Goal: Task Accomplishment & Management: Complete application form

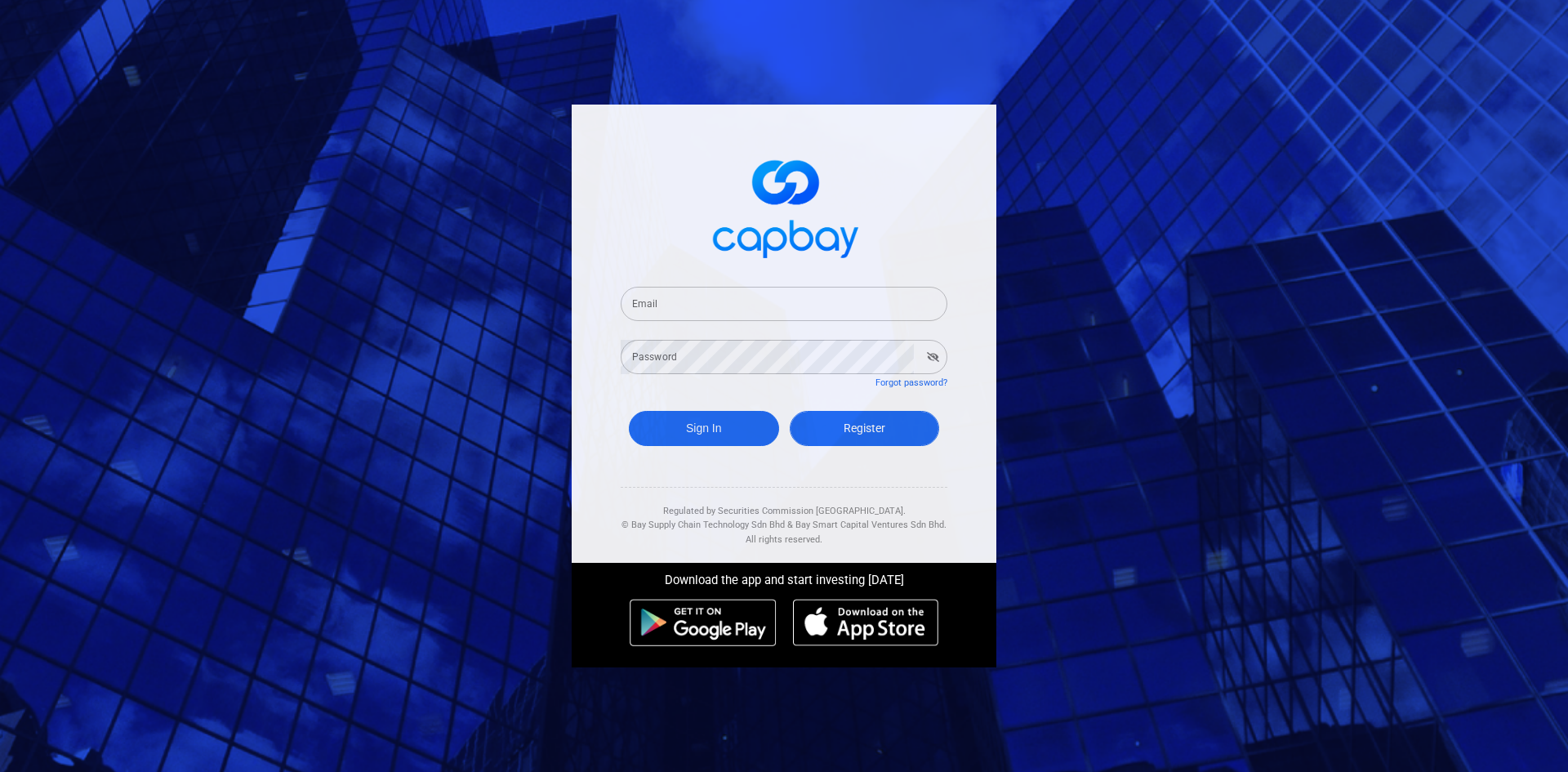
click at [889, 415] on link "Register" at bounding box center [865, 429] width 151 height 35
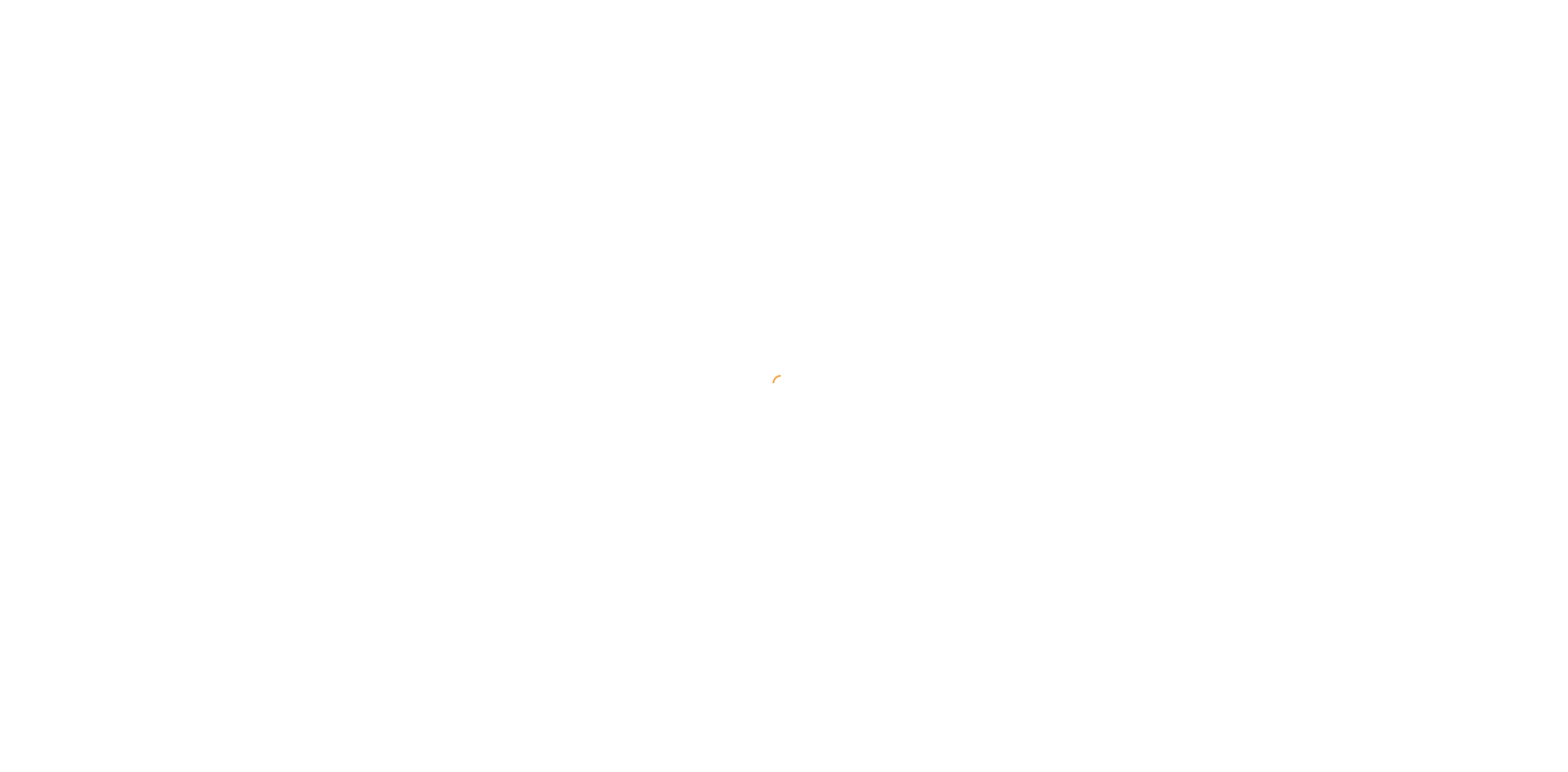
select select "MY"
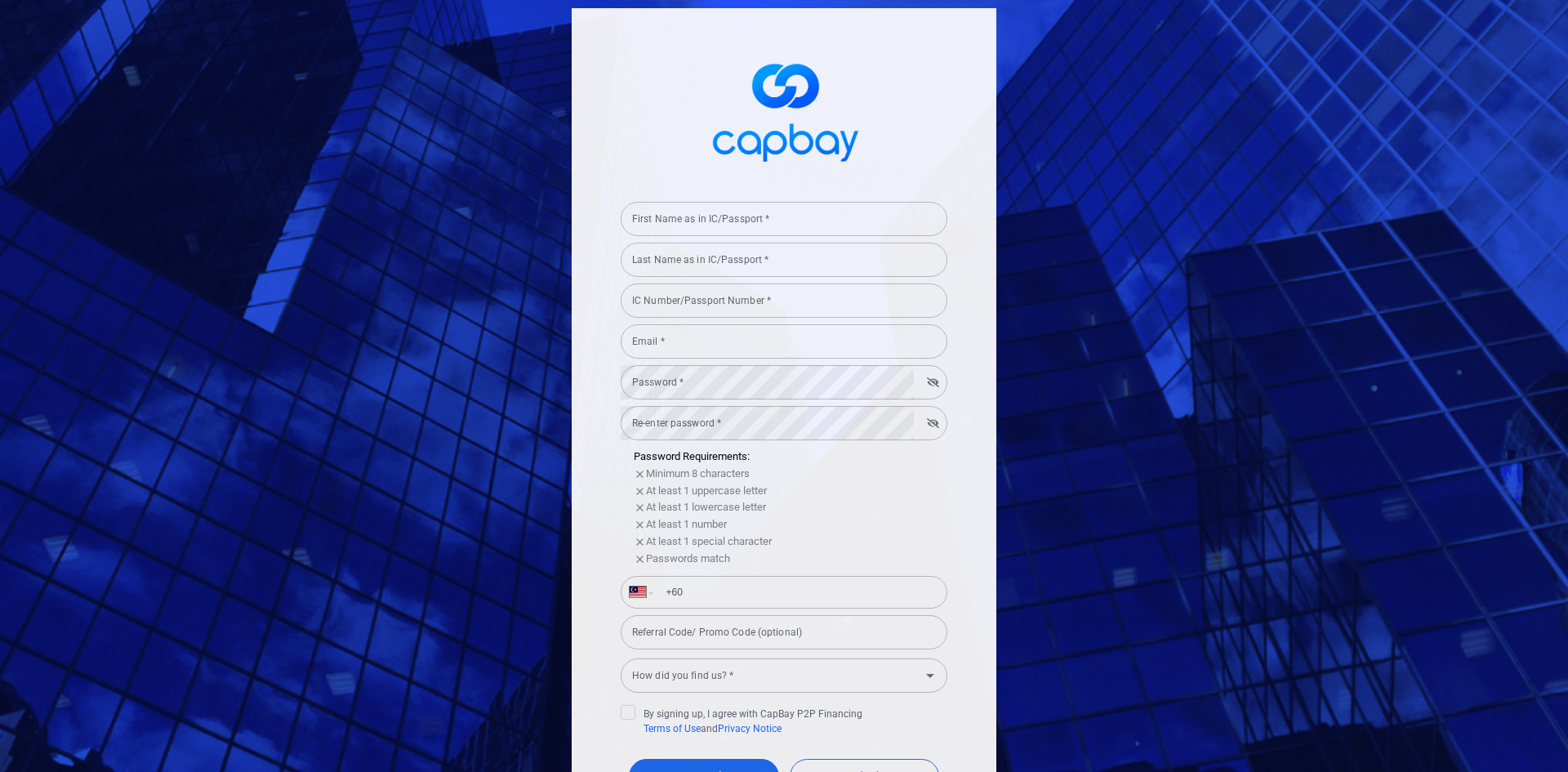
click at [714, 224] on input "First Name as in IC/Passport *" at bounding box center [784, 218] width 327 height 34
type input "[PERSON_NAME]"
type input "830525715029"
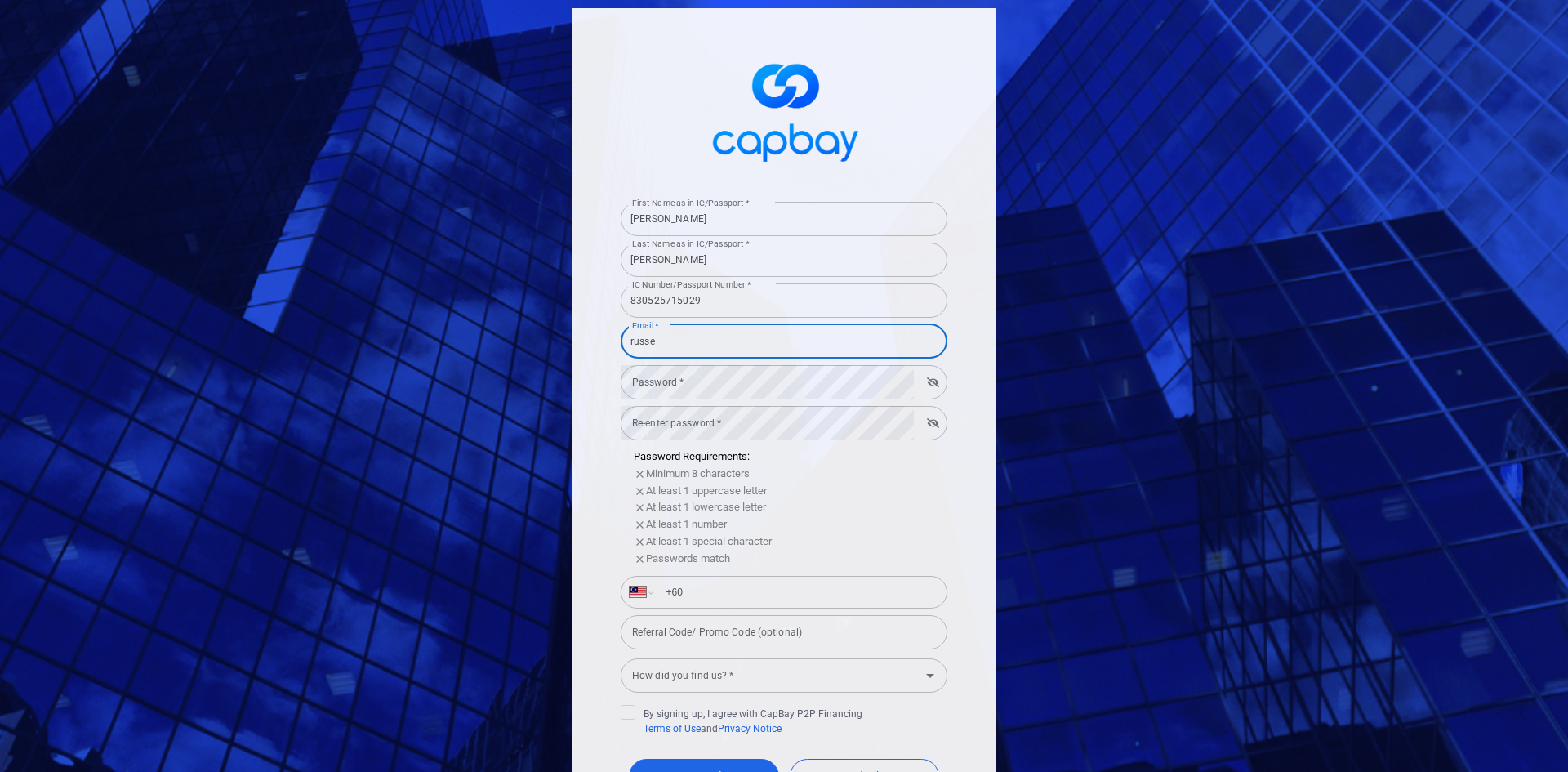
type input "[EMAIL_ADDRESS][DOMAIN_NAME]"
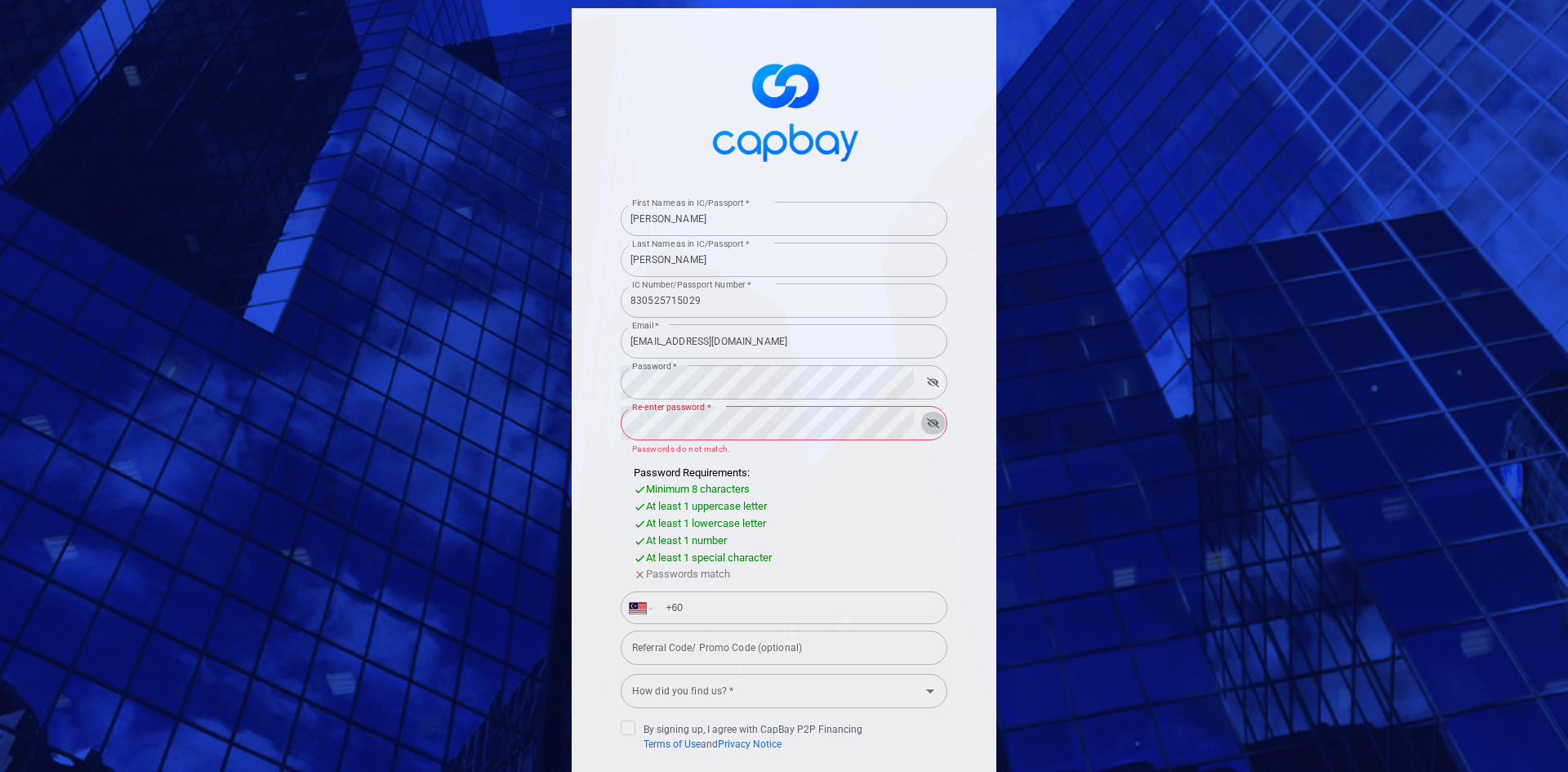
click at [928, 420] on icon "button" at bounding box center [933, 423] width 13 height 10
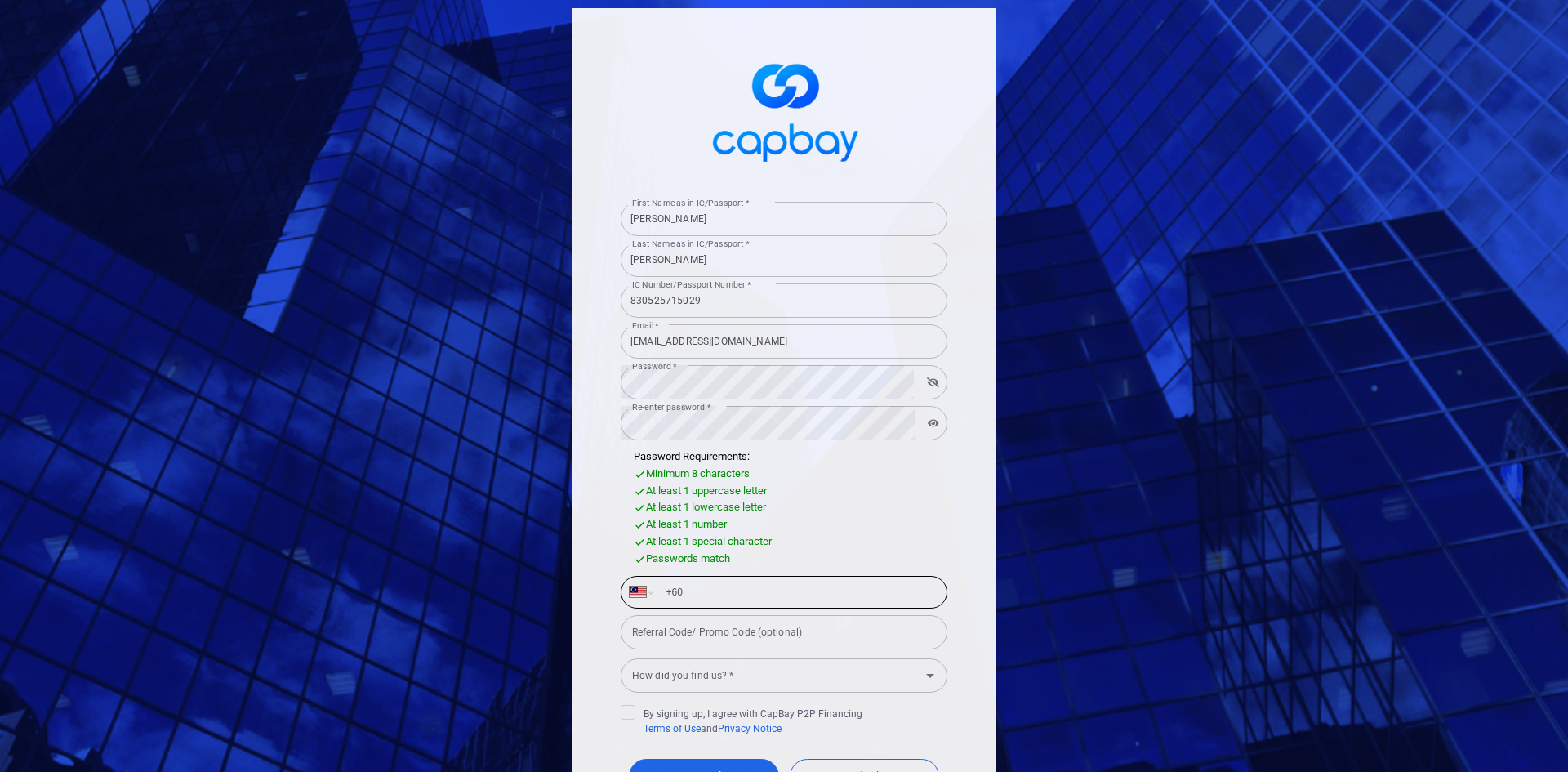
click at [759, 589] on input "+60" at bounding box center [796, 592] width 283 height 26
type input "[PHONE_NUMBER]"
click at [649, 675] on input "How did you find us? *" at bounding box center [770, 675] width 290 height 30
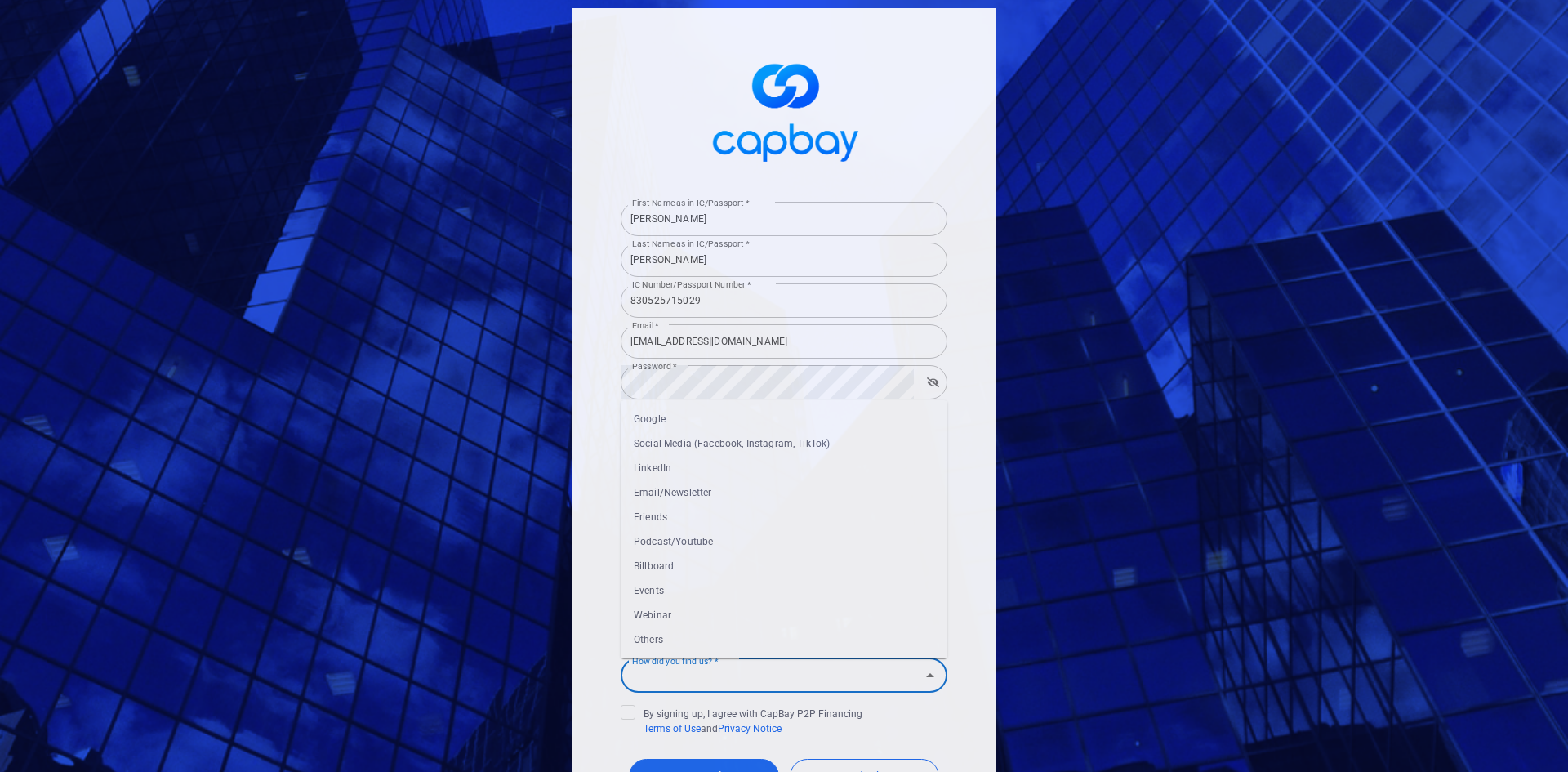
click at [655, 413] on li "Google" at bounding box center [784, 419] width 327 height 24
type input "Google"
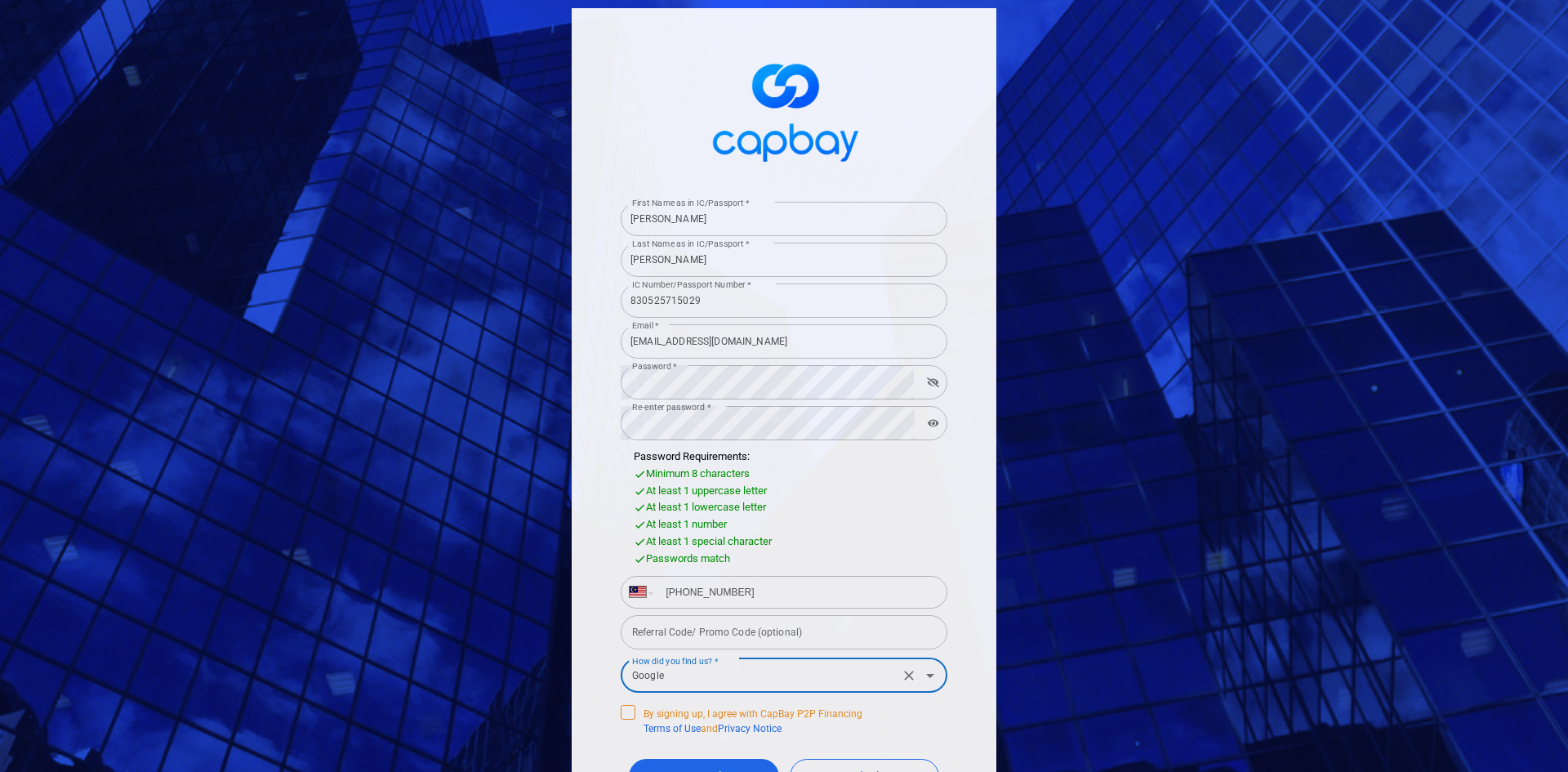
click at [626, 712] on icon at bounding box center [627, 710] width 13 height 13
click at [0, 0] on input "By signing up, I agree with CapBay P2P Financing Terms of Use and Privacy Notice" at bounding box center [0, 0] width 0 height 0
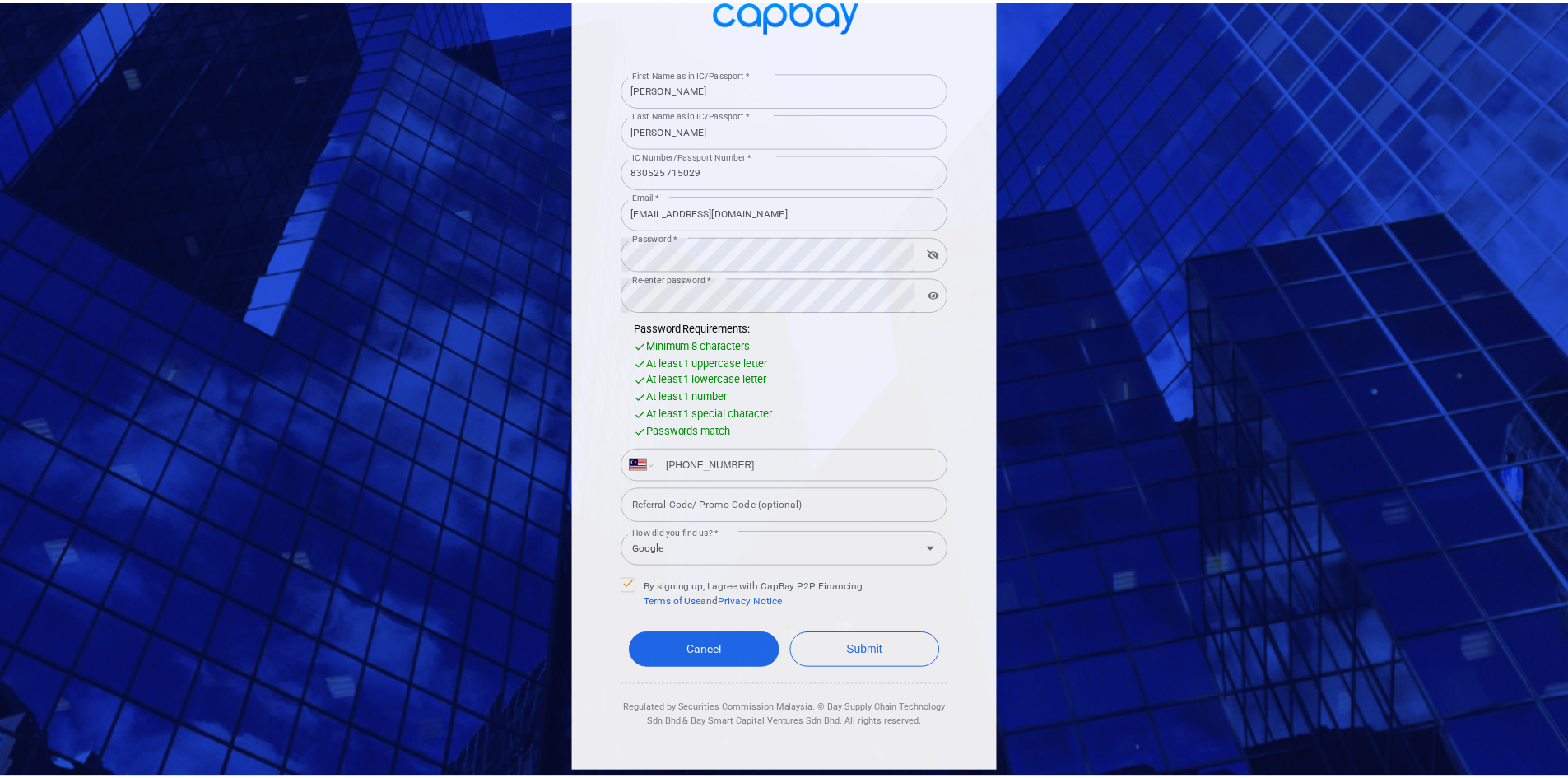
scroll to position [134, 0]
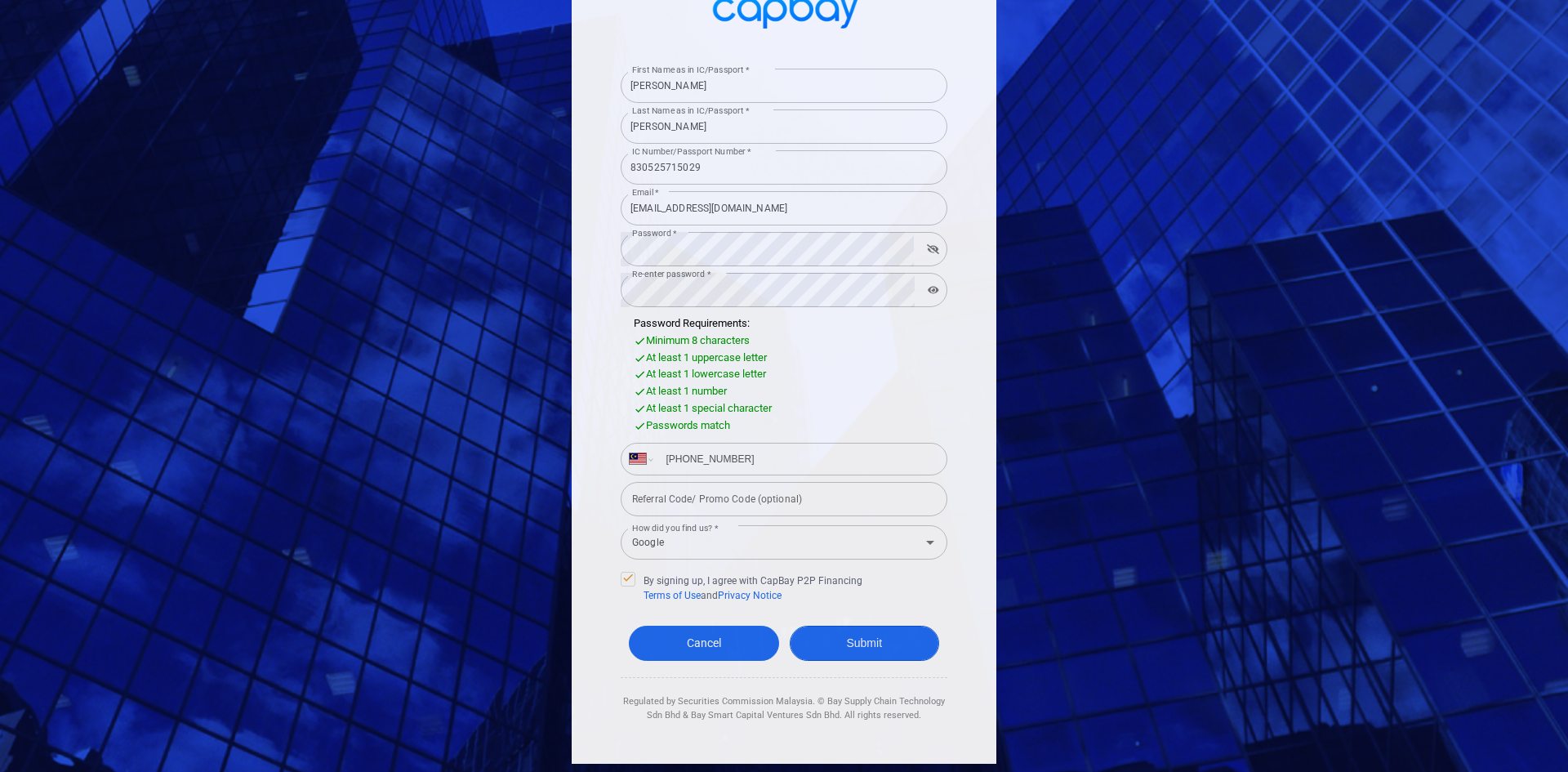
click at [891, 648] on button "Submit" at bounding box center [865, 643] width 151 height 35
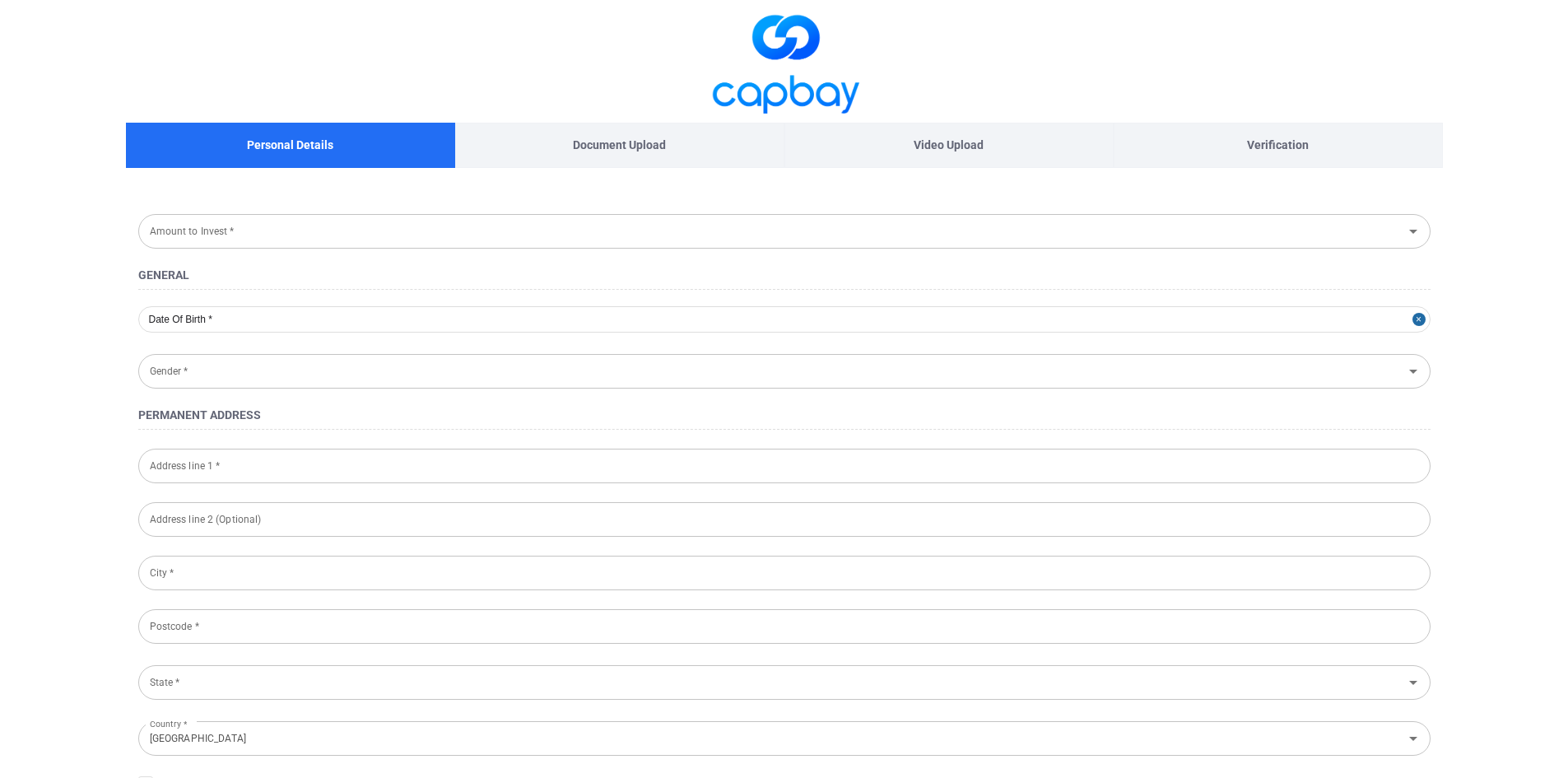
type input "[DATE]"
type input "[DEMOGRAPHIC_DATA]"
type input "830525-71-5029"
click at [204, 232] on input "Amount to Invest *" at bounding box center [770, 231] width 1255 height 31
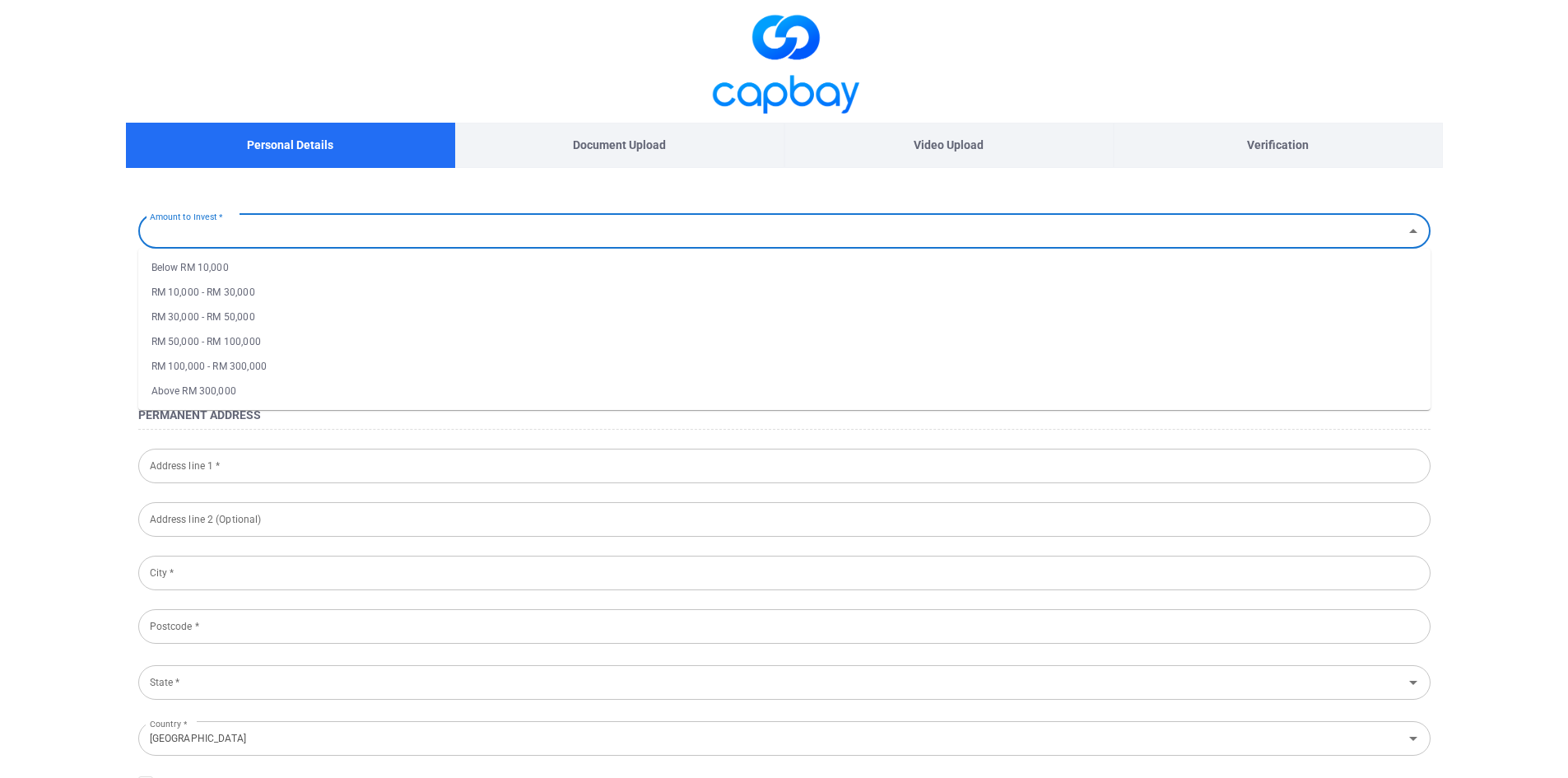
click at [200, 305] on li "RM 30,000 - RM 50,000" at bounding box center [784, 317] width 1293 height 25
type input "RM 30,000 - RM 50,000"
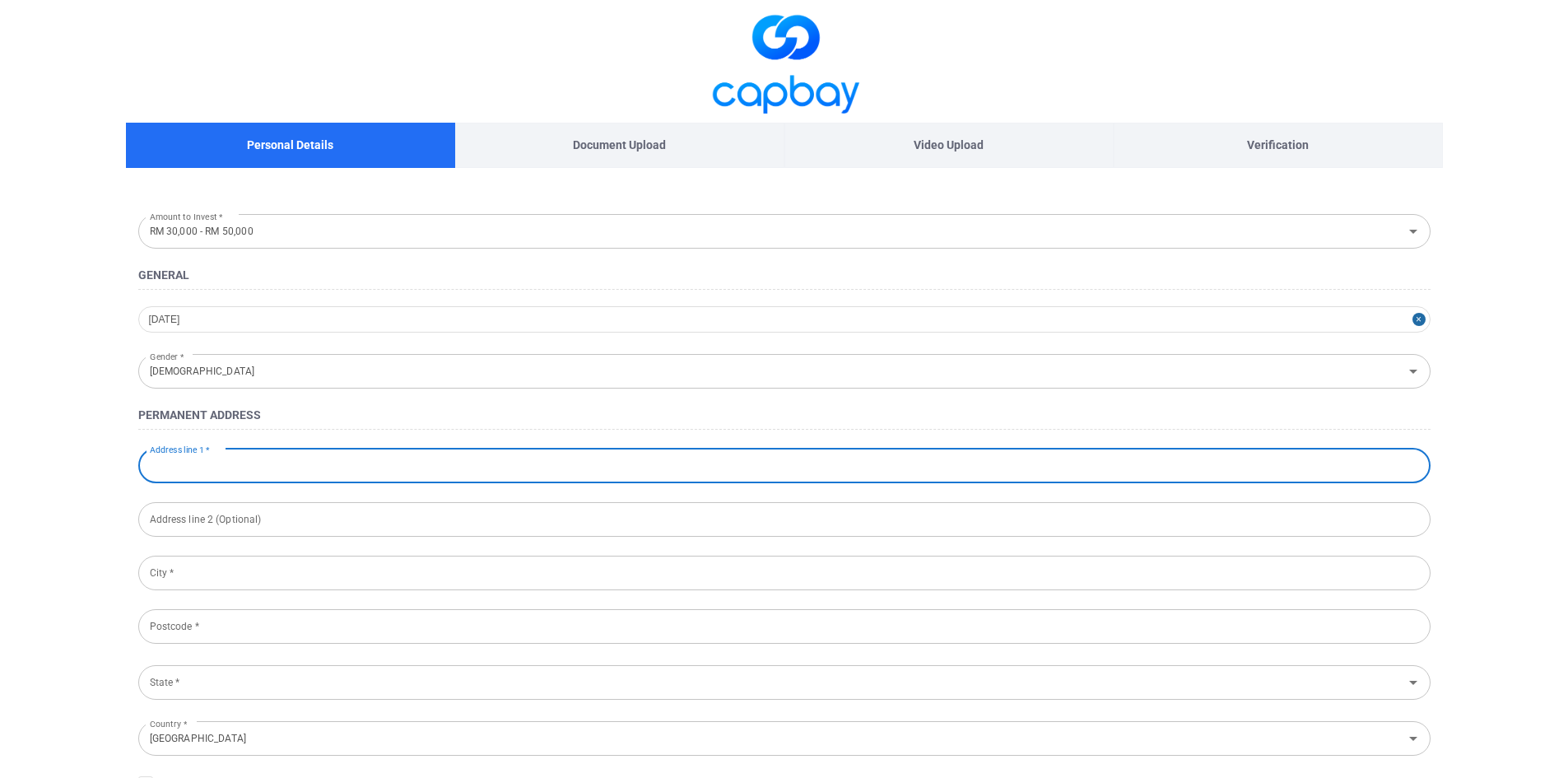
click at [250, 464] on input "Address line 1 *" at bounding box center [784, 465] width 1293 height 35
type input "#544"
type input "jalan 17/15, PJ"
type input "[GEOGRAPHIC_DATA]"
type input "46400"
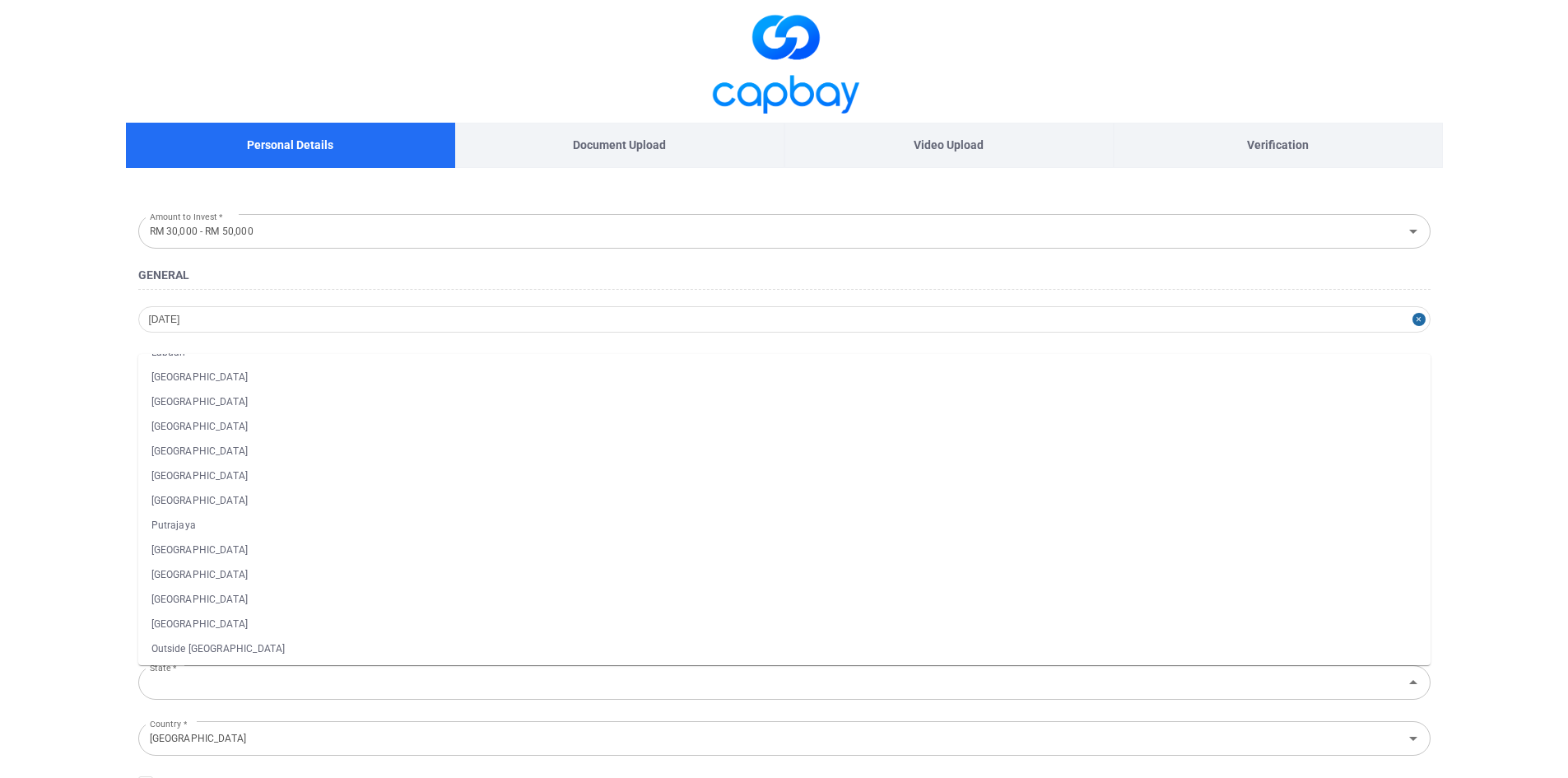
scroll to position [122, 0]
click at [61, 557] on main "Personal Details Document Upload Video Upload Verification Amount to Invest * R…" at bounding box center [784, 765] width 1568 height 1530
click at [72, 562] on main "Personal Details Document Upload Video Upload Verification Amount to Invest * R…" at bounding box center [784, 765] width 1568 height 1530
click at [195, 598] on li "[GEOGRAPHIC_DATA]" at bounding box center [784, 597] width 1293 height 25
type input "[GEOGRAPHIC_DATA]"
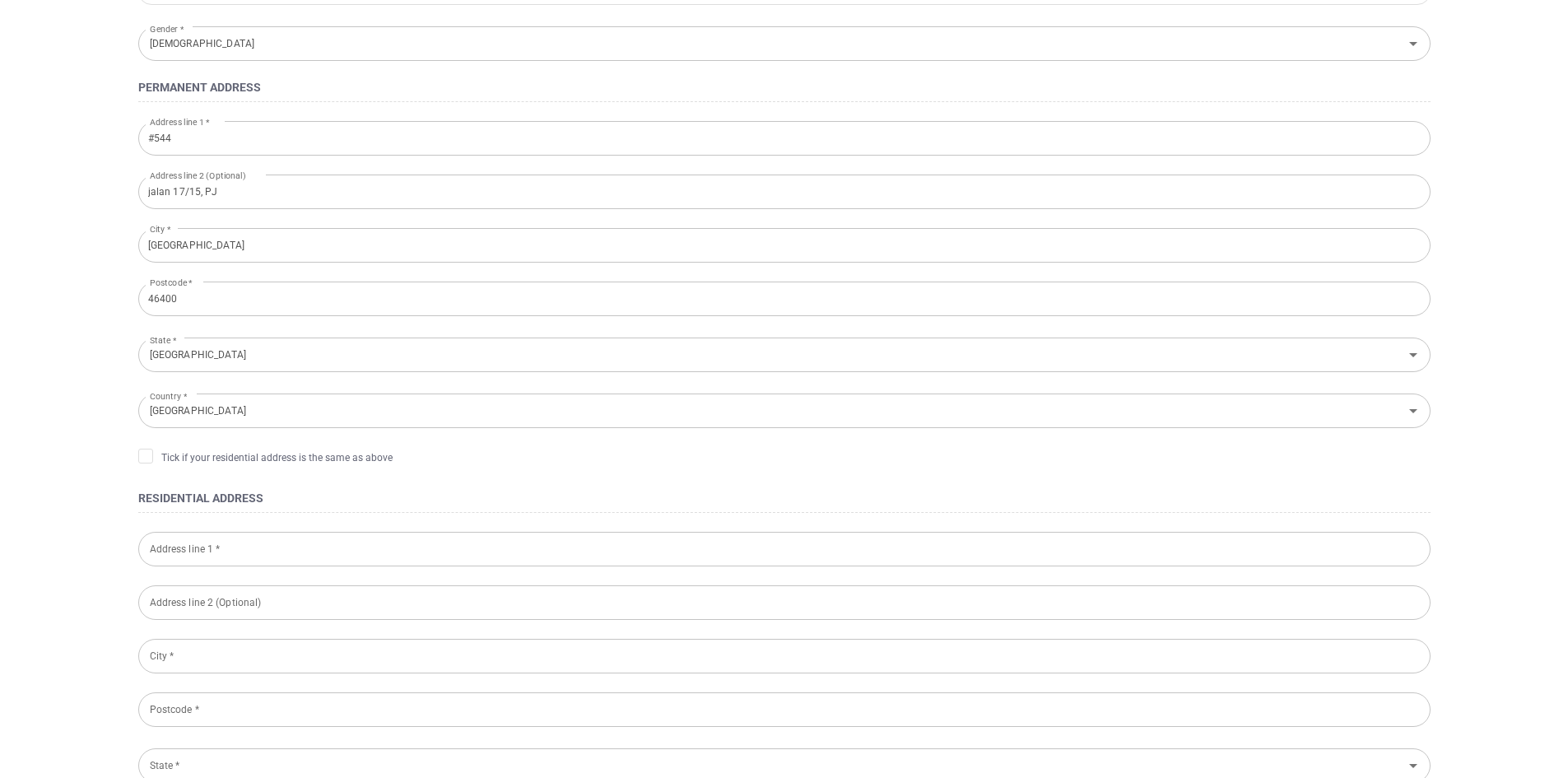
scroll to position [329, 0]
click at [149, 458] on icon at bounding box center [145, 453] width 13 height 13
click at [0, 0] on input "Tick if your residential address is the same as above" at bounding box center [0, 0] width 0 height 0
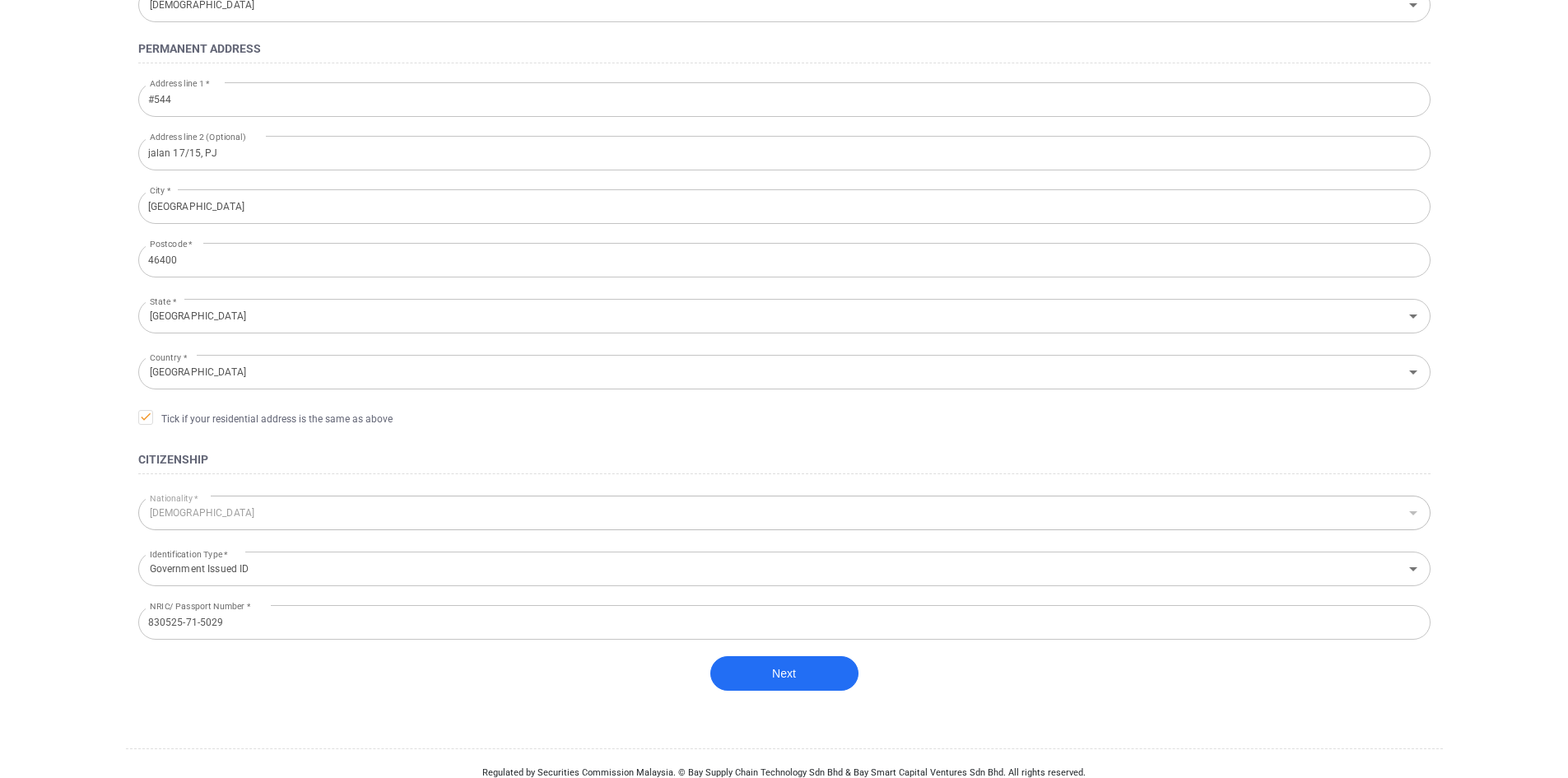
scroll to position [386, 0]
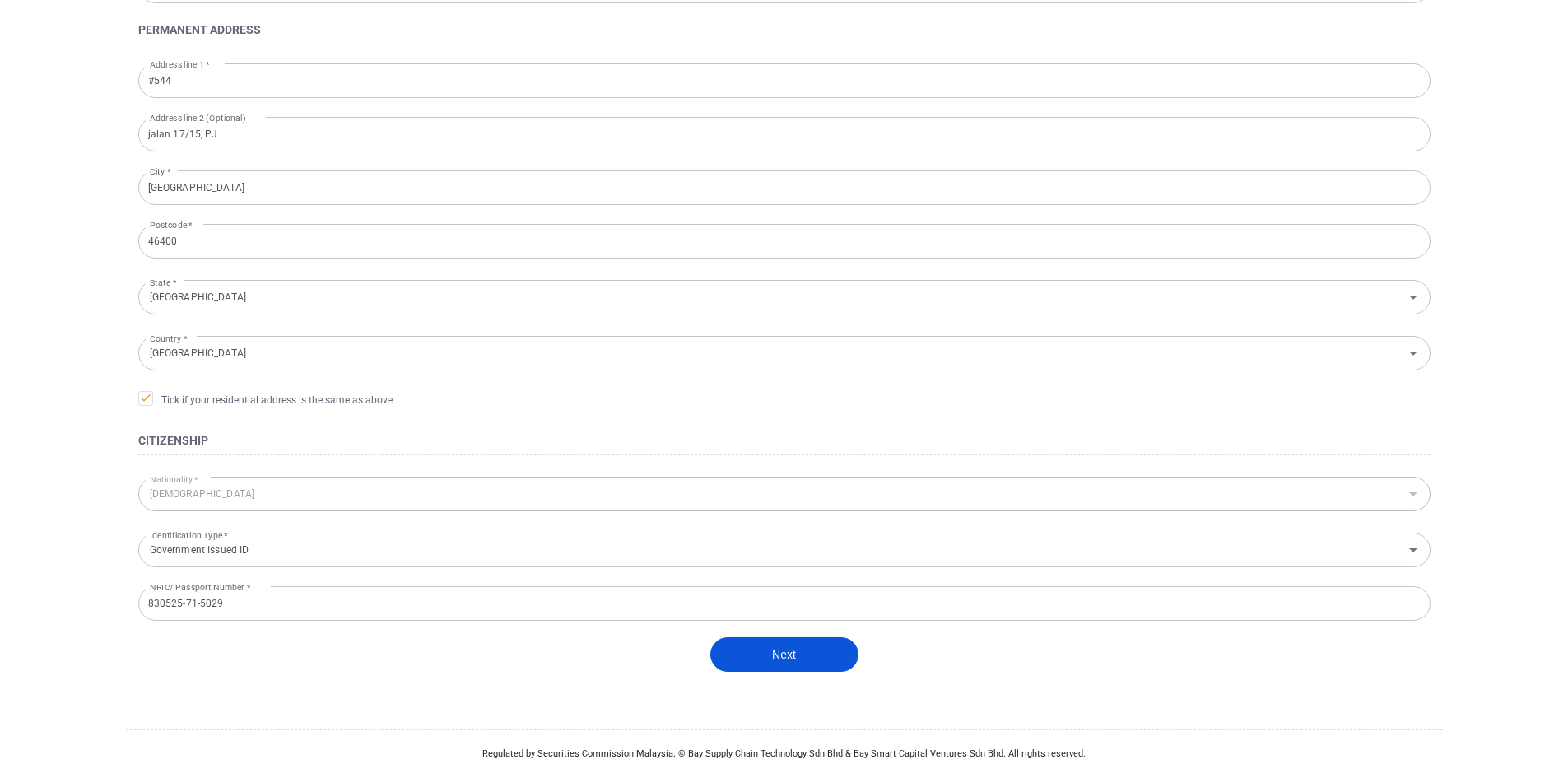
click at [768, 653] on button "Next" at bounding box center [784, 654] width 148 height 35
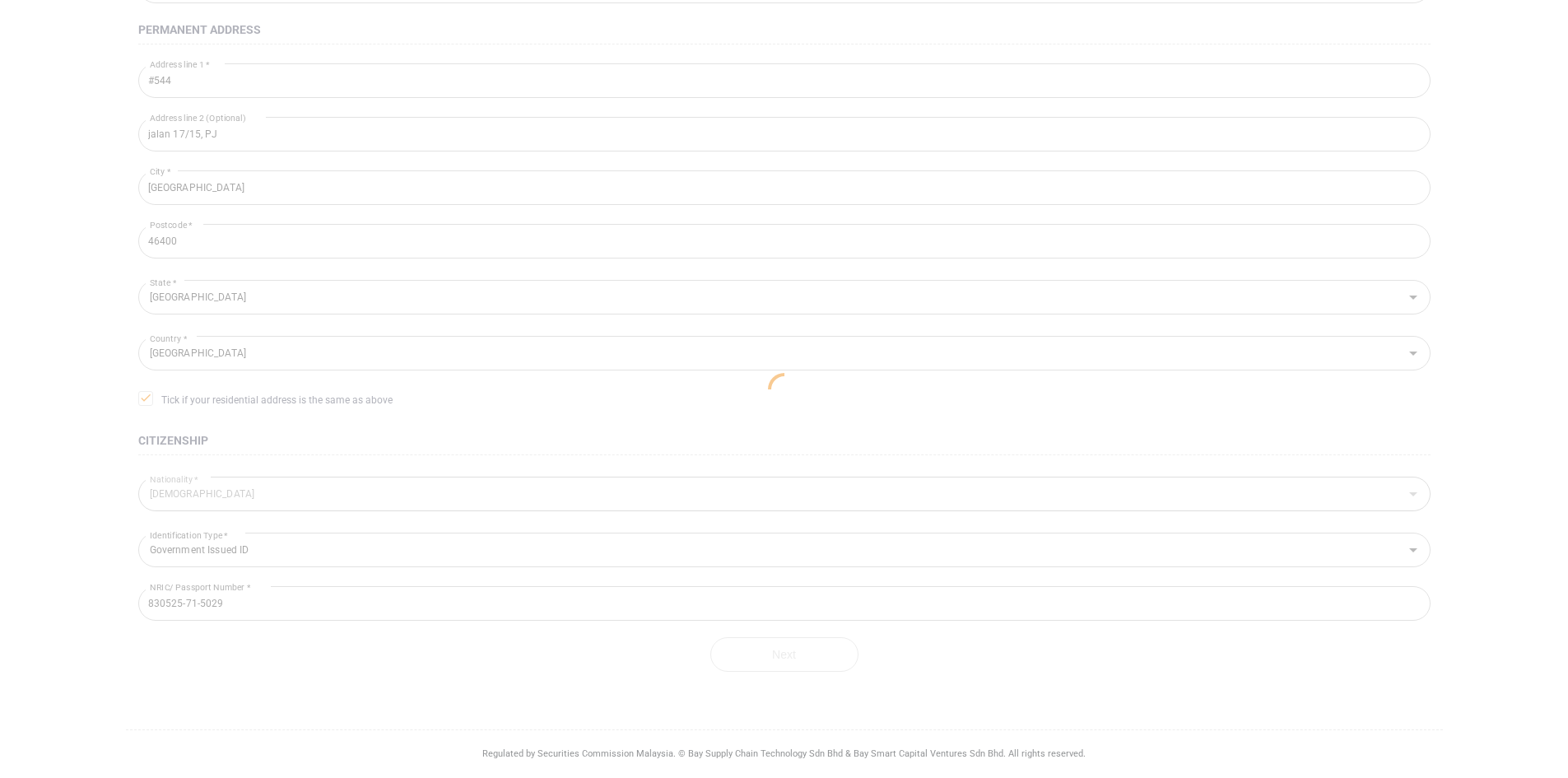
scroll to position [177, 0]
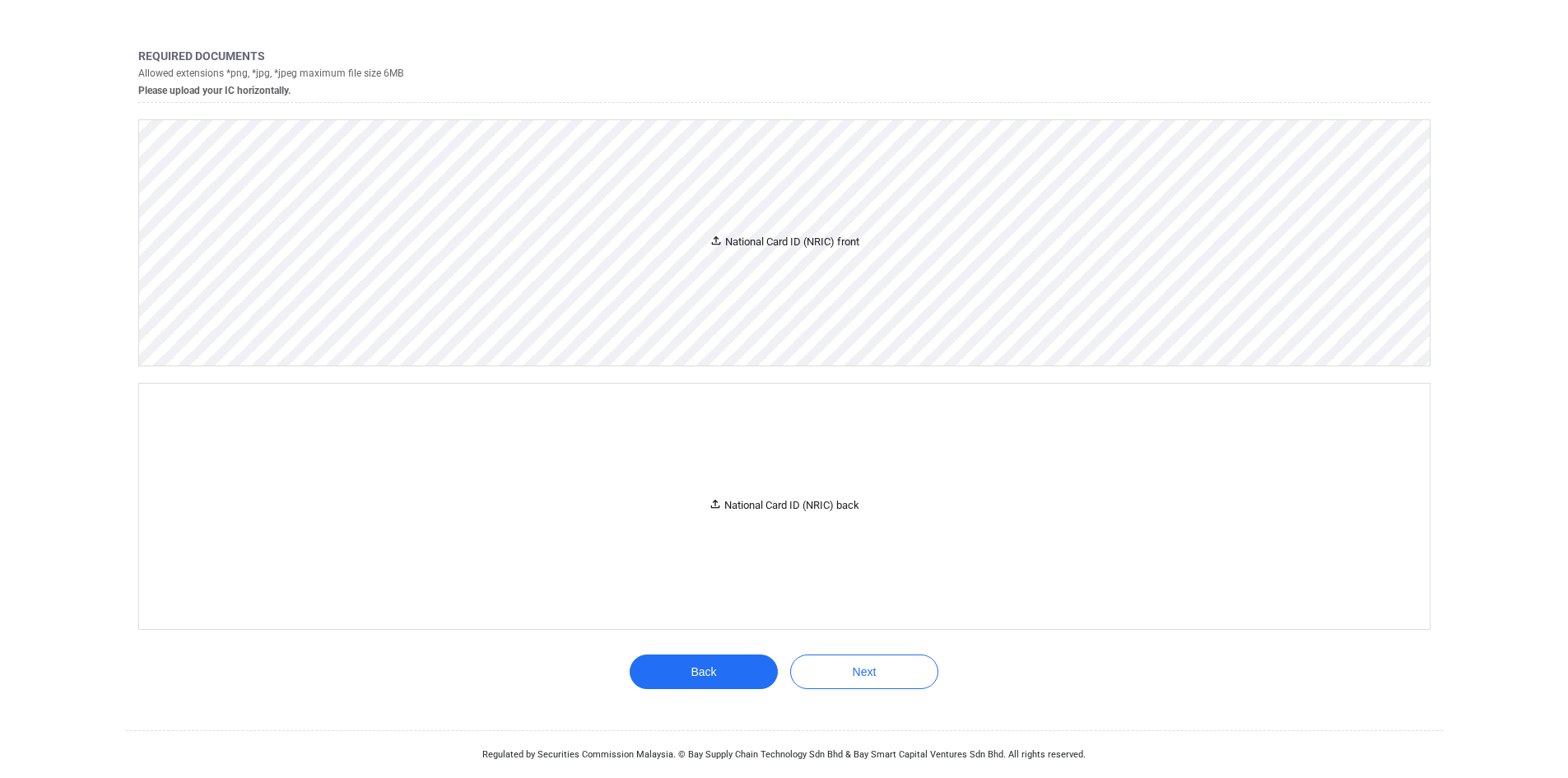
click at [827, 261] on div "National Card ID (NRIC) front" at bounding box center [784, 243] width 1291 height 246
click at [816, 253] on div "National Card ID (NRIC) front" at bounding box center [784, 243] width 1291 height 246
click at [731, 515] on div "National Card ID (NRIC) back" at bounding box center [784, 506] width 151 height 18
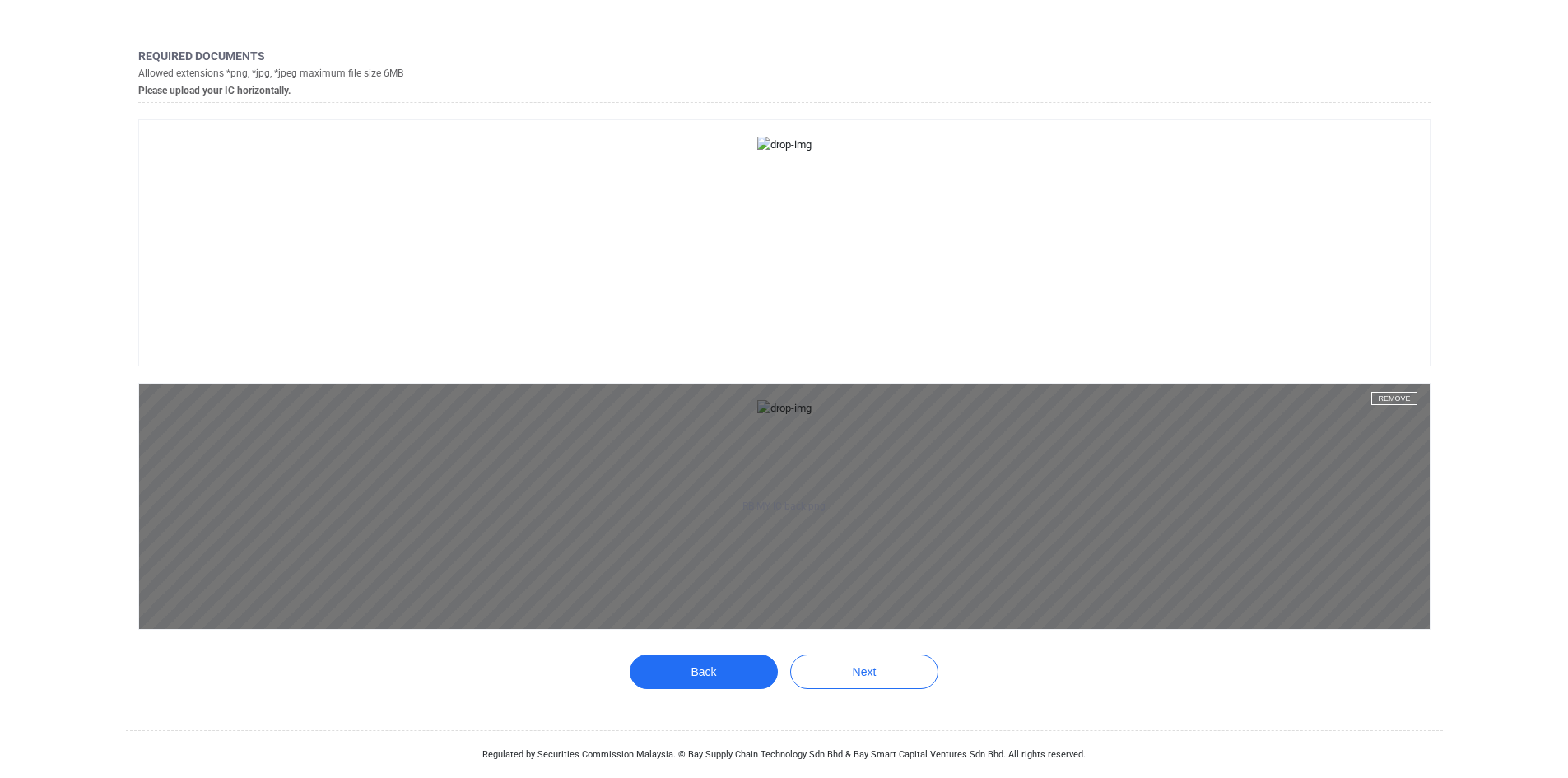
scroll to position [321, 0]
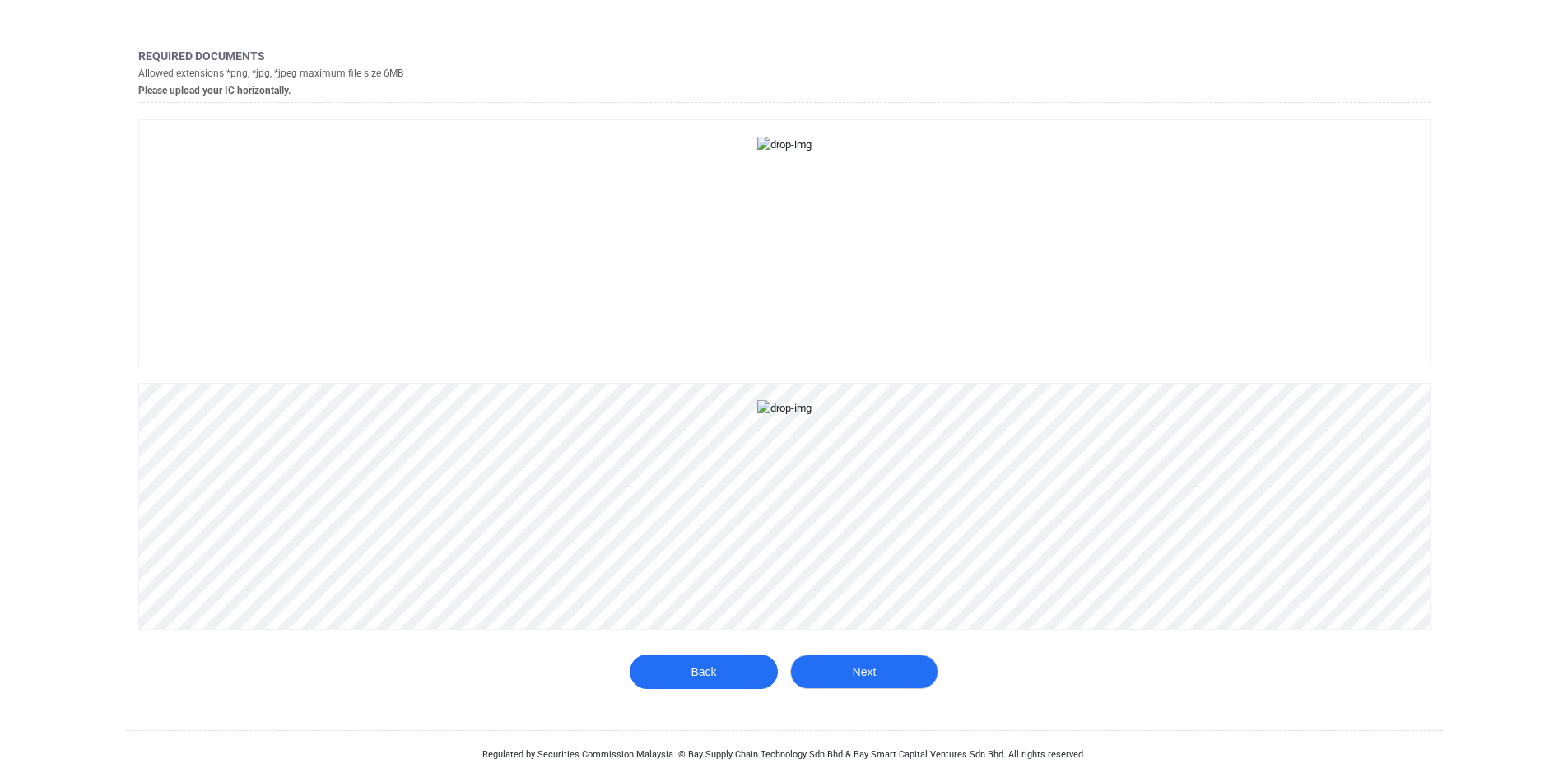
click at [853, 666] on button "Next" at bounding box center [864, 672] width 148 height 35
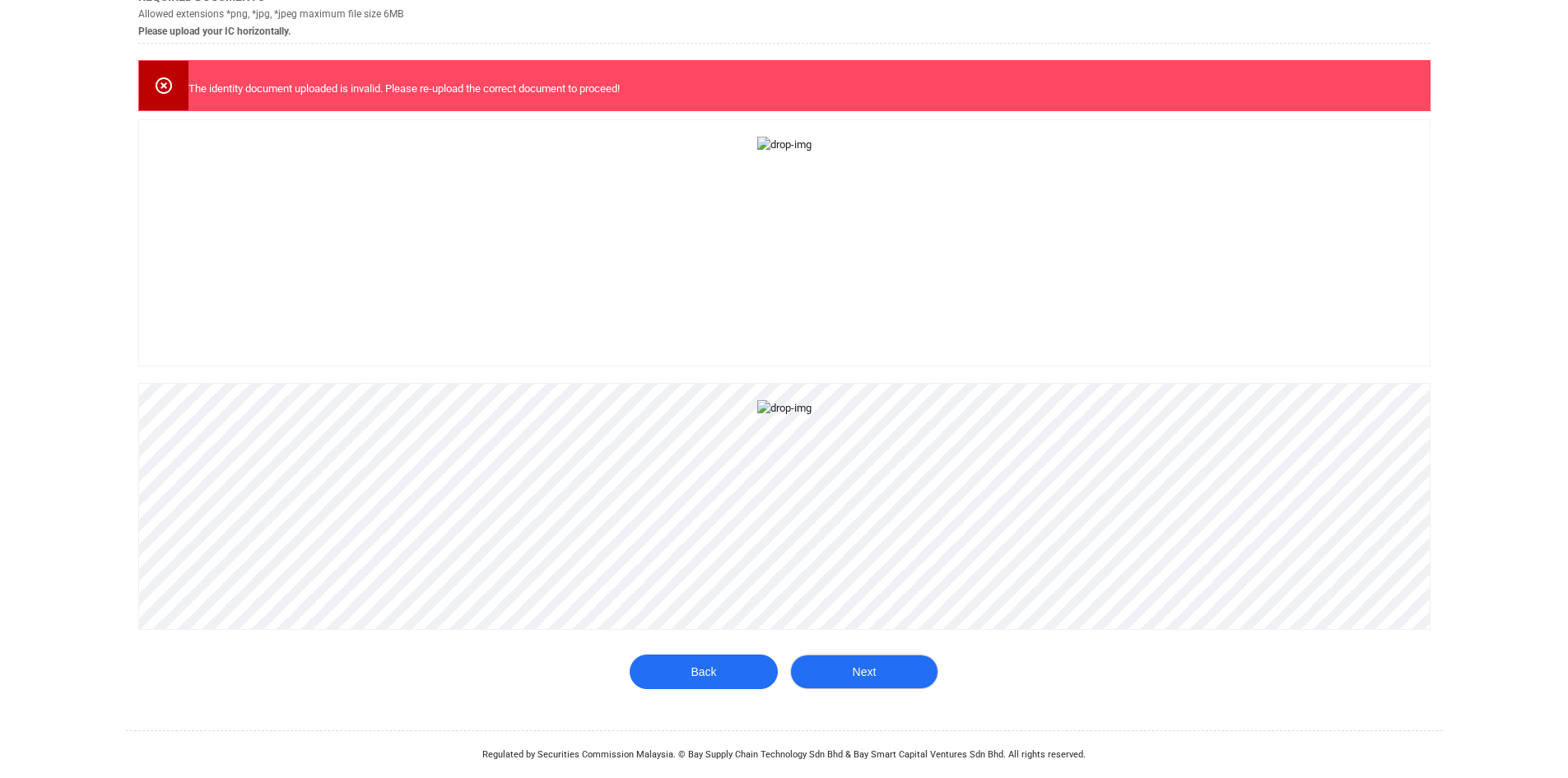
scroll to position [382, 0]
click at [846, 685] on button "Next" at bounding box center [864, 672] width 148 height 35
click at [836, 680] on button "Next" at bounding box center [864, 672] width 148 height 35
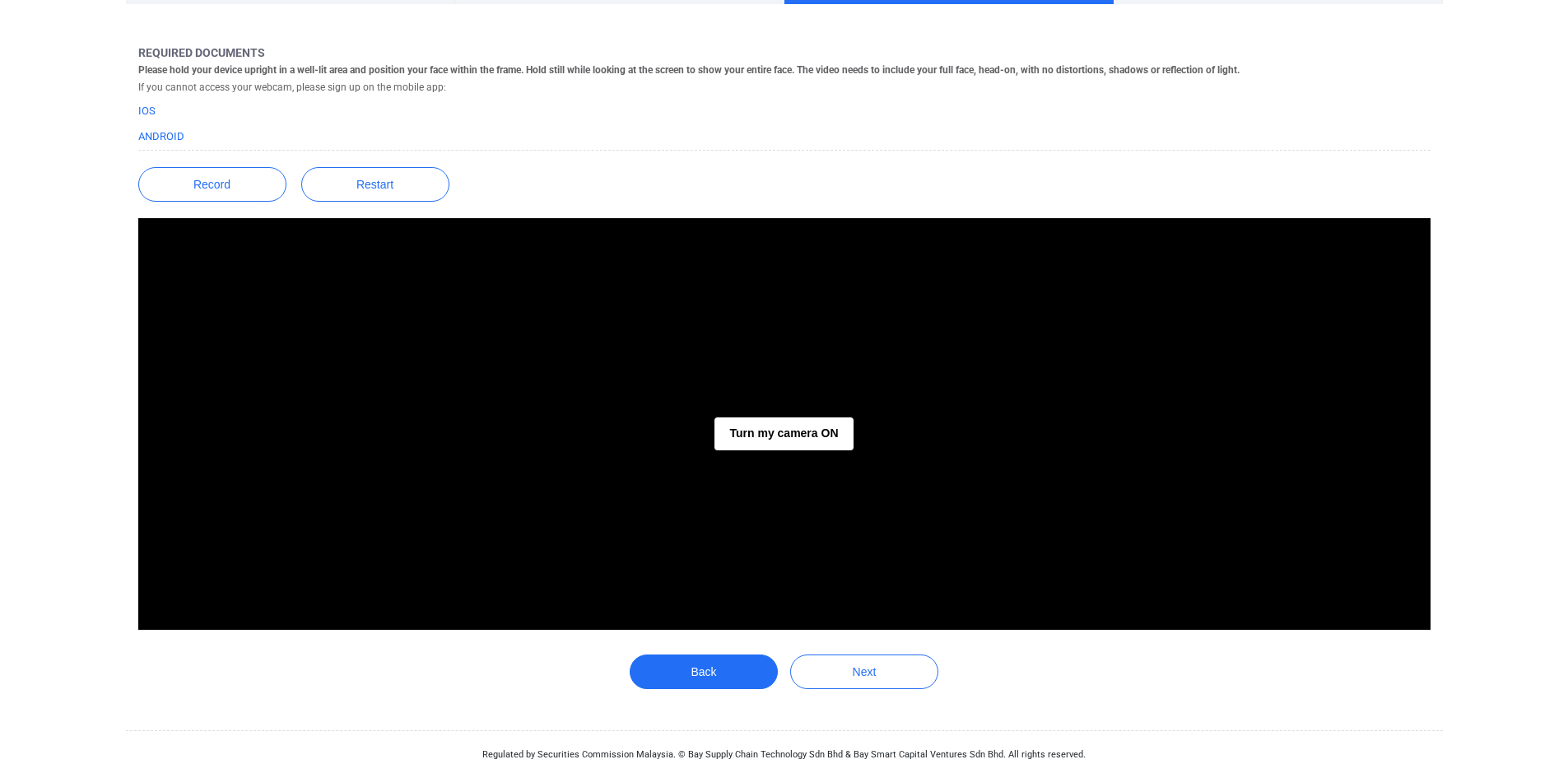
scroll to position [164, 0]
click at [790, 432] on button "Turn my camera ON" at bounding box center [784, 433] width 138 height 33
click at [773, 499] on button "button" at bounding box center [784, 491] width 52 height 52
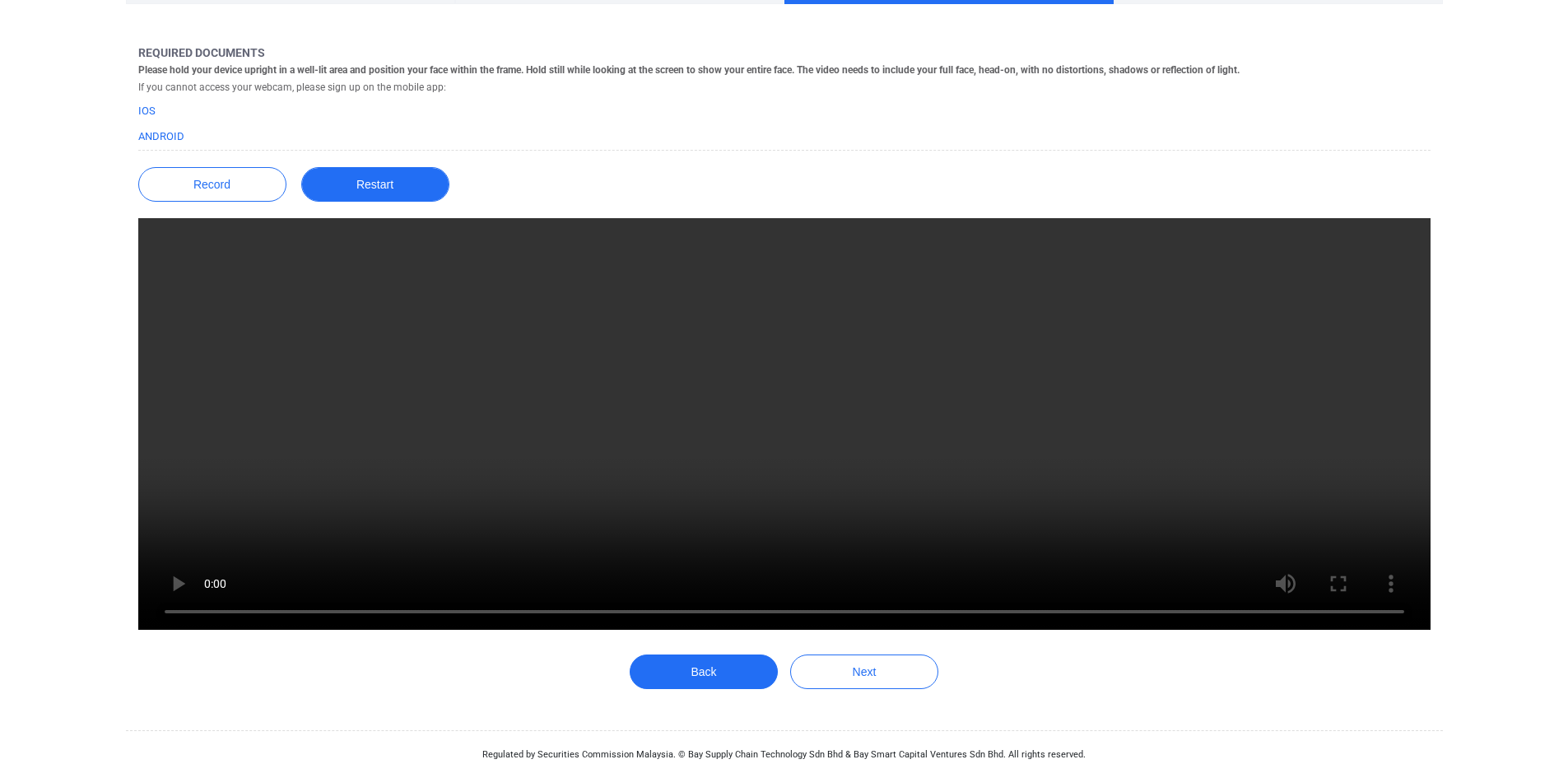
click at [351, 200] on button "Restart" at bounding box center [376, 183] width 148 height 35
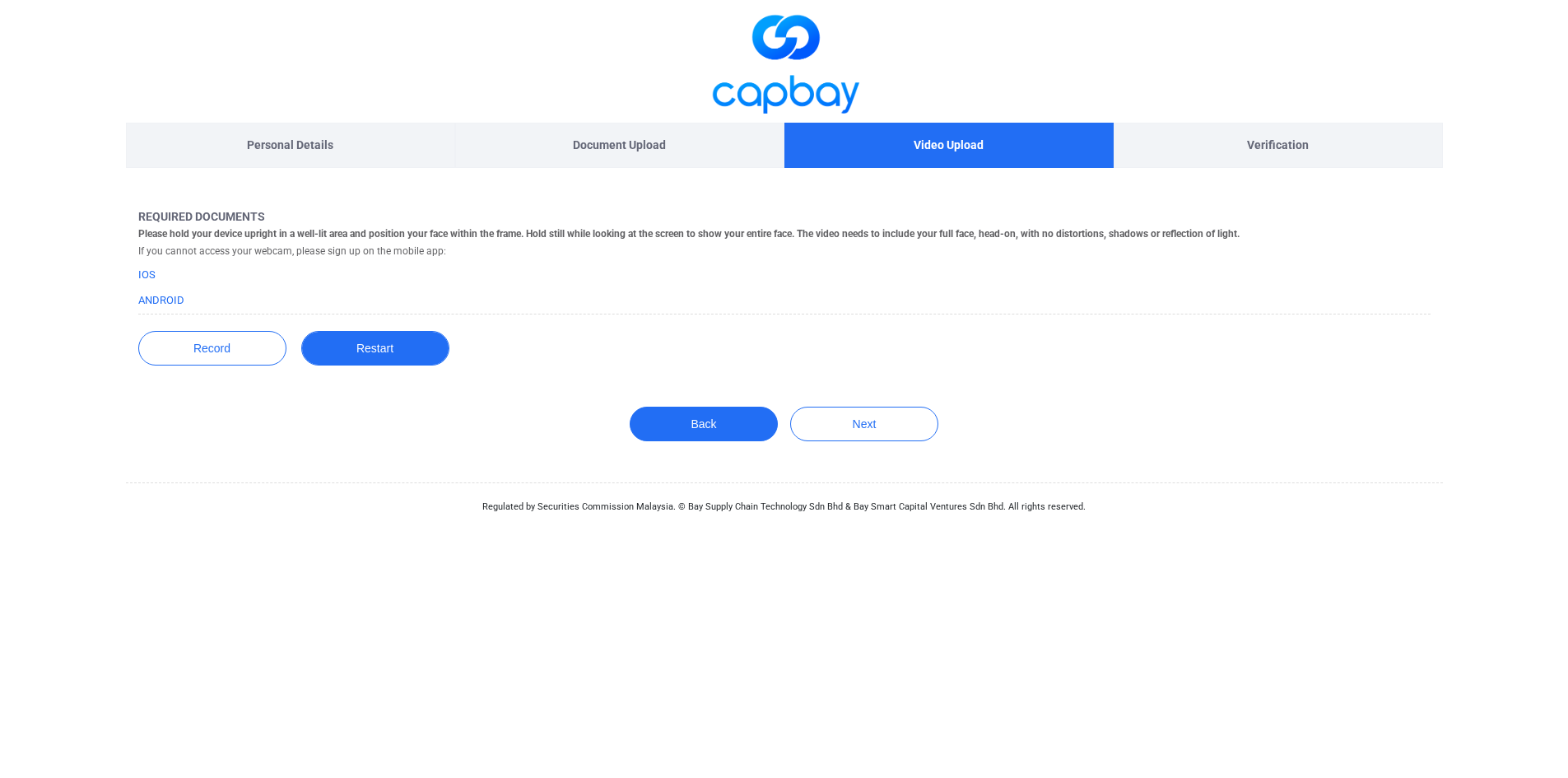
scroll to position [0, 0]
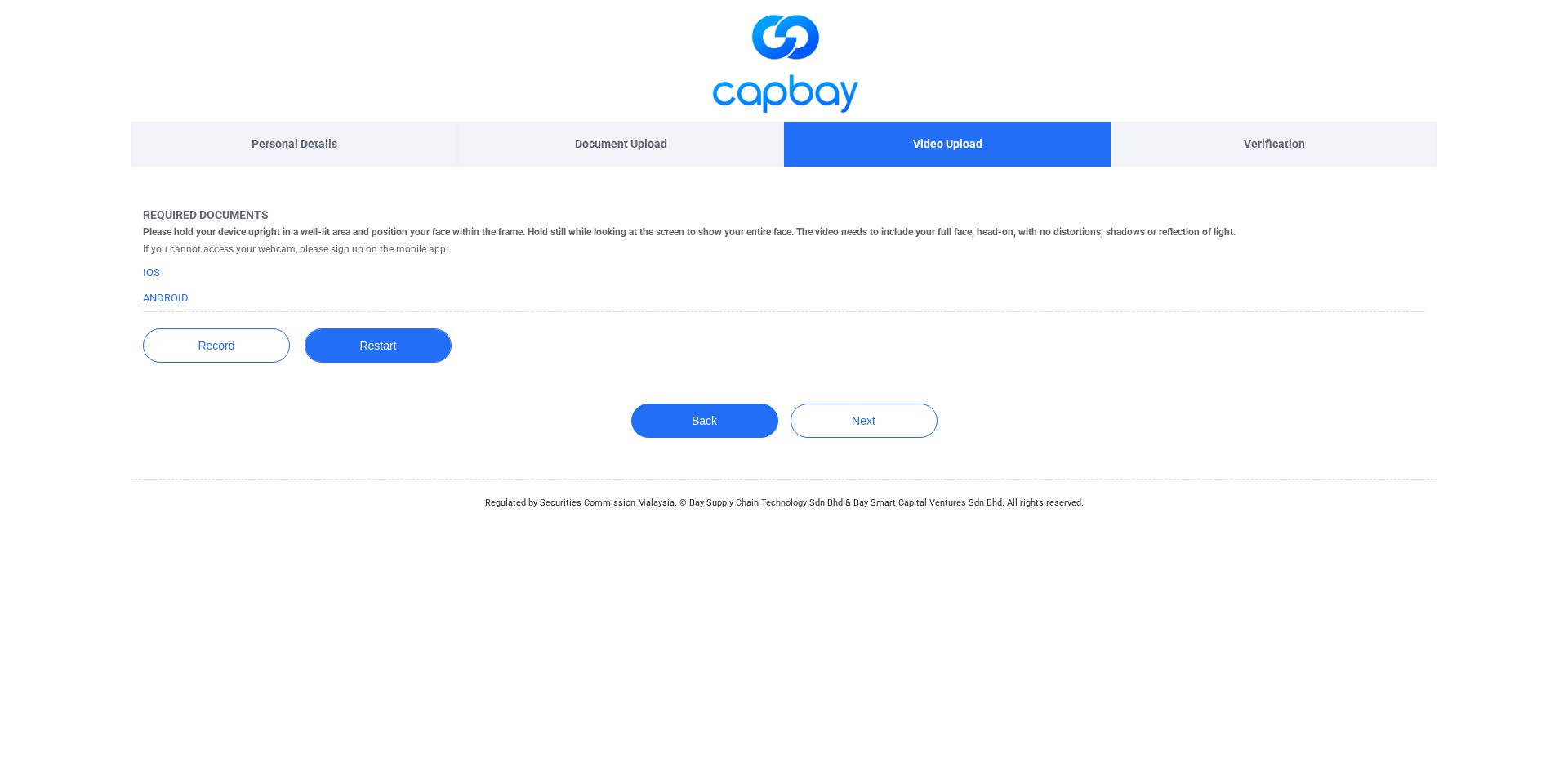
click at [358, 348] on button "Restart" at bounding box center [378, 345] width 147 height 34
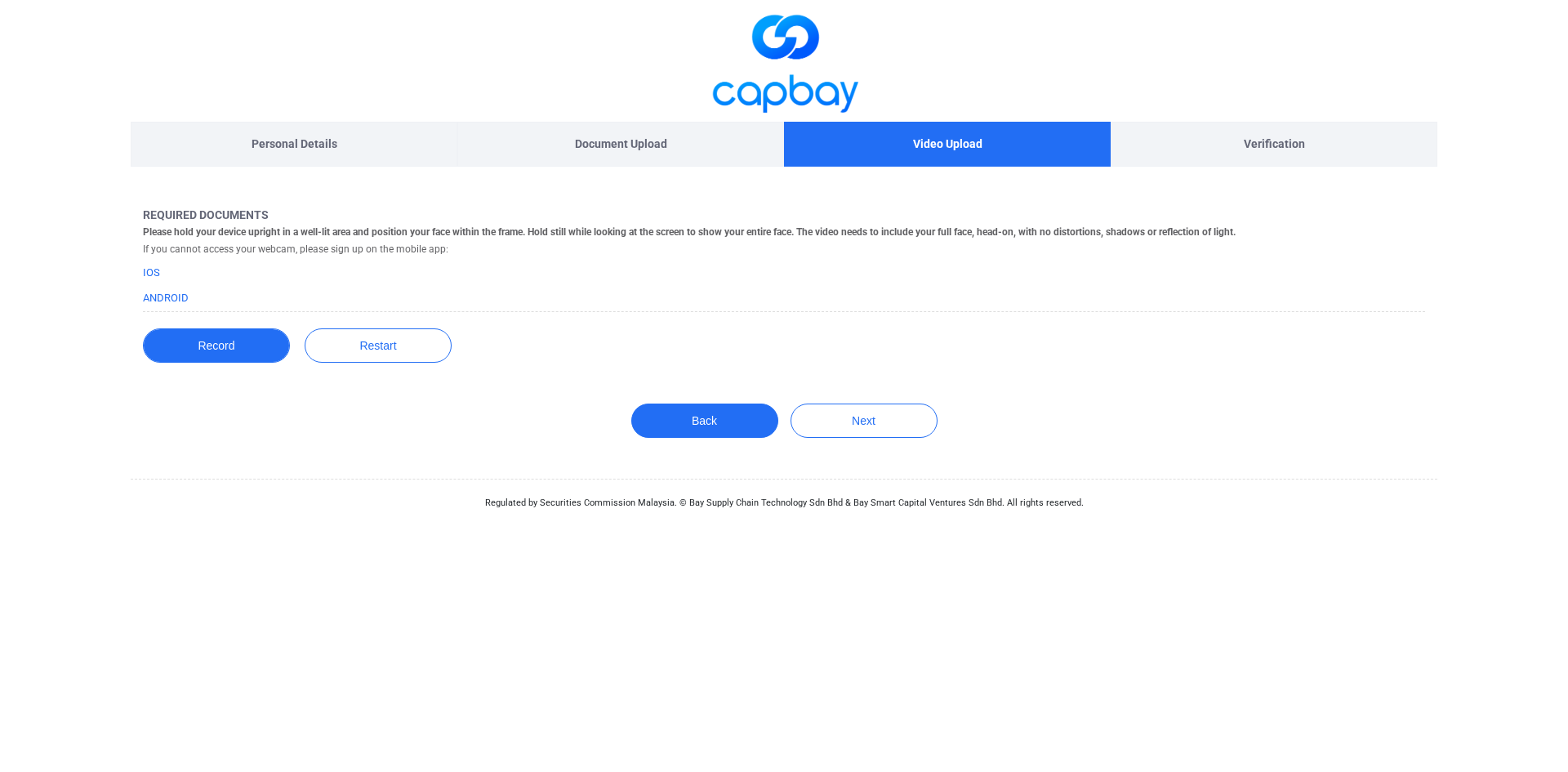
click at [196, 345] on button "Record" at bounding box center [216, 345] width 147 height 34
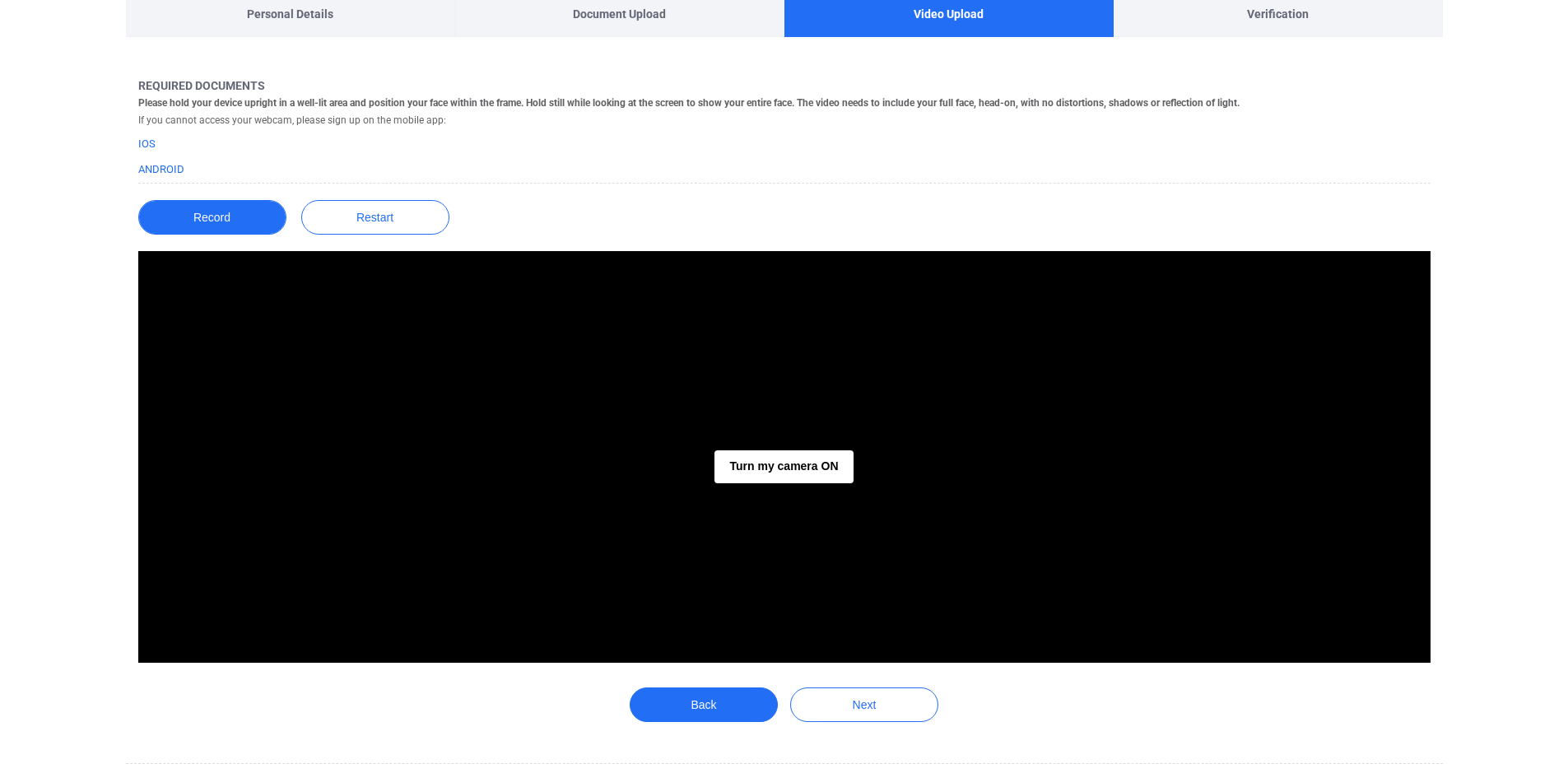
scroll to position [164, 0]
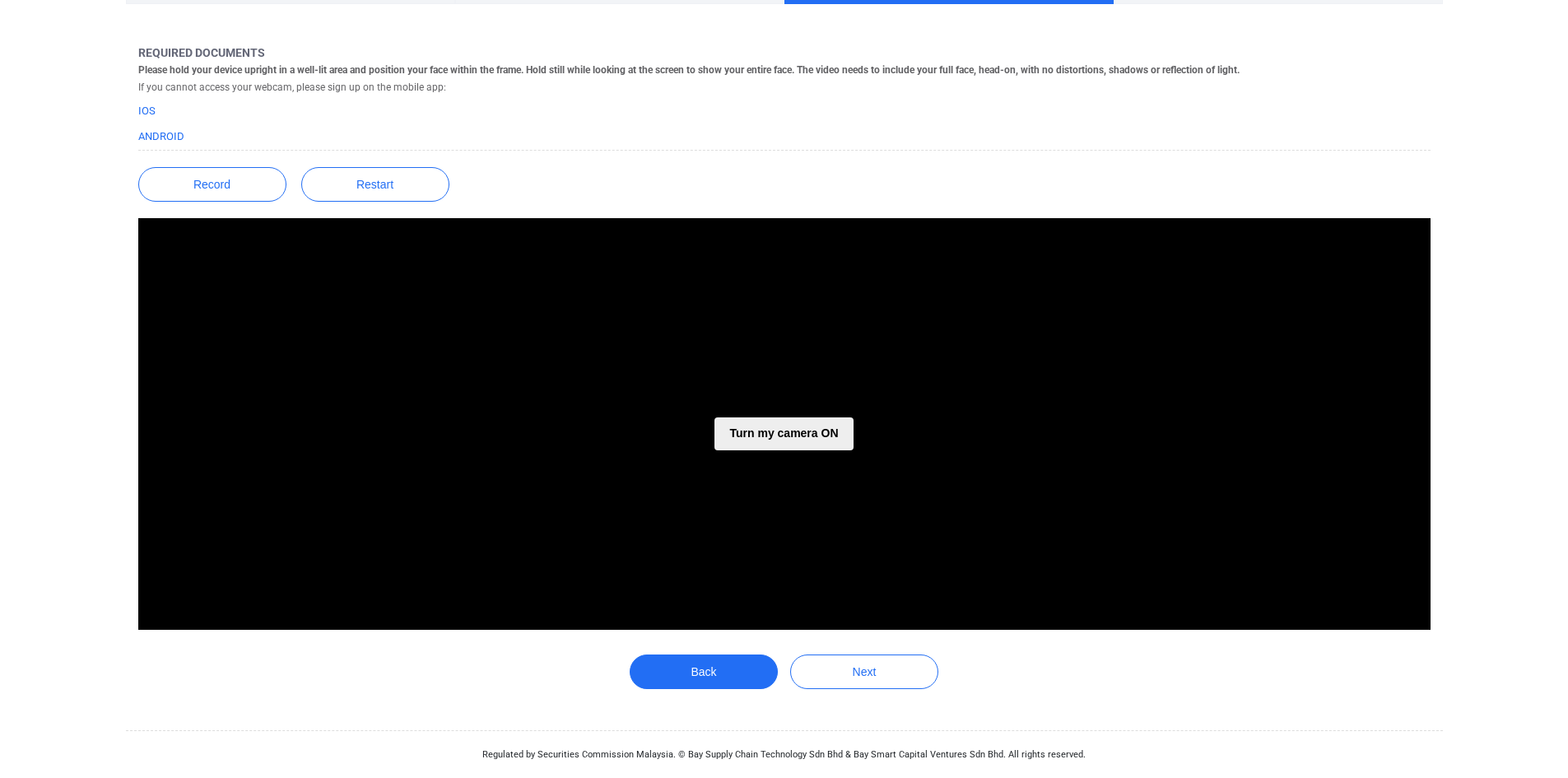
click at [775, 437] on button "Turn my camera ON" at bounding box center [784, 433] width 138 height 33
click at [784, 491] on button "button" at bounding box center [784, 491] width 52 height 52
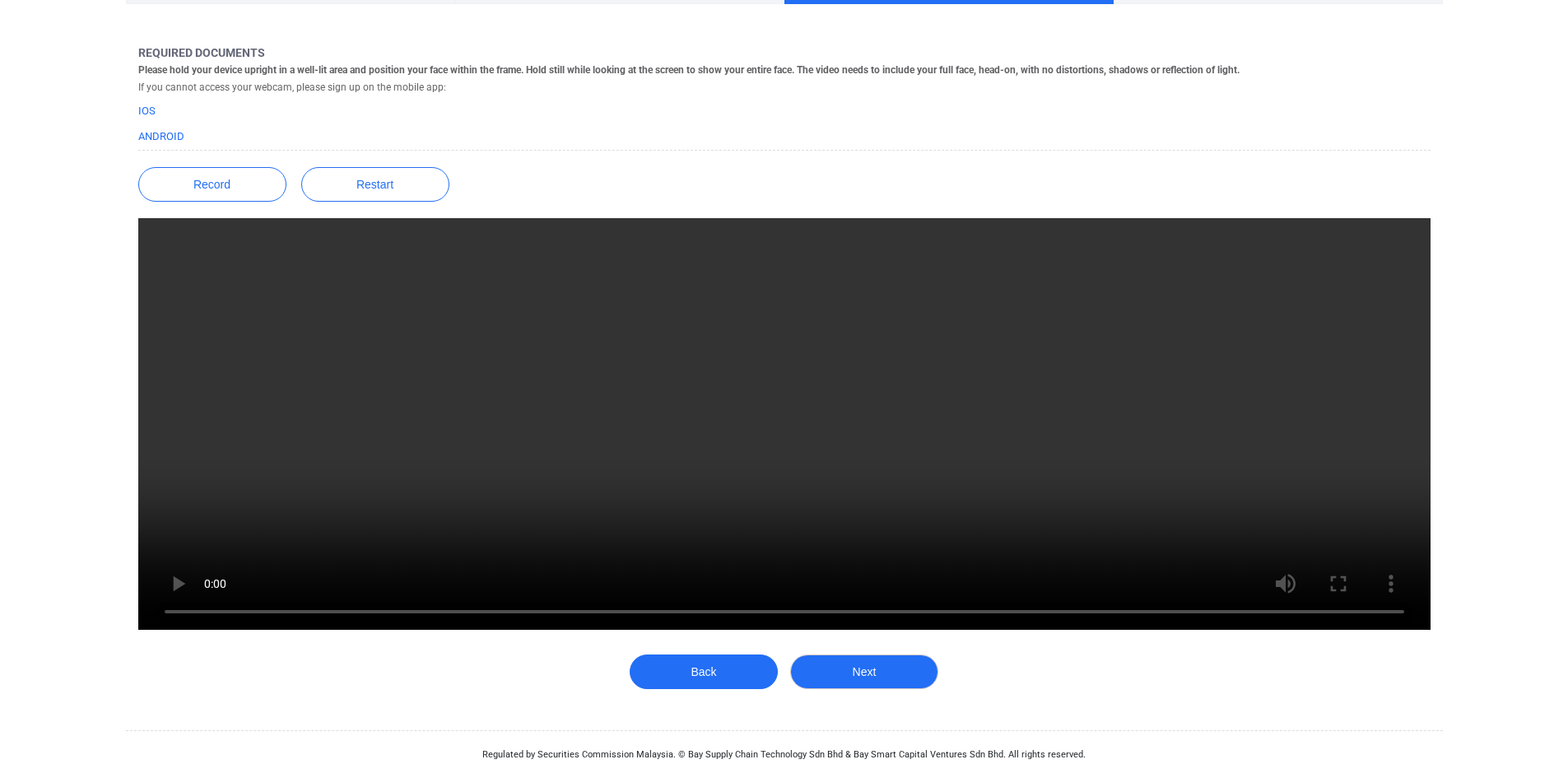
click at [883, 681] on button "Next" at bounding box center [864, 672] width 148 height 35
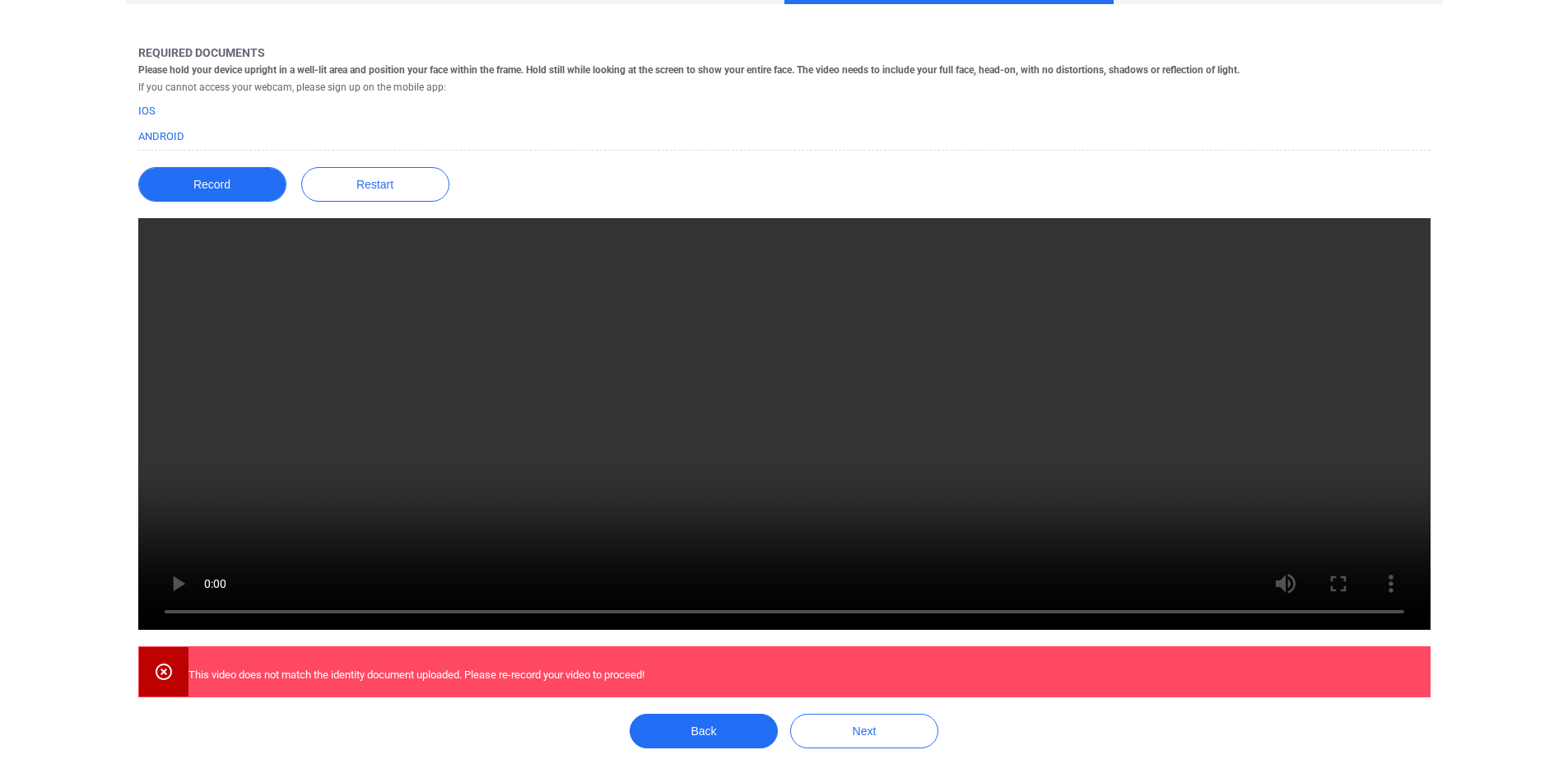
click at [249, 179] on button "Record" at bounding box center [212, 183] width 148 height 35
click at [224, 193] on button "Record" at bounding box center [212, 183] width 148 height 35
click at [264, 177] on button "Record" at bounding box center [212, 183] width 148 height 35
click at [392, 193] on button "Restart" at bounding box center [376, 183] width 148 height 35
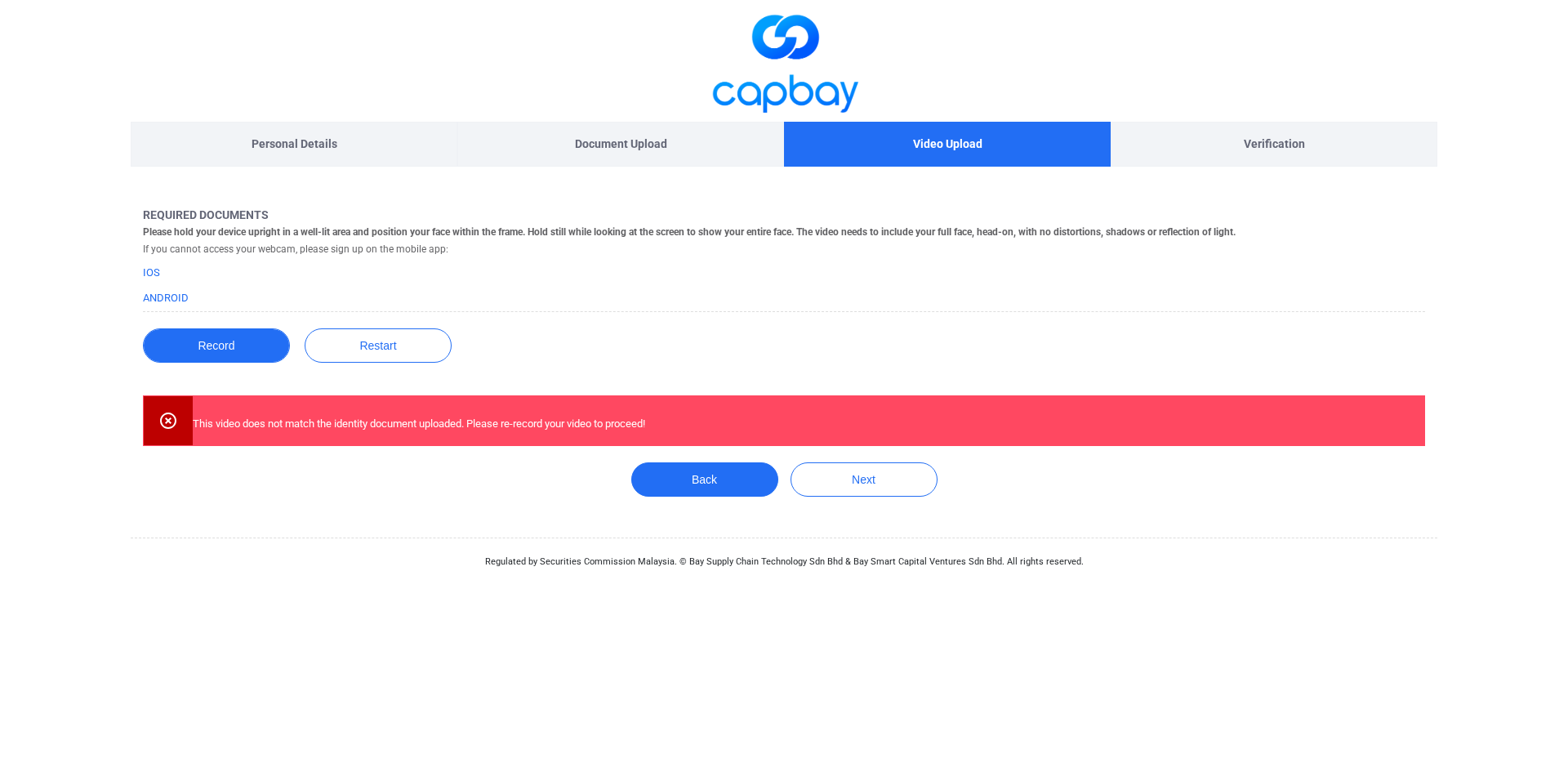
click at [238, 339] on button "Record" at bounding box center [216, 345] width 147 height 34
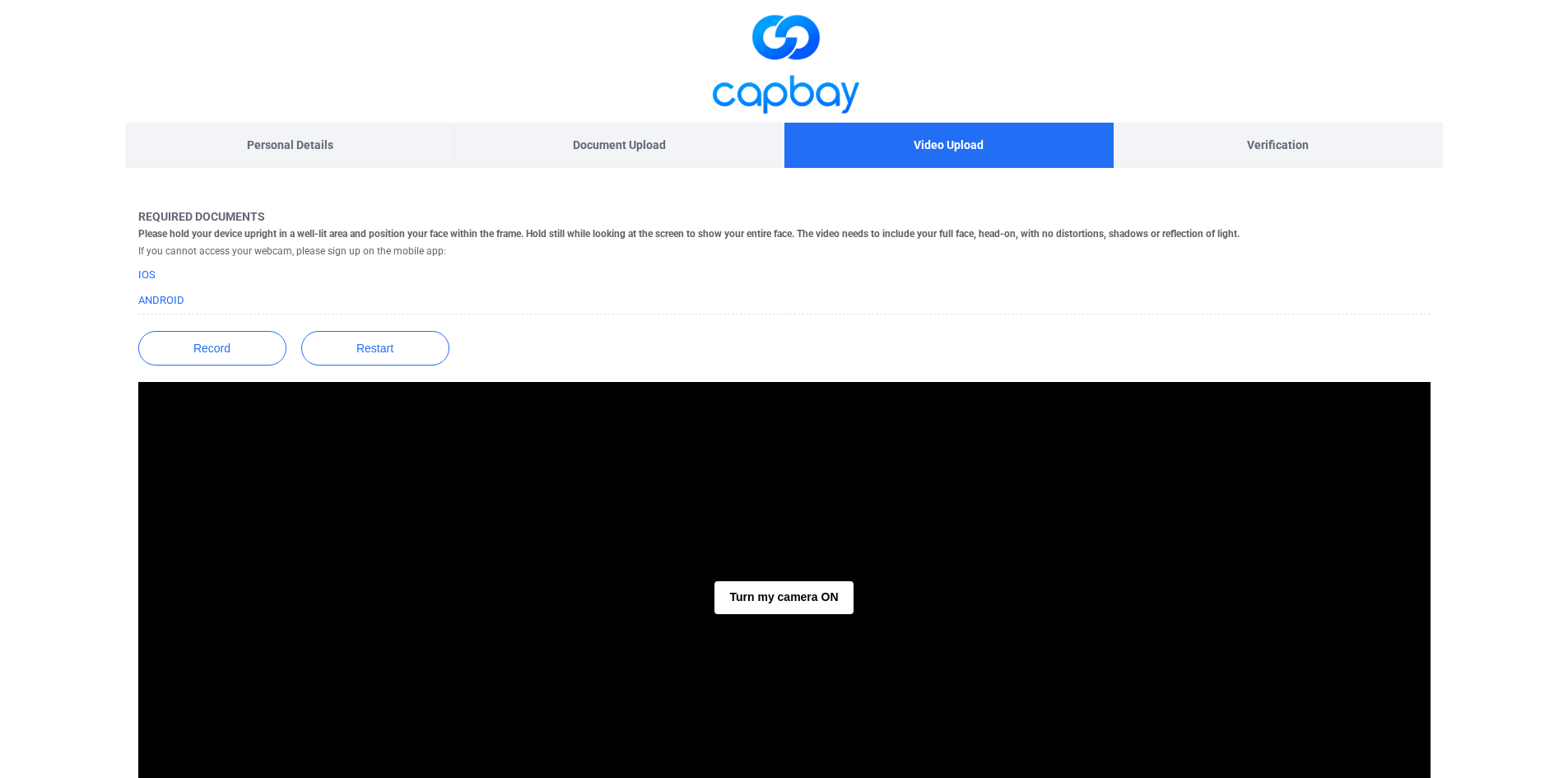
click at [758, 615] on div "Turn my camera ON" at bounding box center [784, 587] width 1293 height 411
click at [801, 586] on button "Turn my camera ON" at bounding box center [784, 597] width 138 height 33
click at [775, 656] on button "button" at bounding box center [784, 655] width 52 height 52
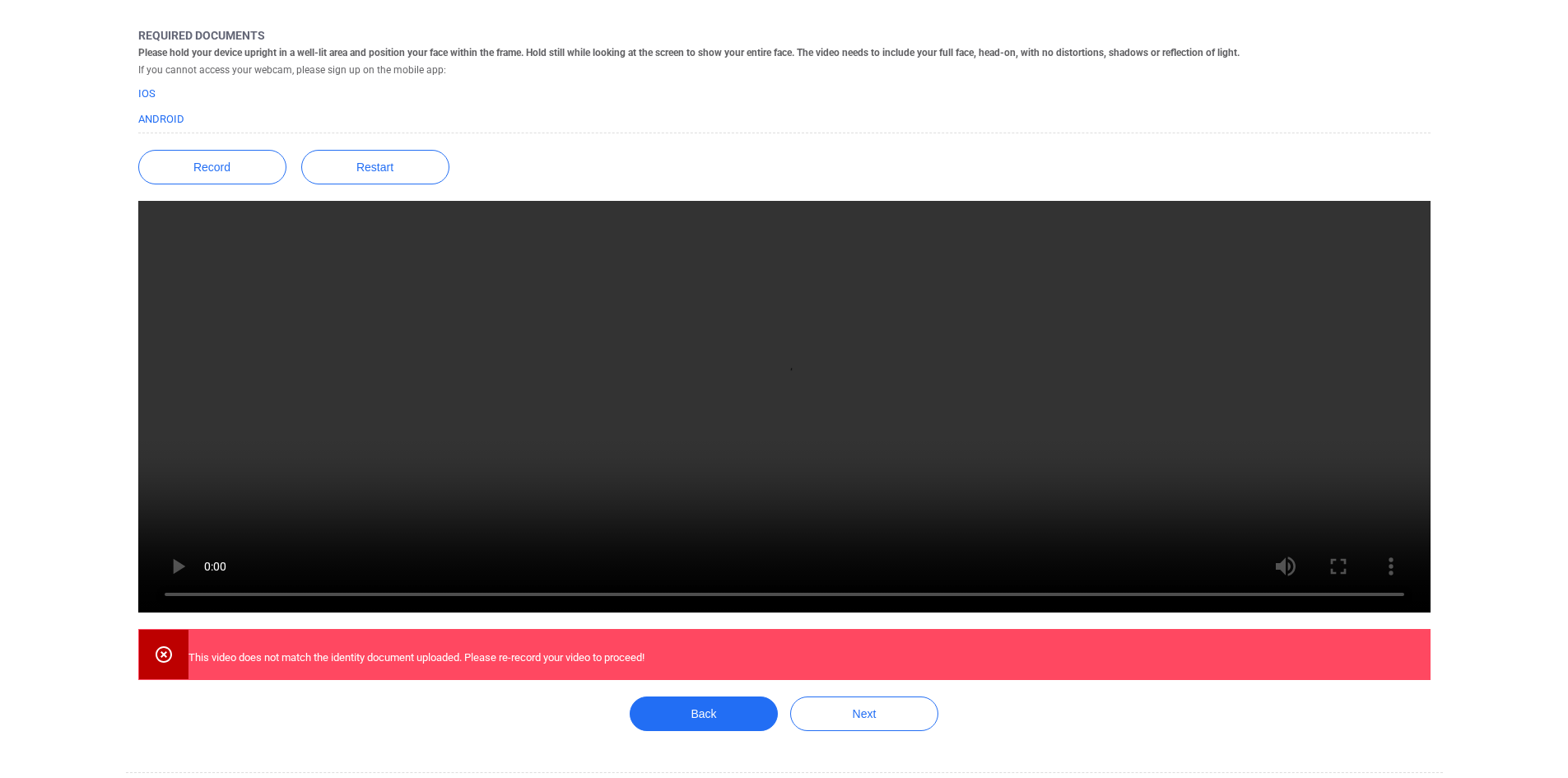
scroll to position [223, 0]
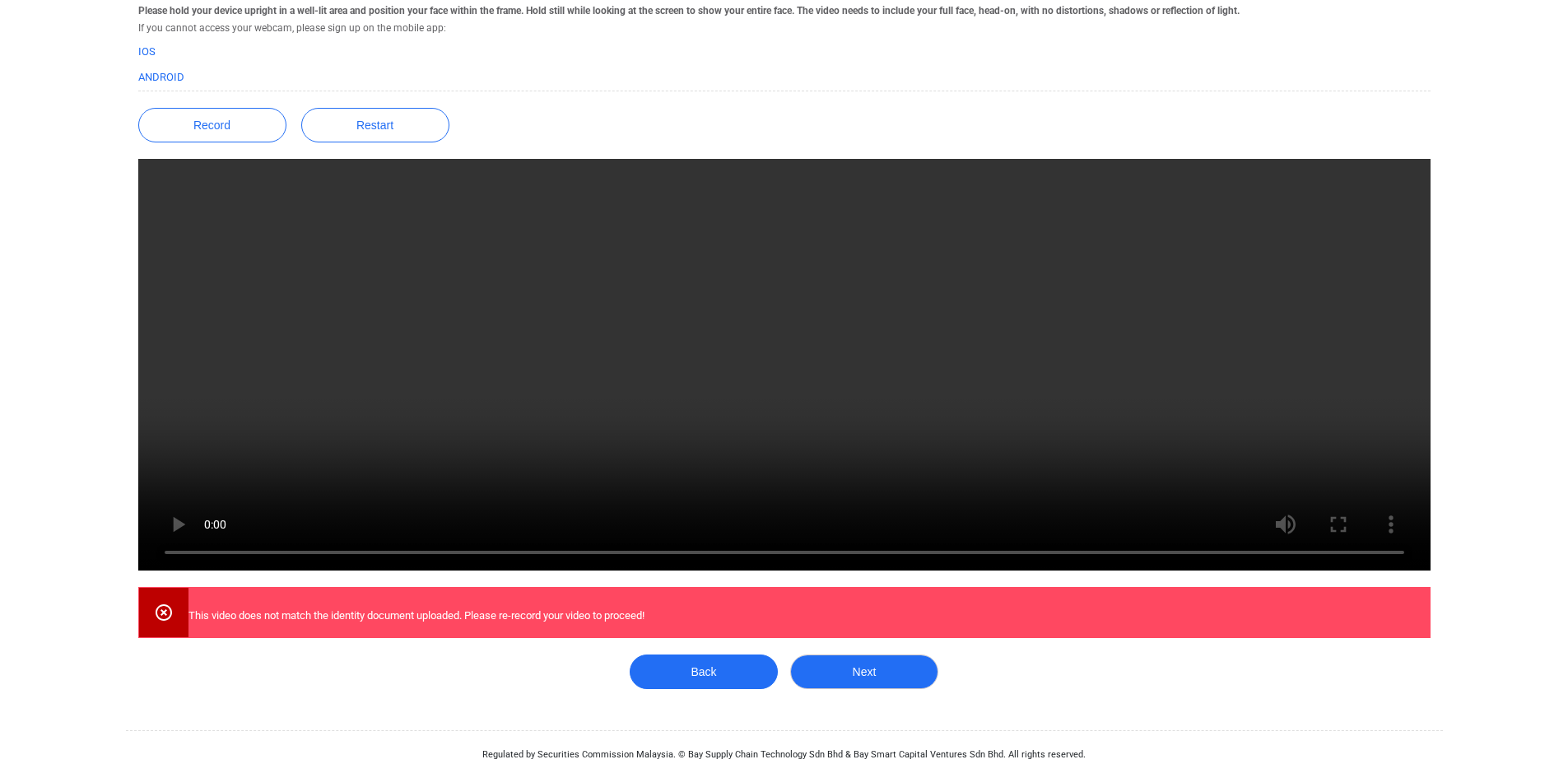
click at [855, 670] on button "Next" at bounding box center [864, 672] width 148 height 35
click at [873, 676] on button "Next" at bounding box center [864, 672] width 148 height 35
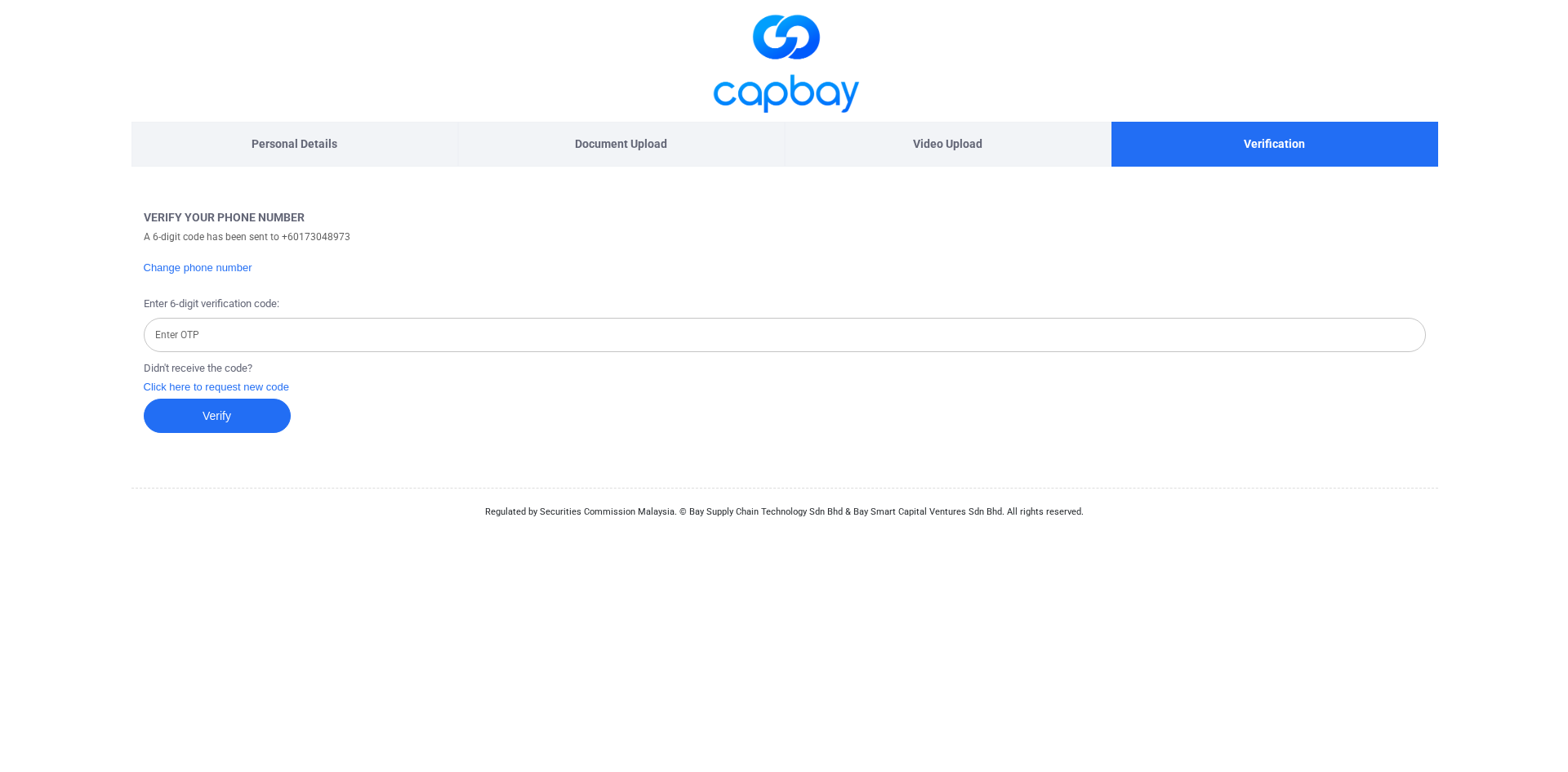
scroll to position [0, 0]
click at [330, 341] on input "Enter OTP" at bounding box center [784, 335] width 1282 height 34
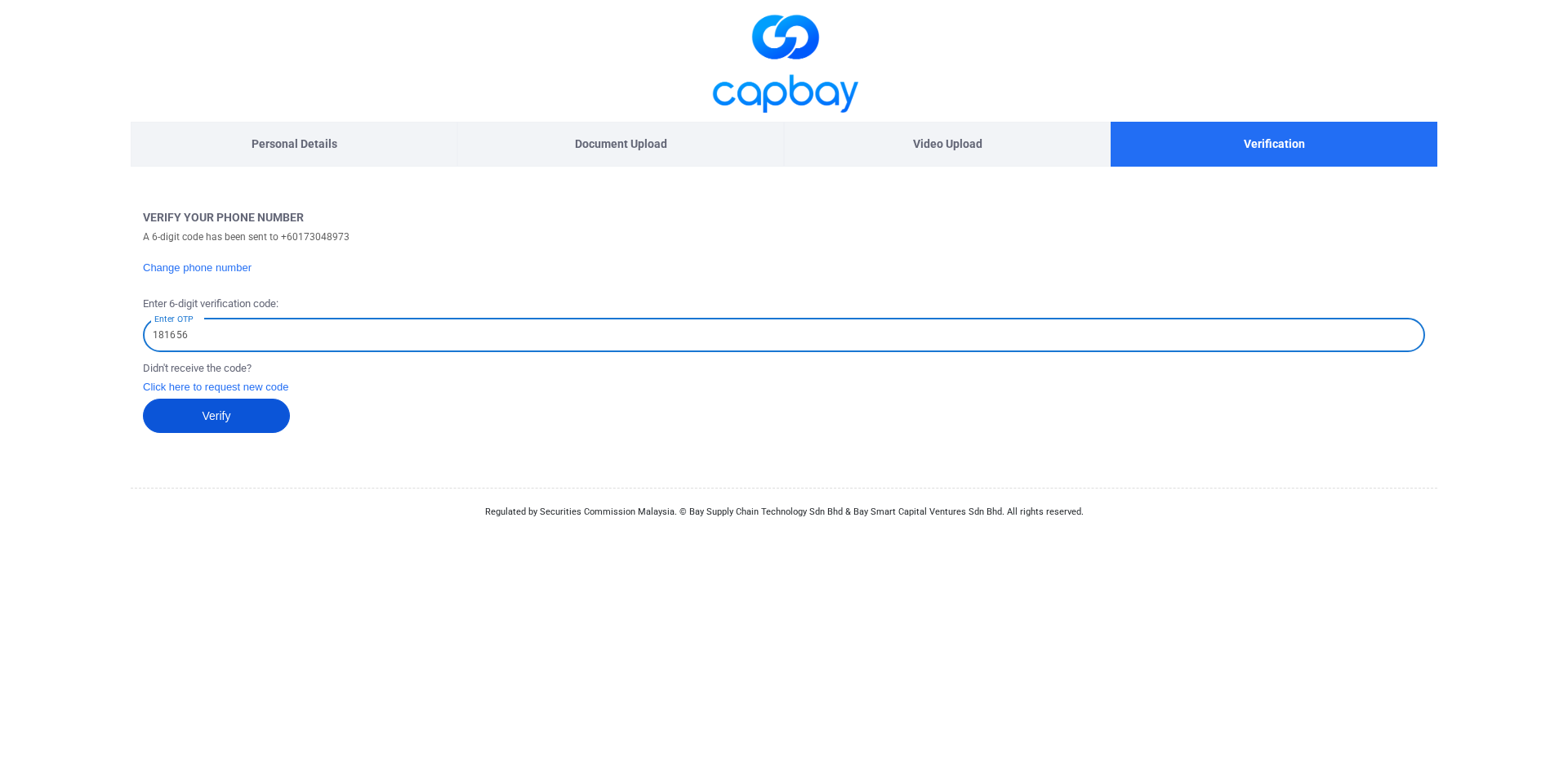
type input "181656"
click at [229, 408] on button "Verify" at bounding box center [216, 415] width 147 height 34
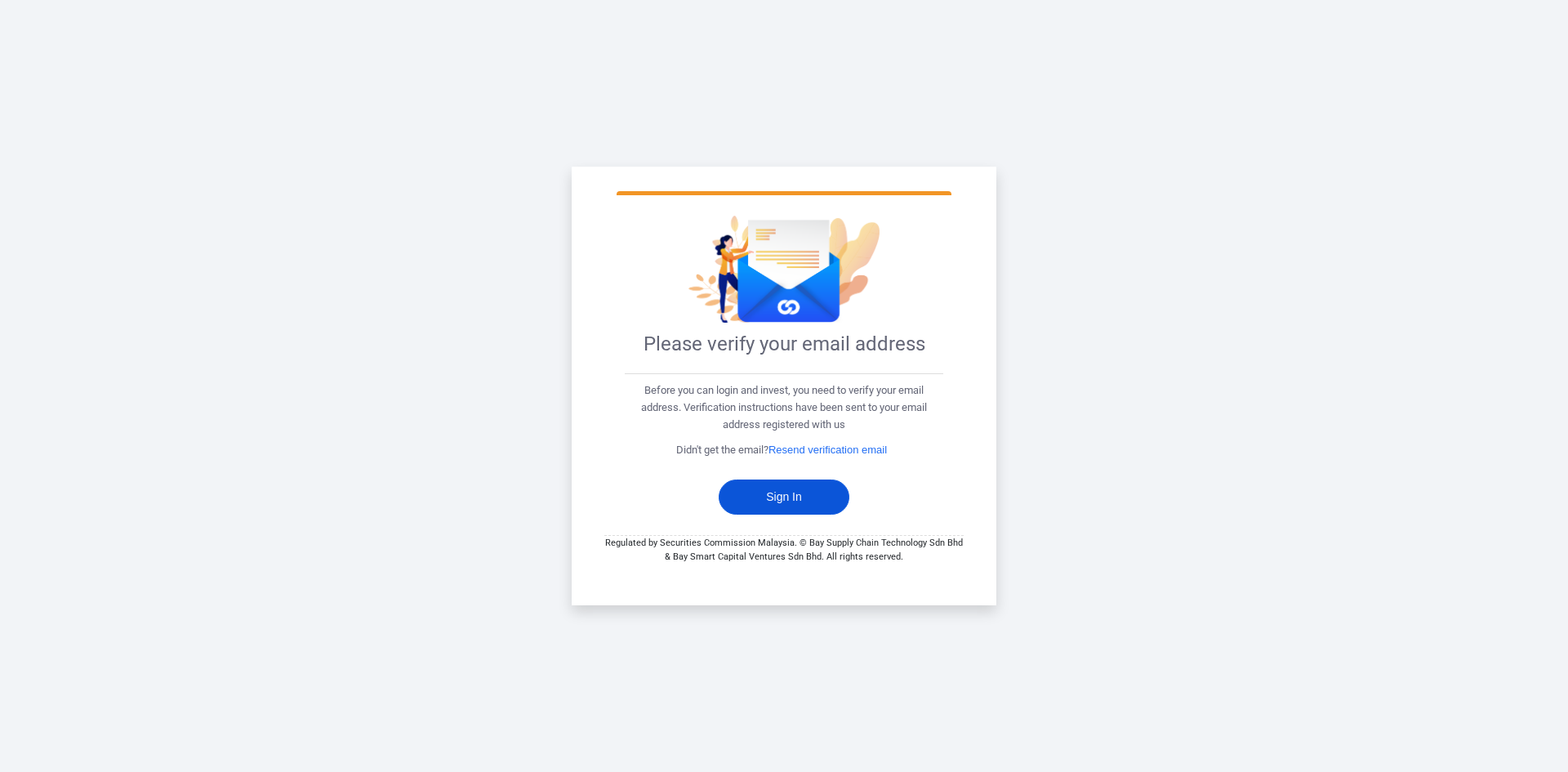
click at [796, 487] on button "Sign In" at bounding box center [784, 497] width 131 height 35
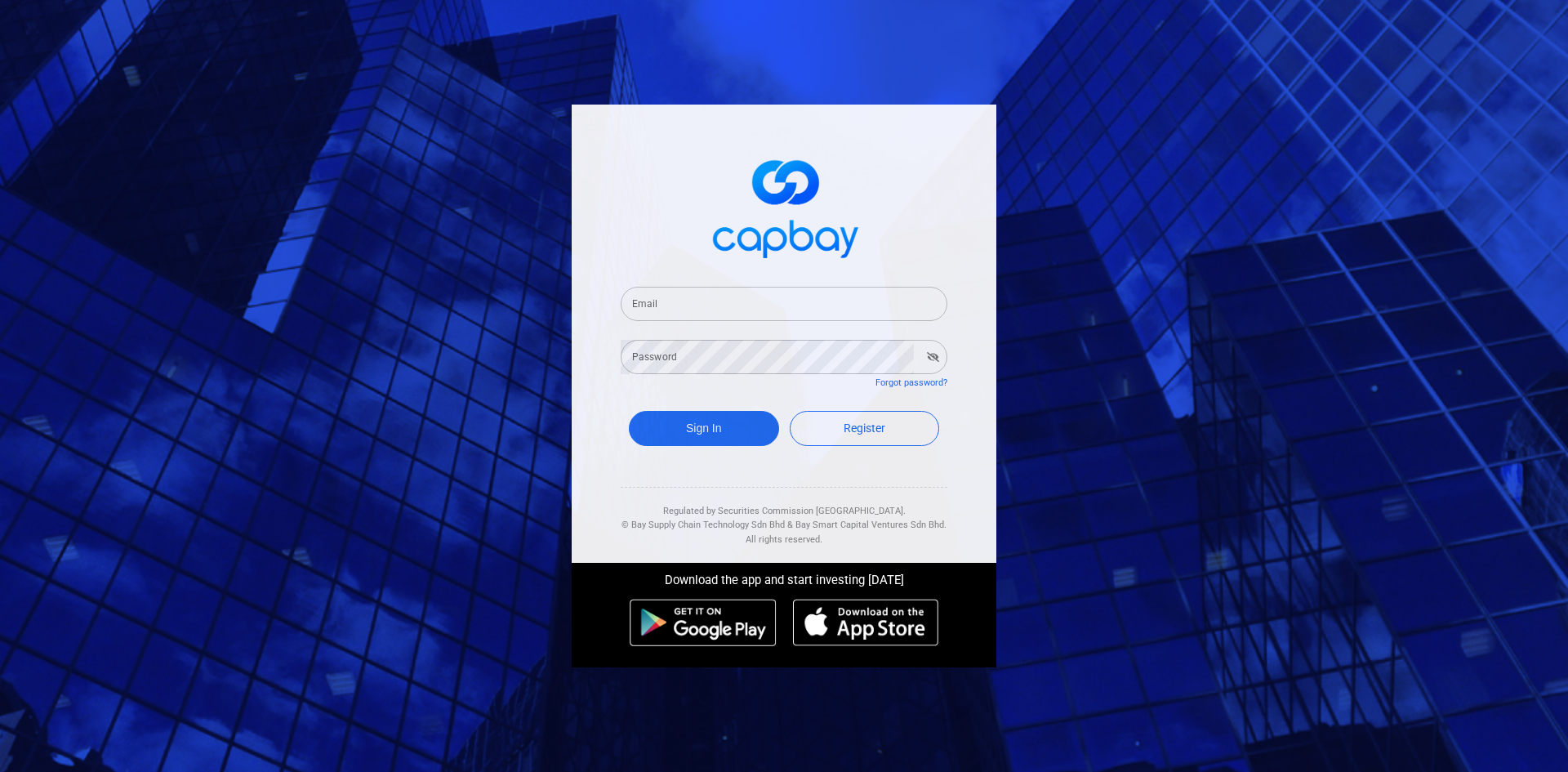
type input "[EMAIL_ADDRESS][DOMAIN_NAME]"
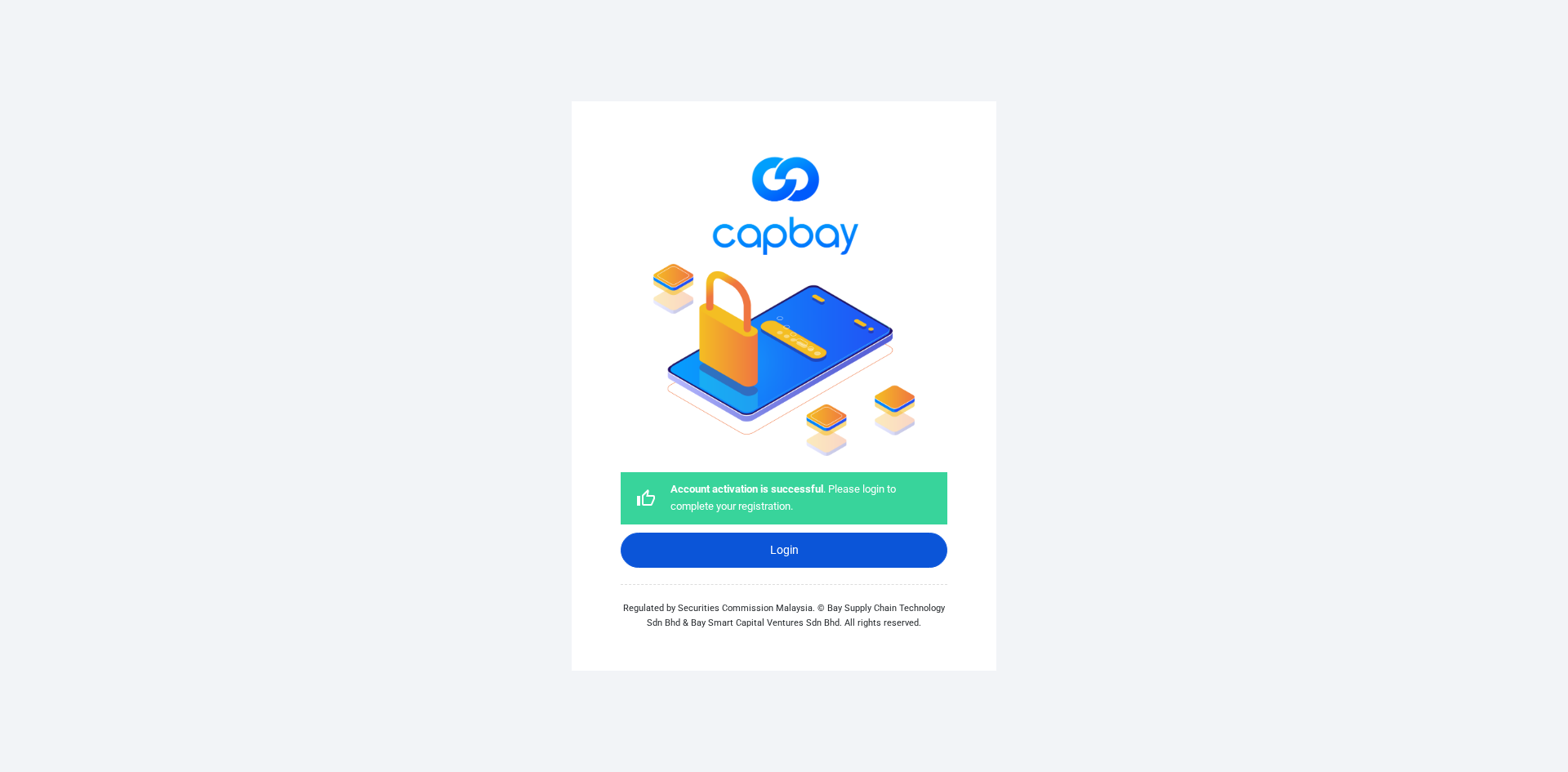
click at [784, 555] on link "Login" at bounding box center [784, 550] width 327 height 35
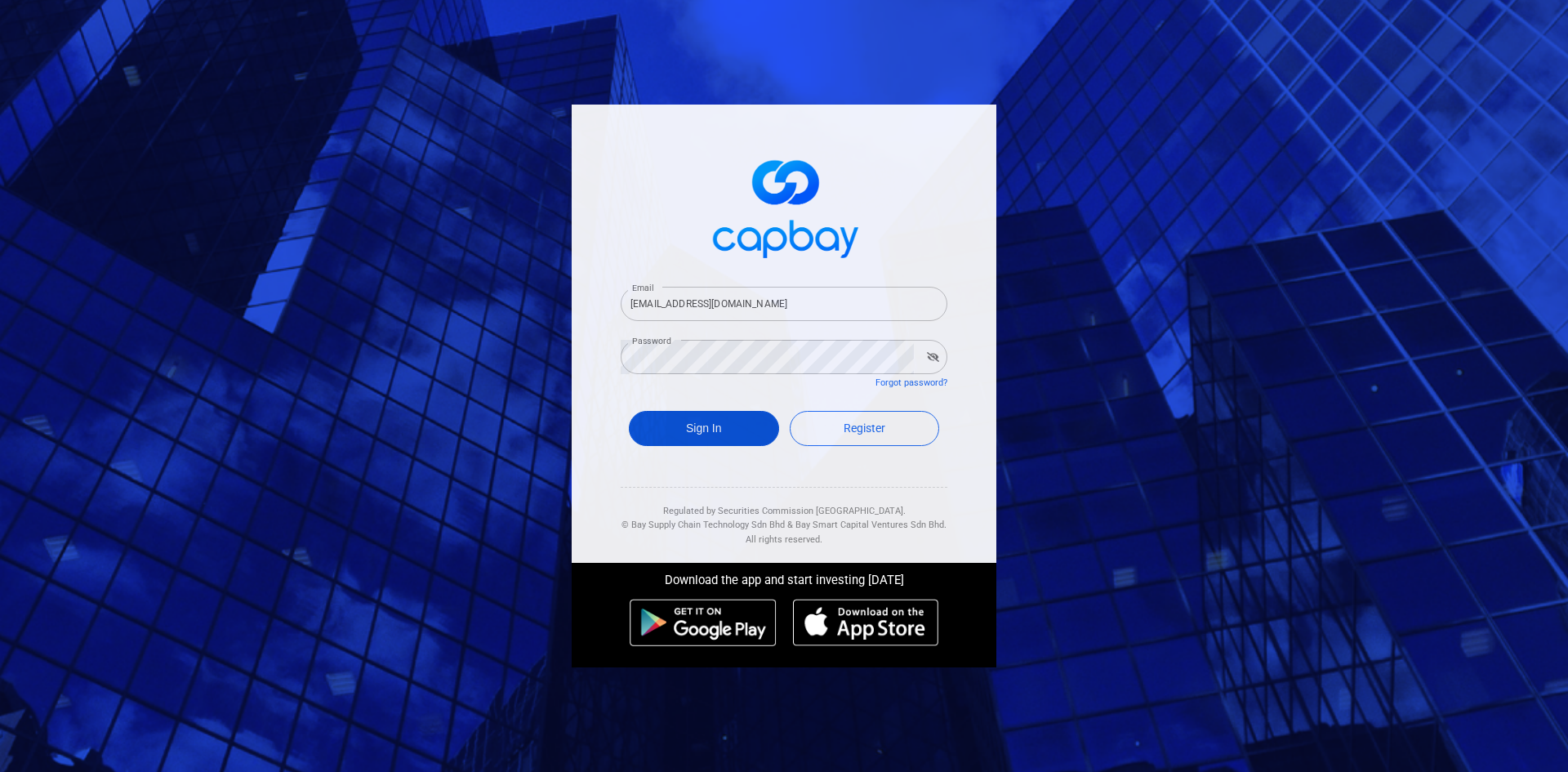
click at [694, 437] on button "Sign In" at bounding box center [704, 429] width 151 height 35
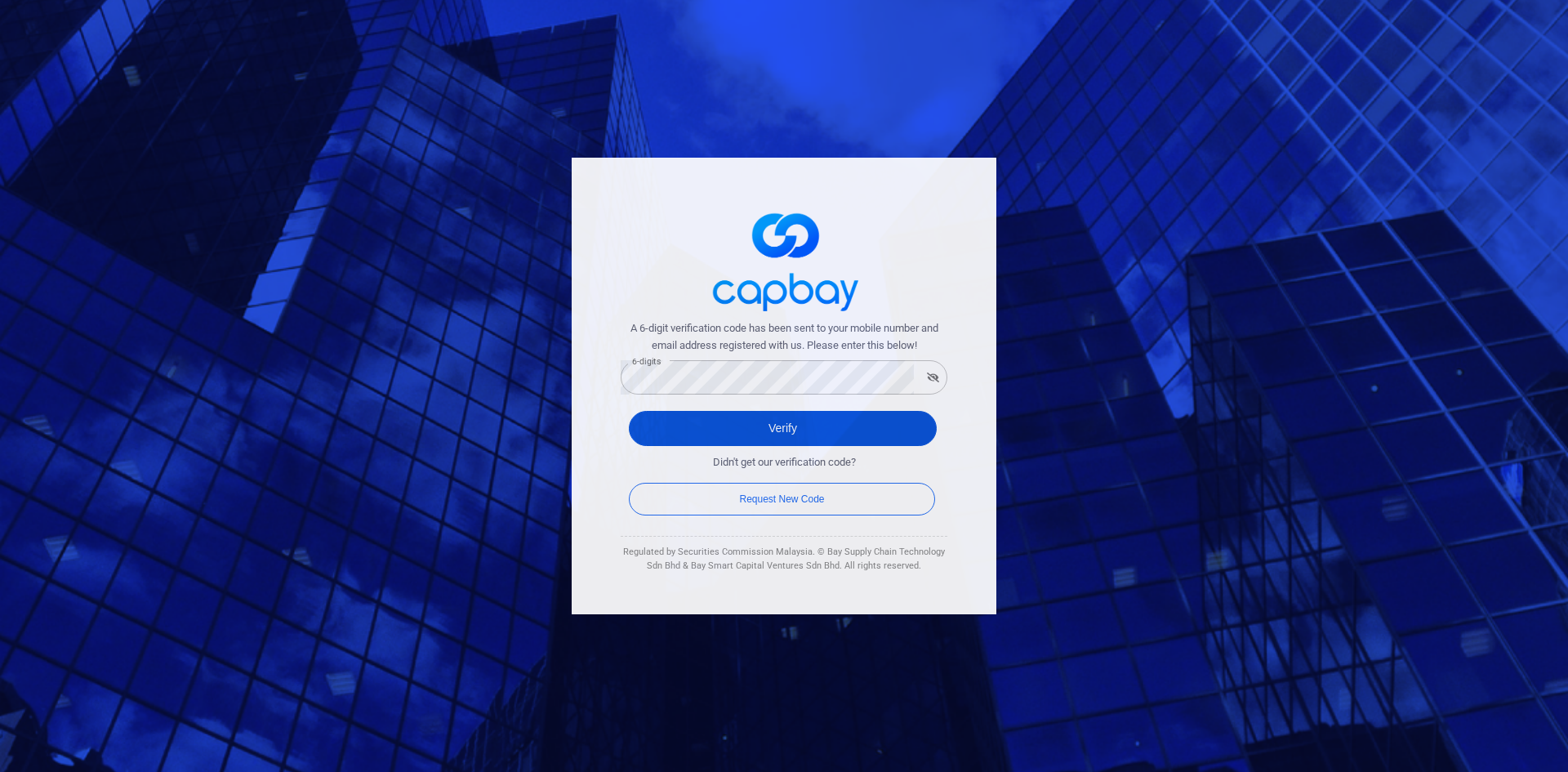
click at [661, 440] on button "Verify" at bounding box center [783, 429] width 308 height 35
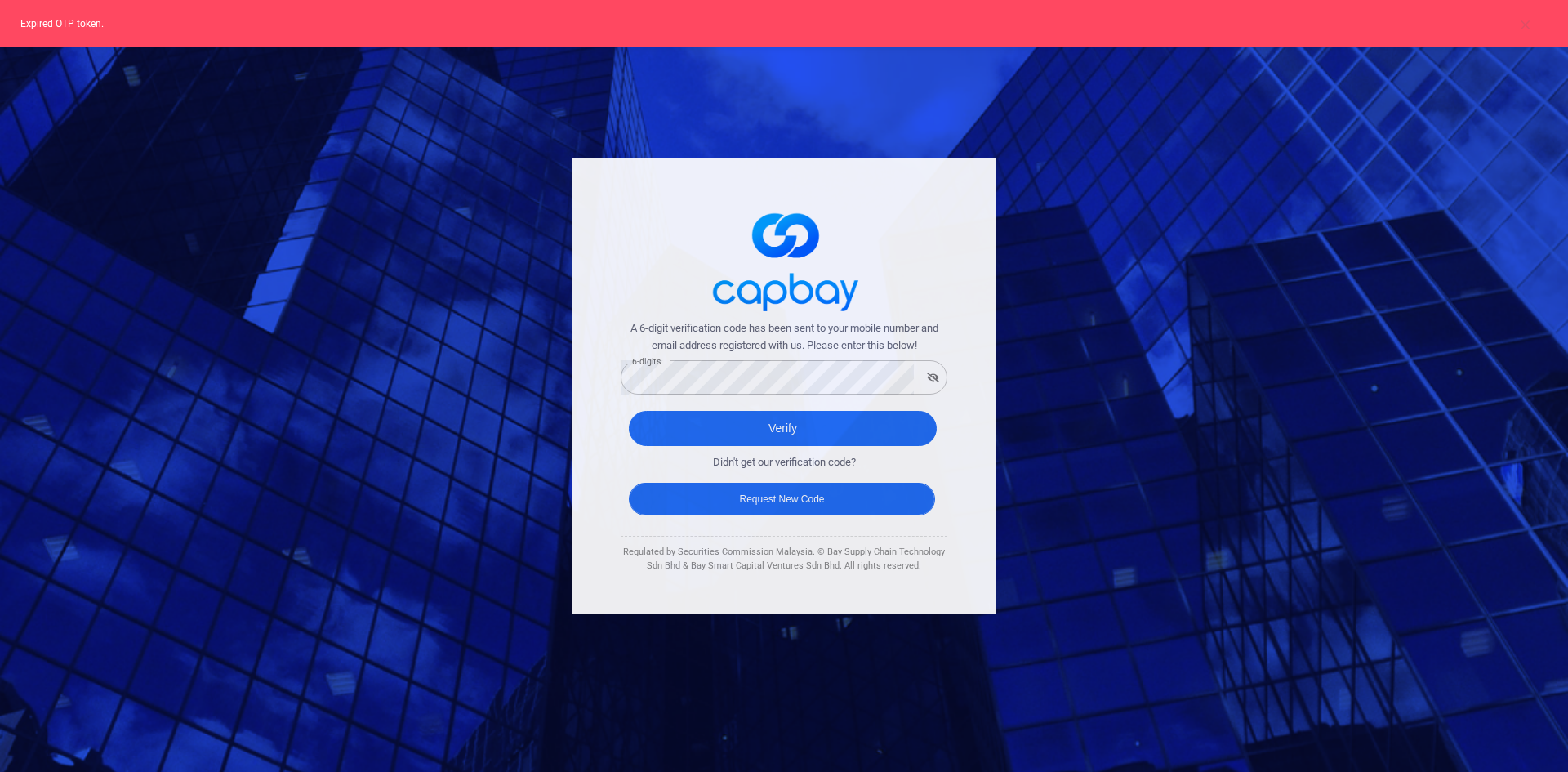
click at [696, 497] on button "Request New Code" at bounding box center [782, 498] width 306 height 32
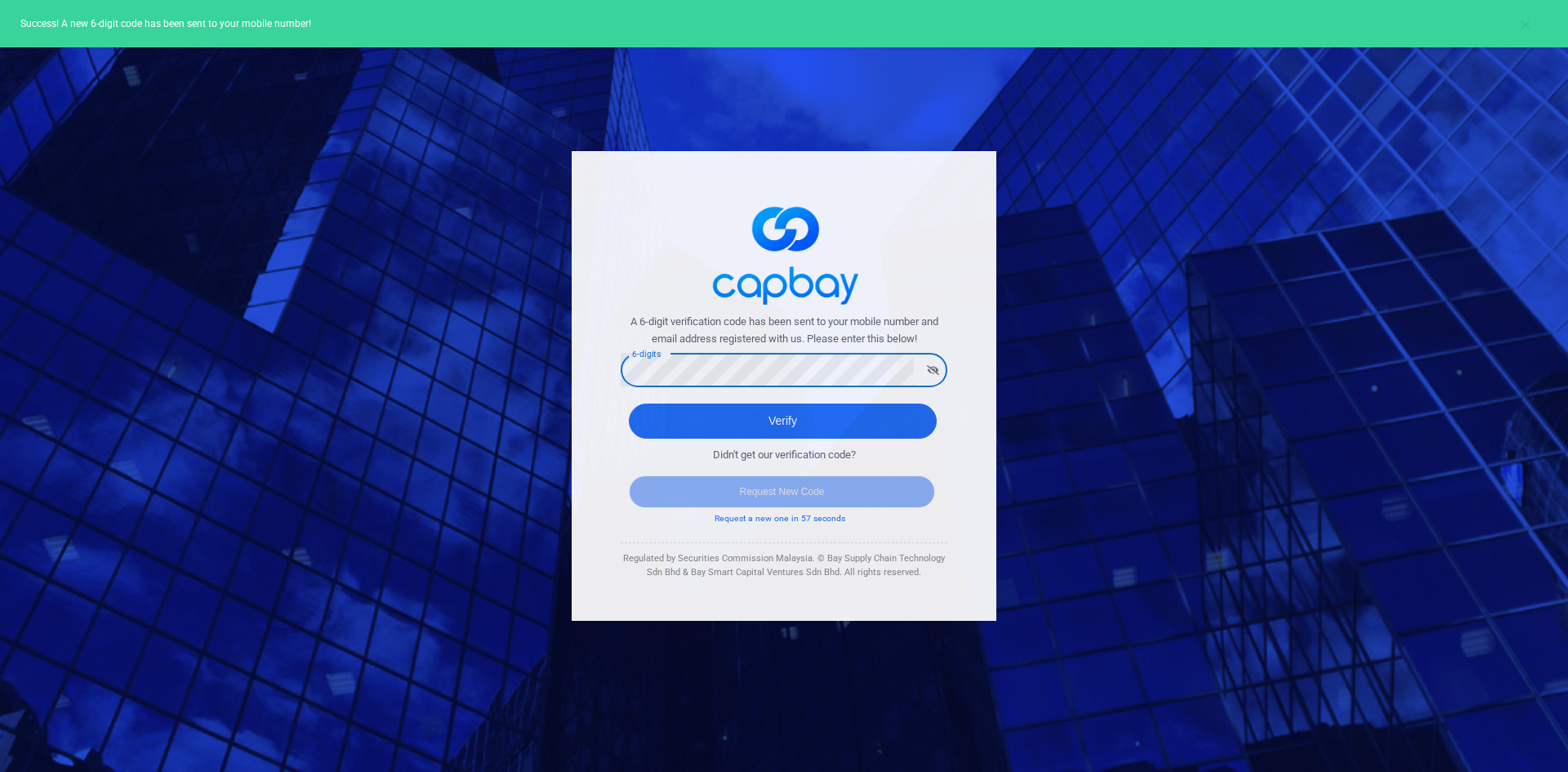
click at [467, 340] on div "A 6-digit verification code has been sent to your mobile number and email addre…" at bounding box center [784, 386] width 1568 height 772
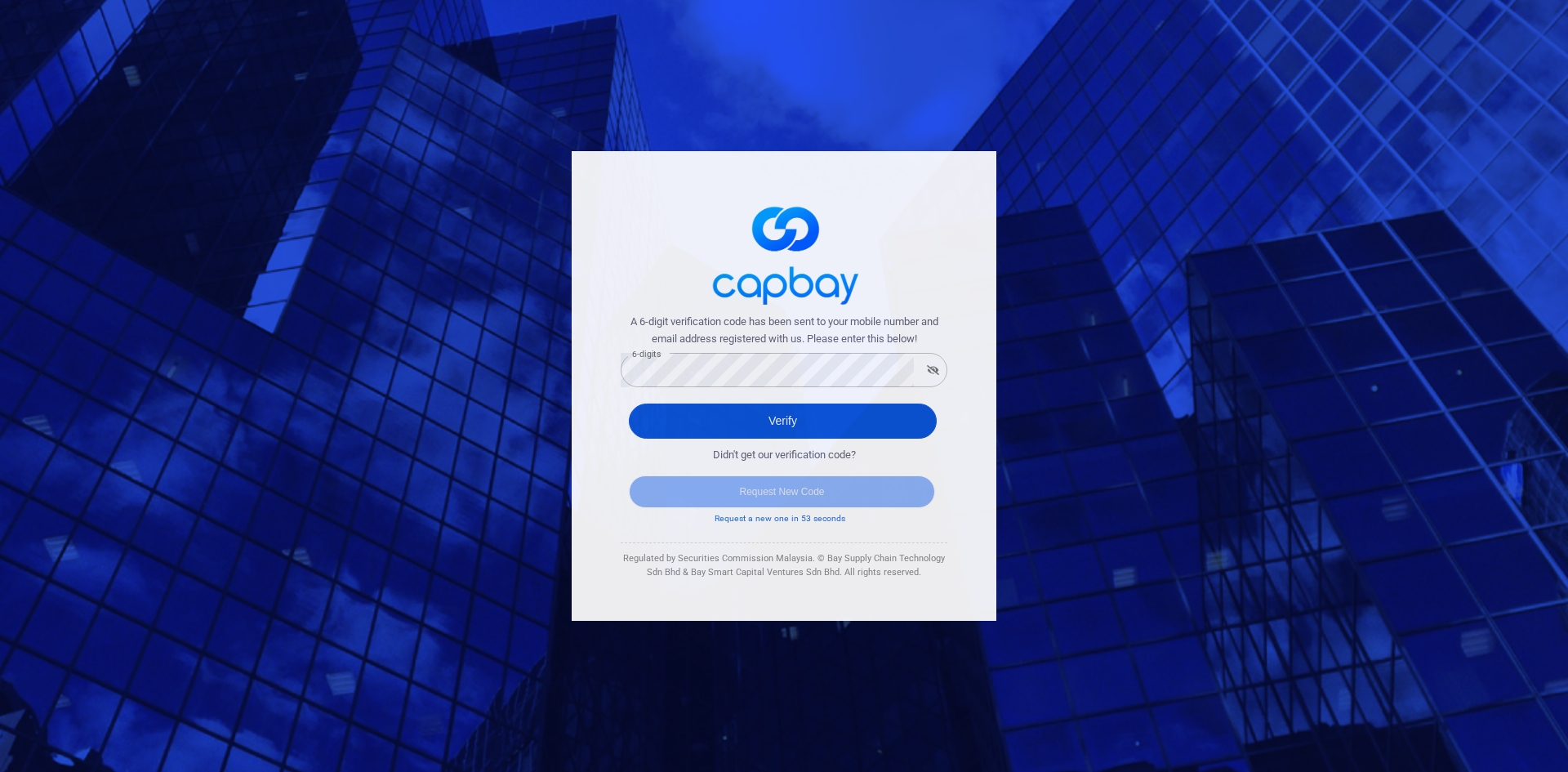
click at [666, 429] on button "Verify" at bounding box center [783, 421] width 308 height 35
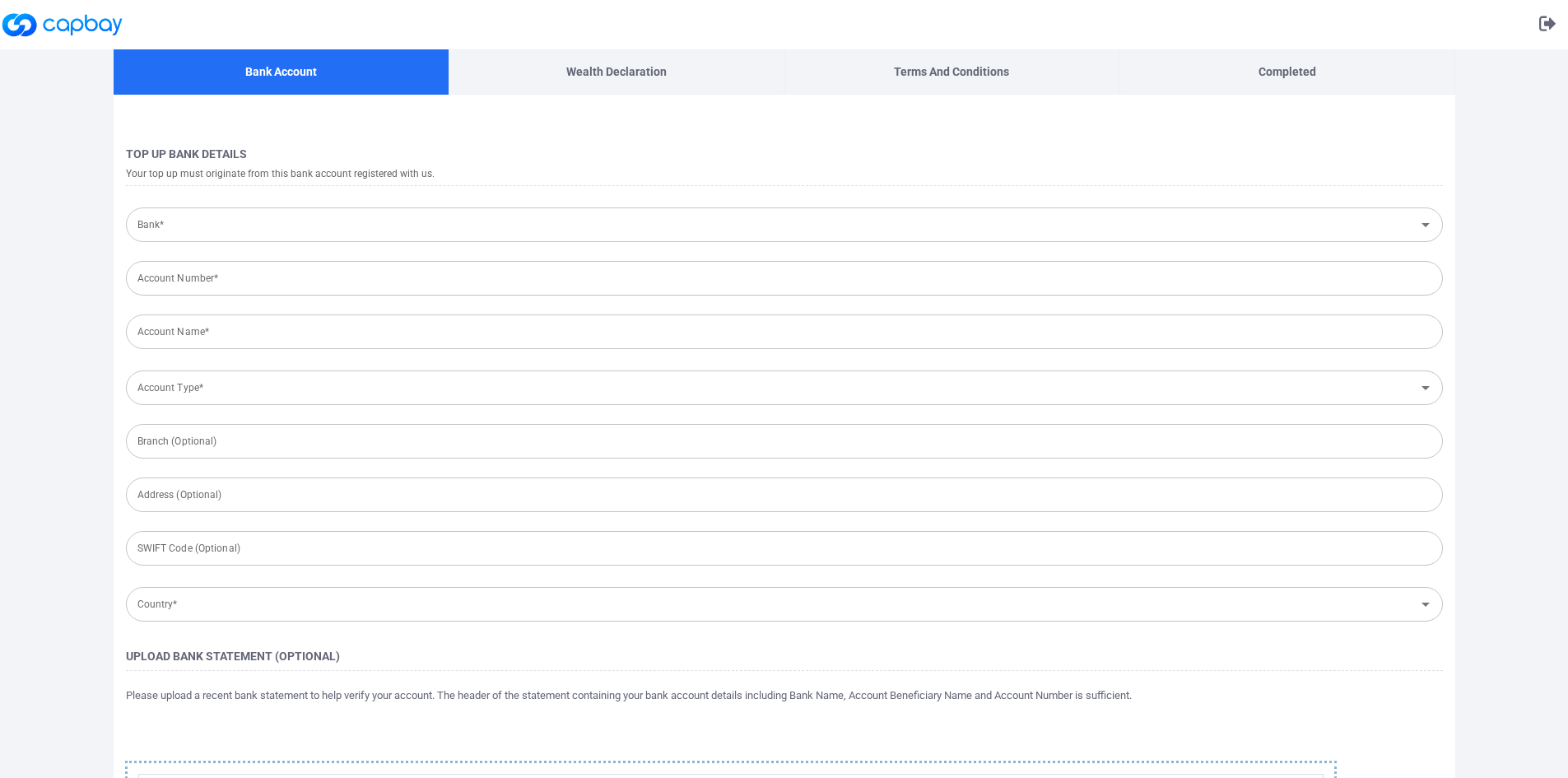
type input "[GEOGRAPHIC_DATA]"
click at [614, 73] on p "Wealth Declaration" at bounding box center [616, 71] width 101 height 18
click at [466, 233] on input "Bank*" at bounding box center [771, 225] width 1280 height 31
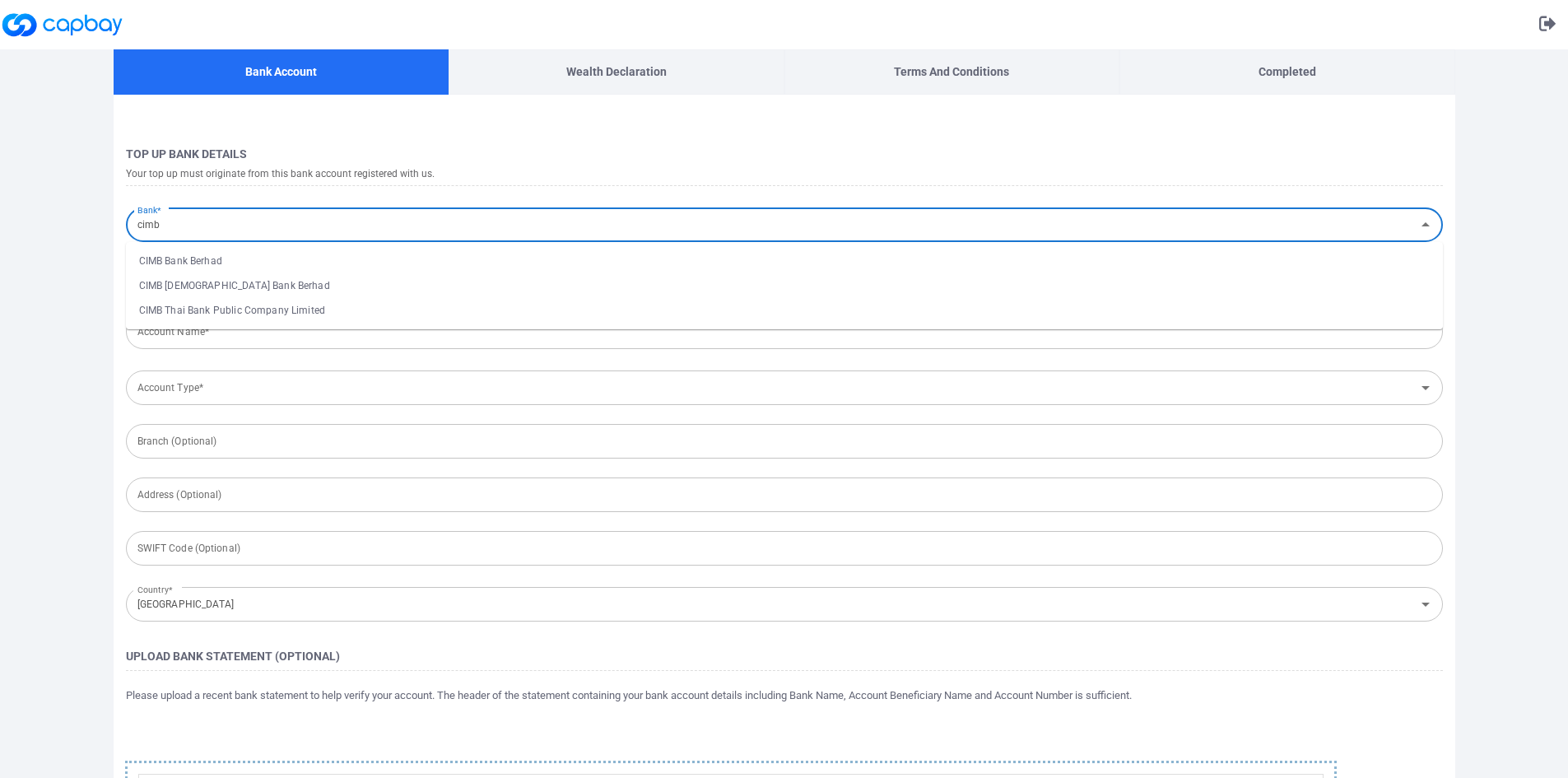
click at [279, 269] on li "CIMB Bank Berhad" at bounding box center [785, 260] width 1318 height 25
type input "CIMB Bank Berhad"
click at [281, 295] on input "Account Number*" at bounding box center [785, 278] width 1318 height 35
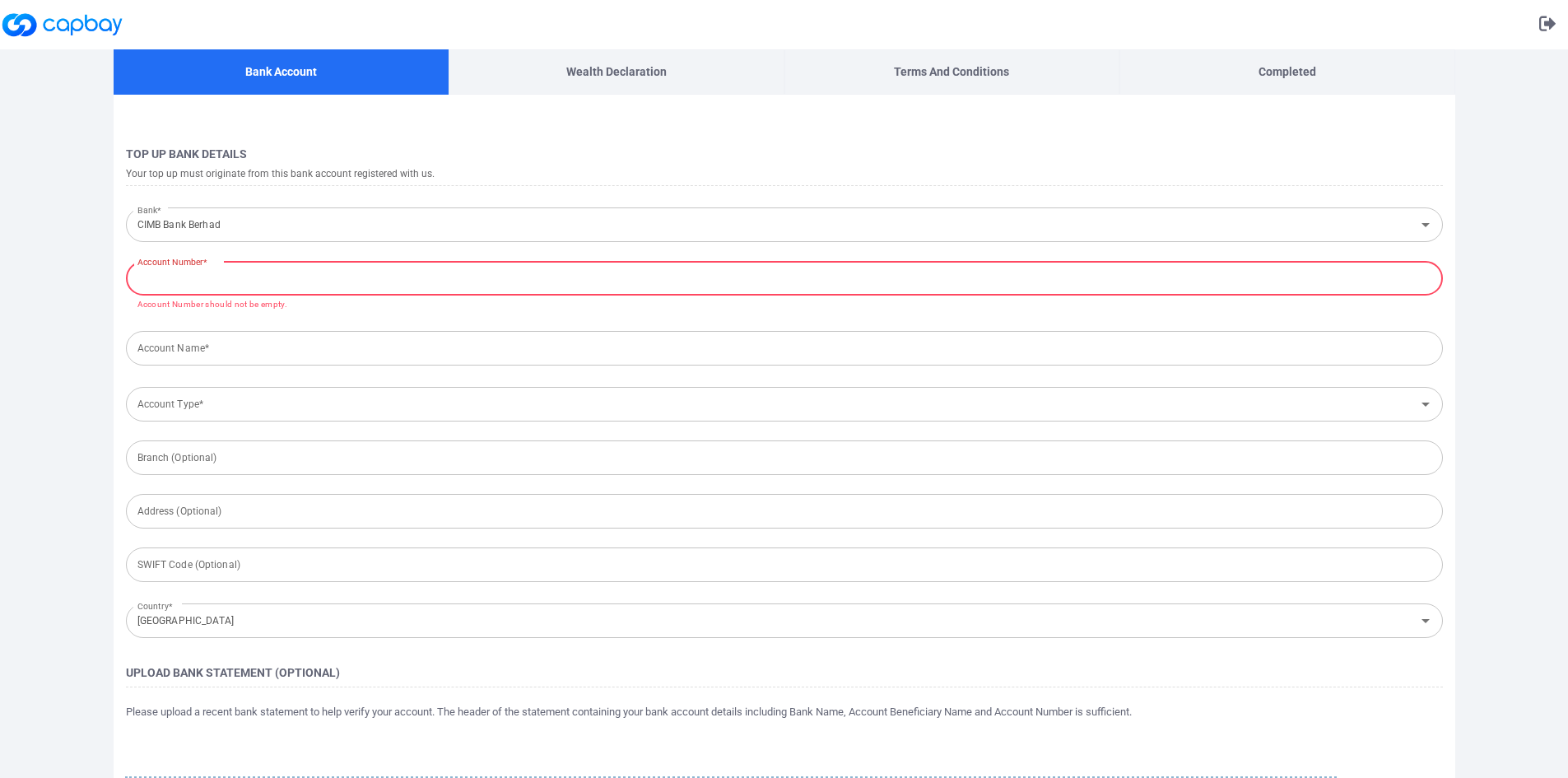
paste input "8001724650"
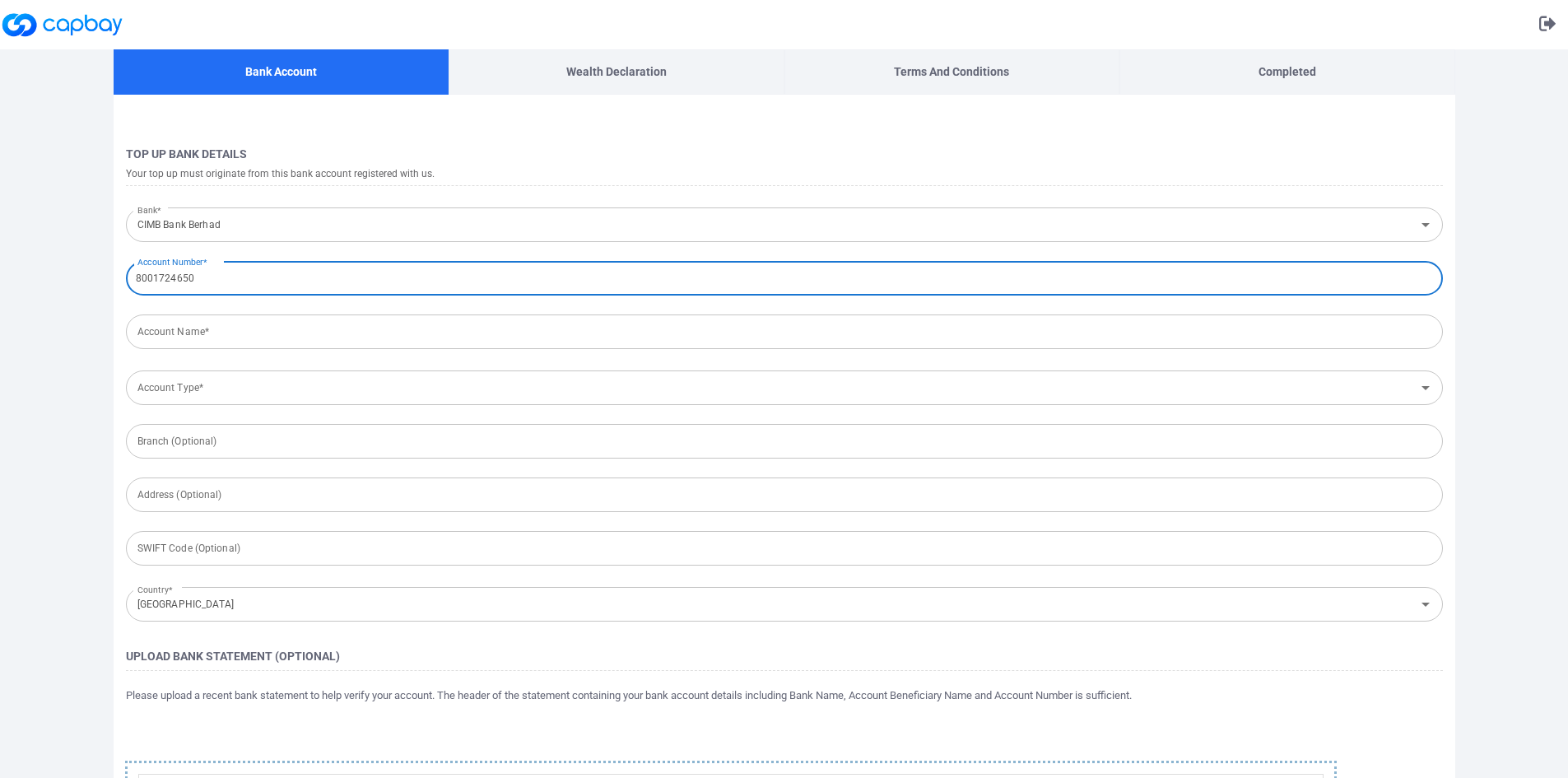
type input "8001724650"
click at [182, 341] on input "Account Name*" at bounding box center [785, 331] width 1318 height 35
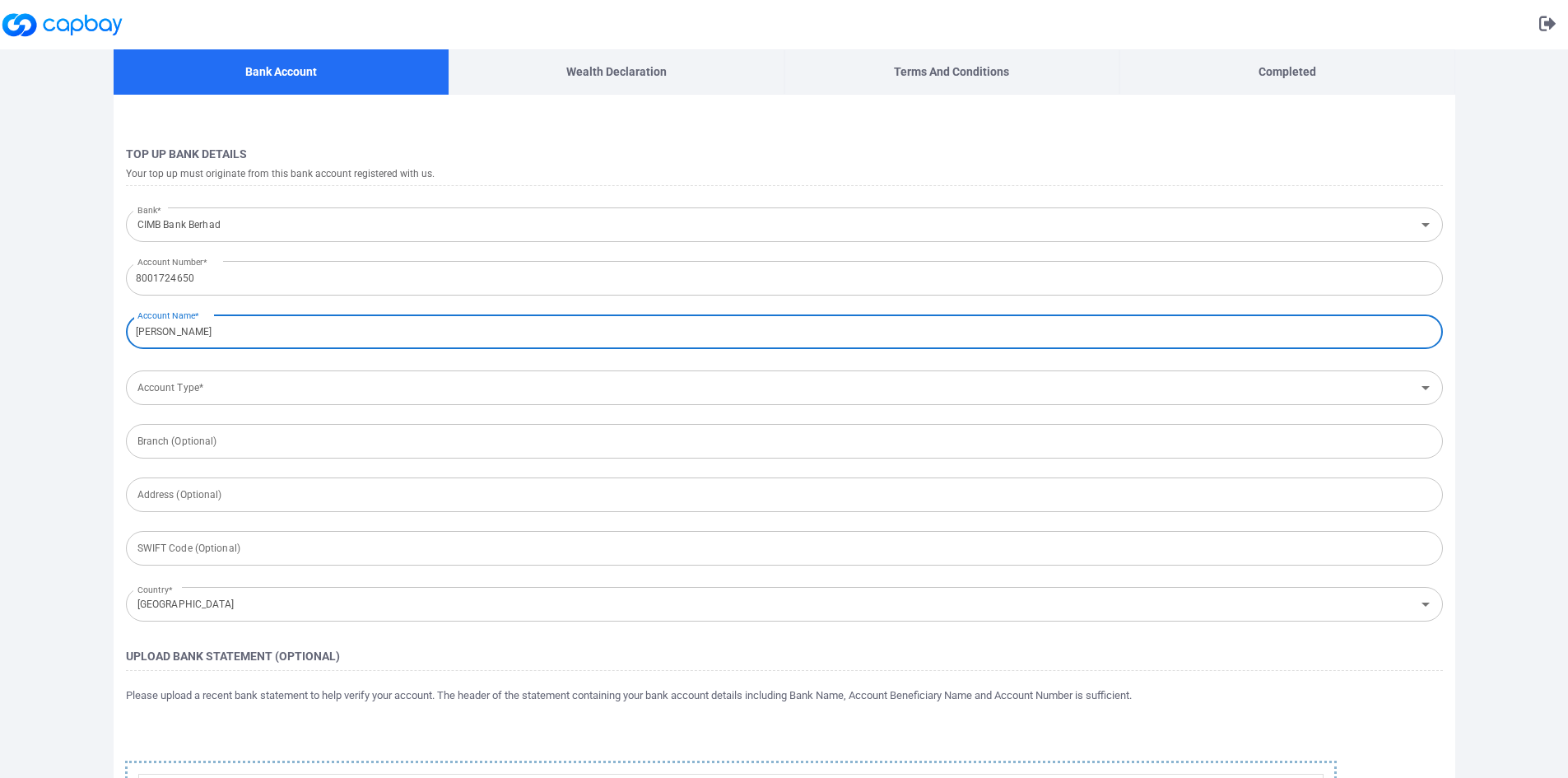
type input "russell walter boyd"
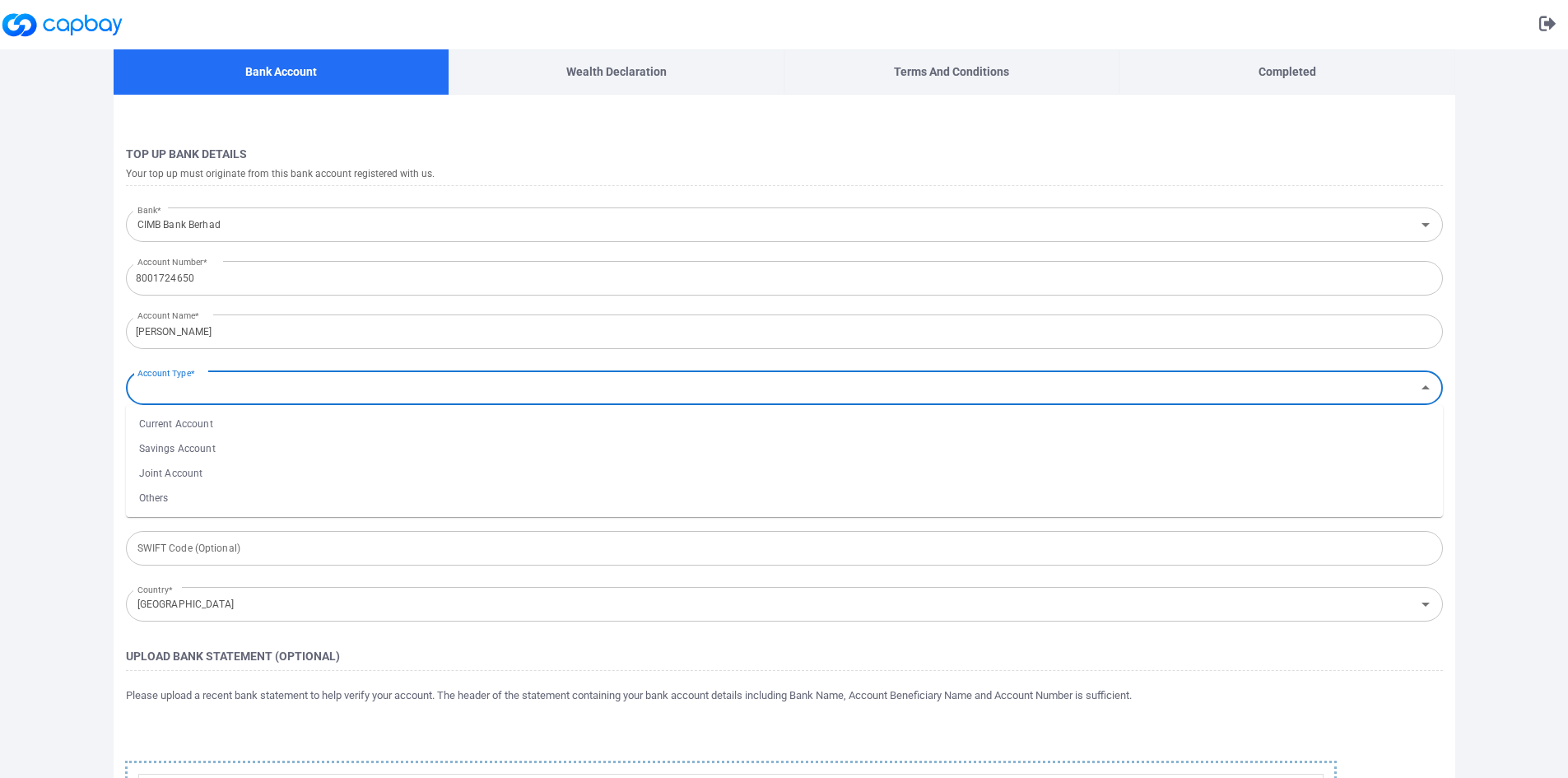
click at [212, 381] on input "Account Type*" at bounding box center [771, 388] width 1280 height 31
click at [192, 425] on li "Current Account" at bounding box center [785, 423] width 1318 height 25
type input "Current Account"
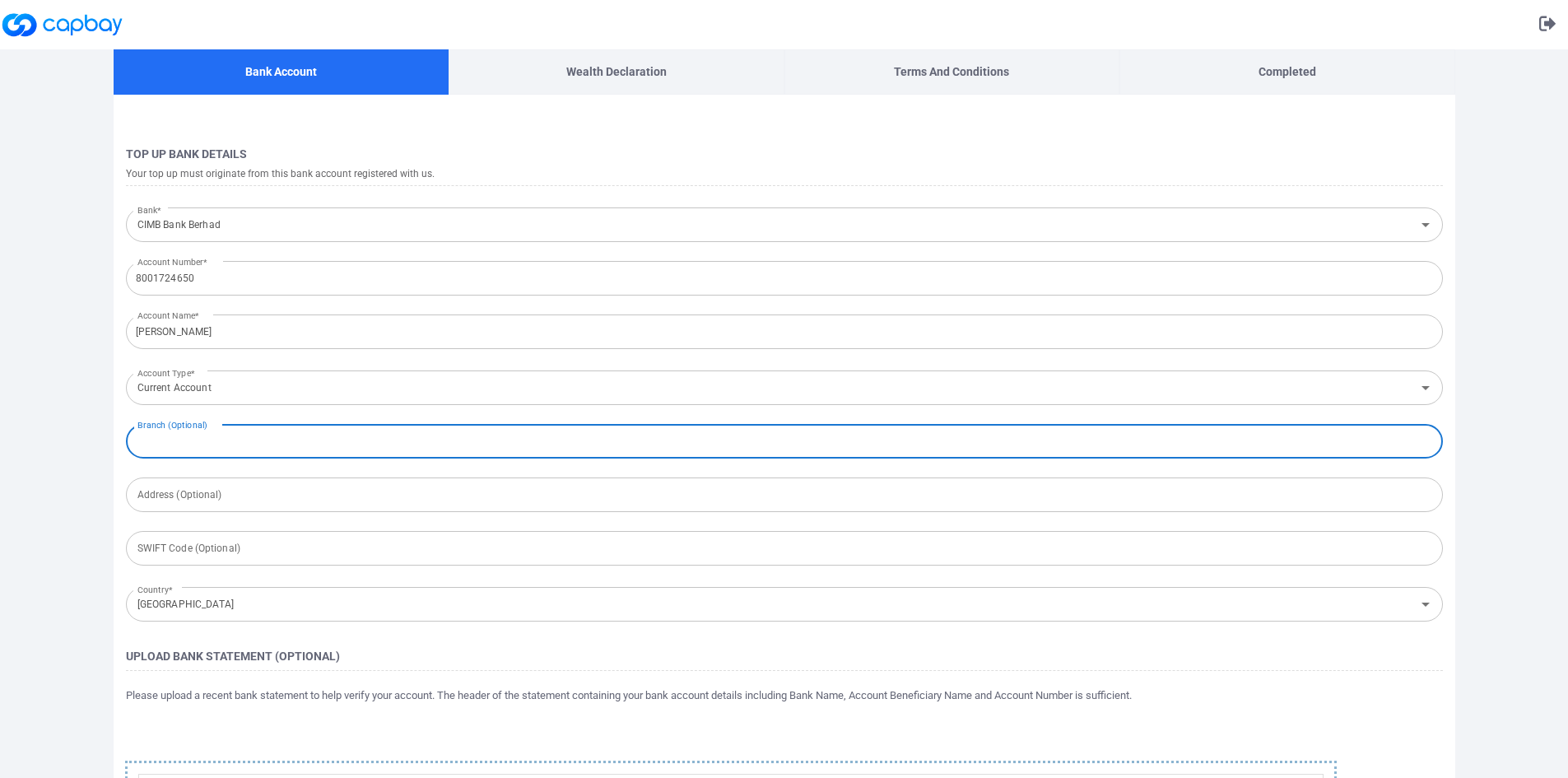
click at [192, 446] on input "text" at bounding box center [785, 441] width 1318 height 35
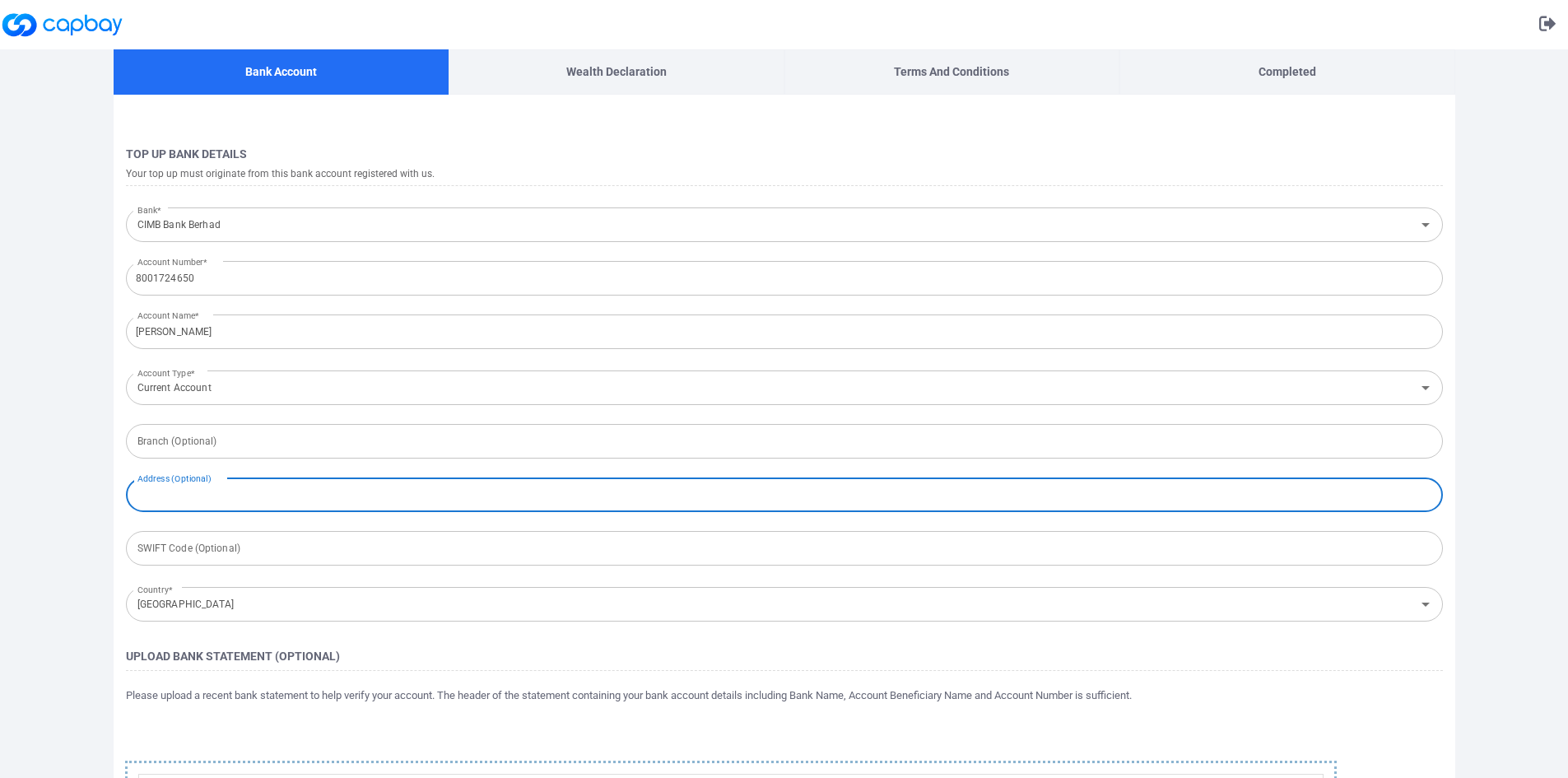
click at [187, 497] on input "text" at bounding box center [785, 494] width 1318 height 35
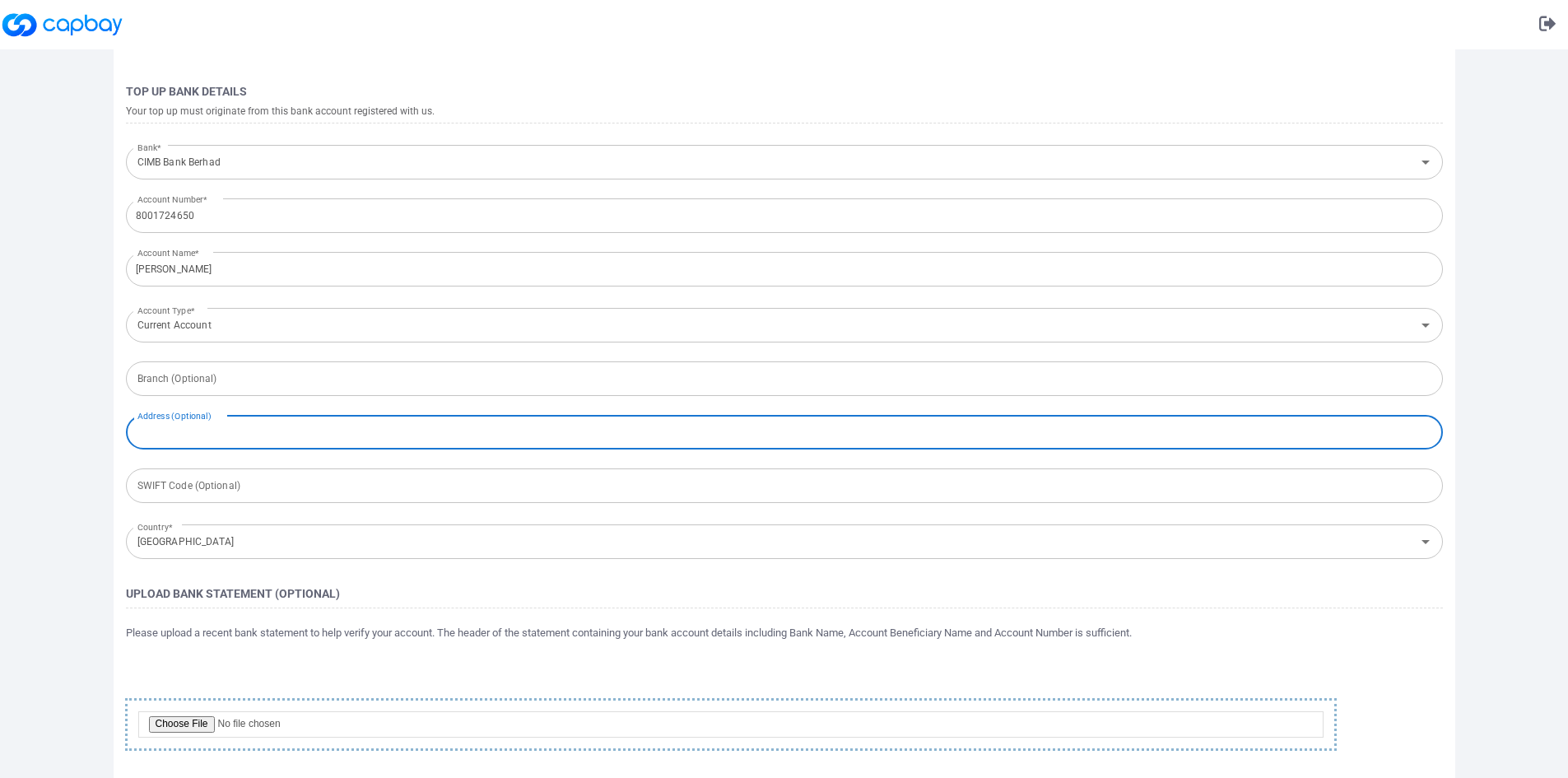
scroll to position [122, 0]
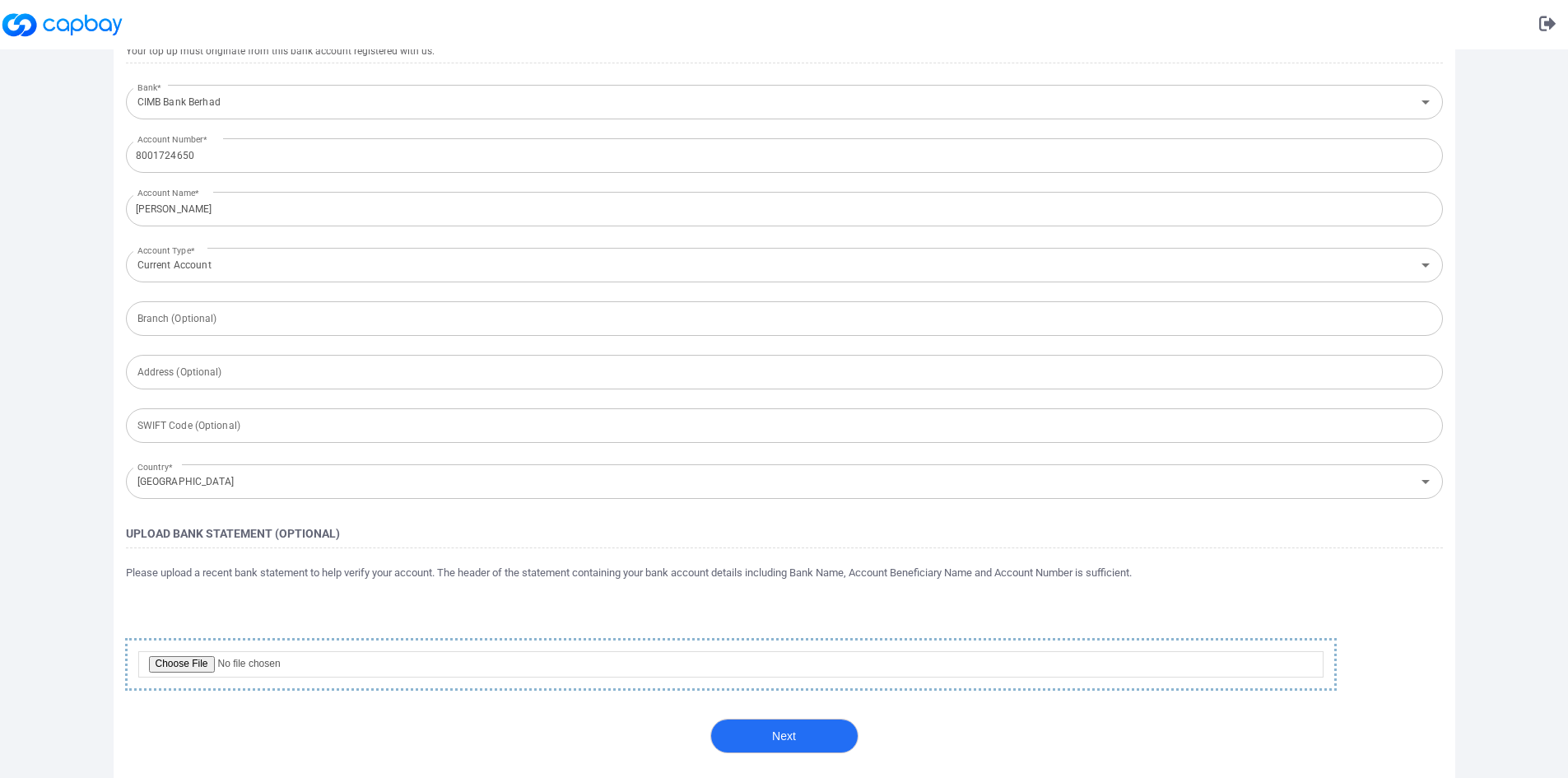
click at [746, 736] on button "Next" at bounding box center [784, 736] width 148 height 35
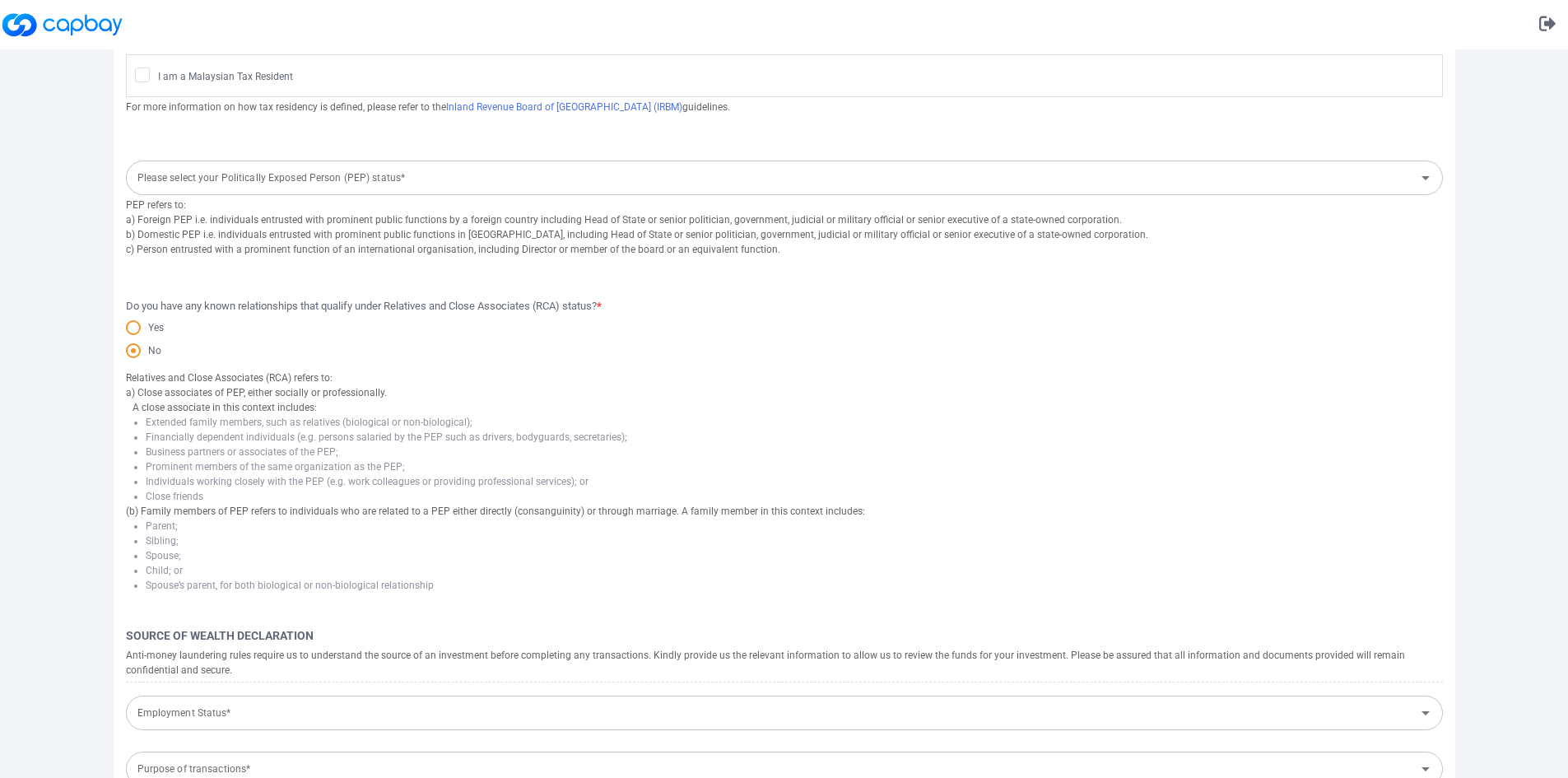
scroll to position [0, 0]
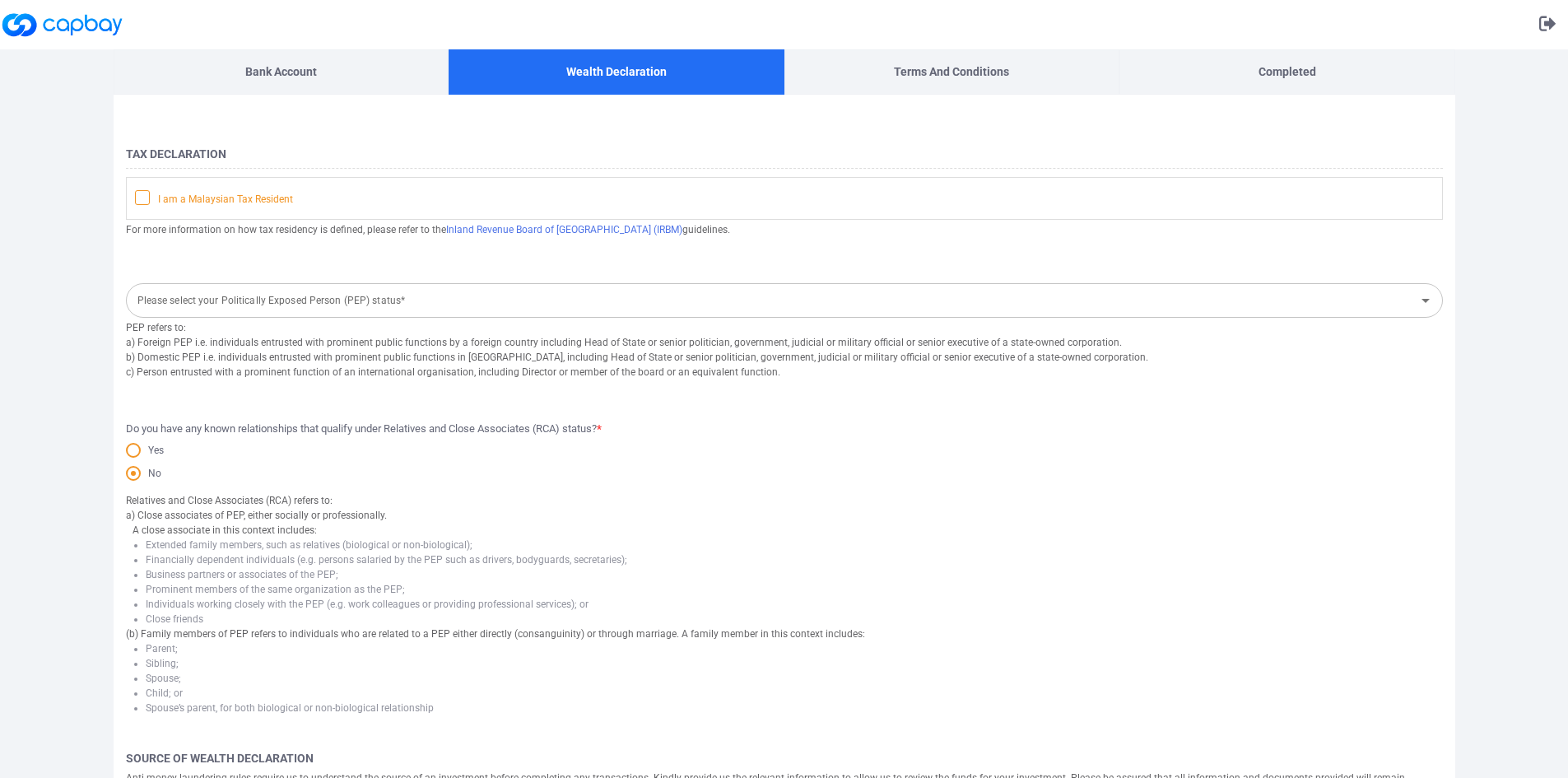
click at [143, 202] on icon at bounding box center [142, 196] width 13 height 13
click at [0, 0] on input "I am a Malaysian Tax Resident" at bounding box center [0, 0] width 0 height 0
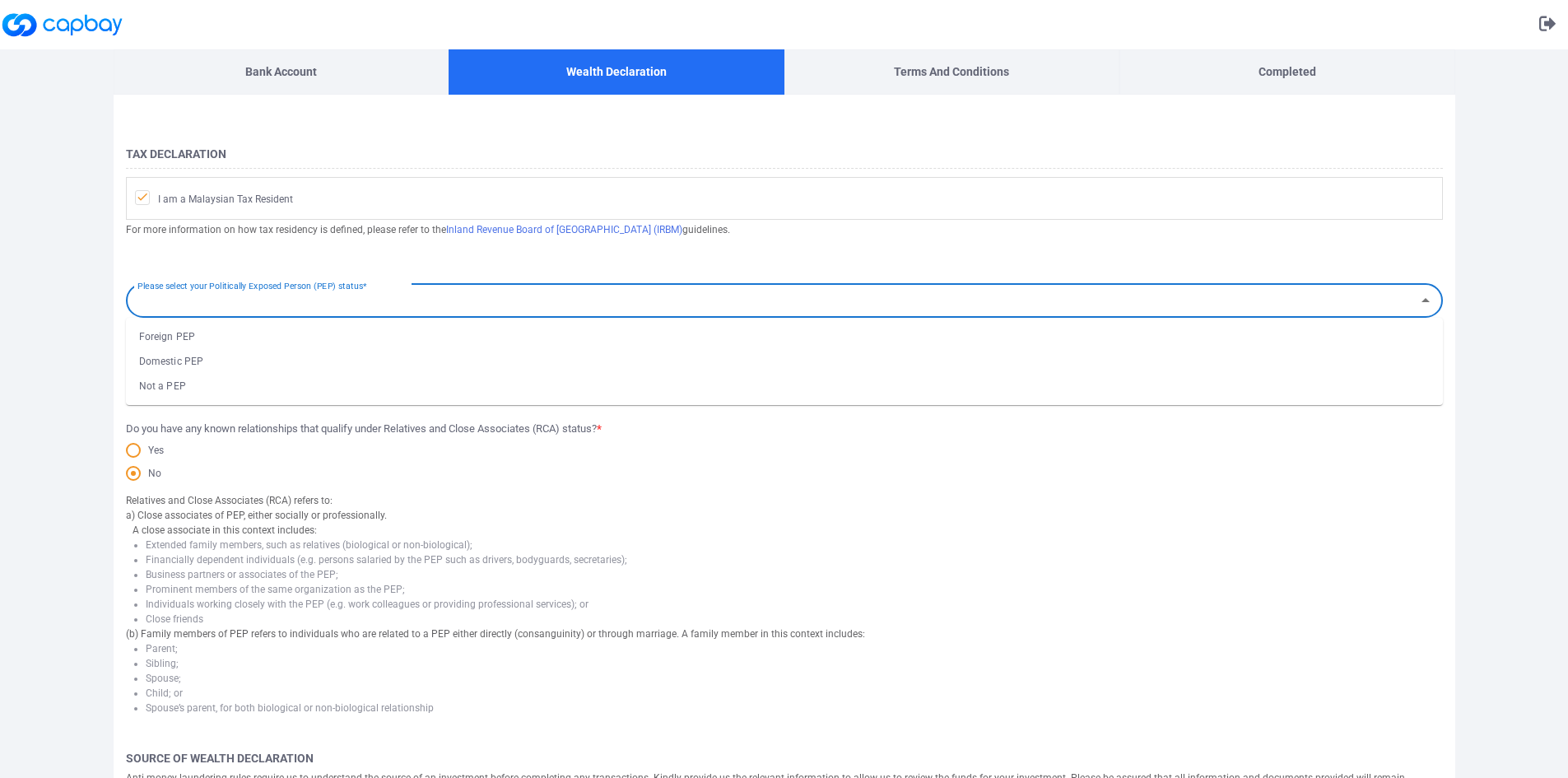
click at [231, 313] on input "Please select your Politically Exposed Person (PEP) status*" at bounding box center [771, 301] width 1280 height 31
click at [201, 391] on li "Not a PEP" at bounding box center [785, 386] width 1318 height 25
type input "Not a PEP"
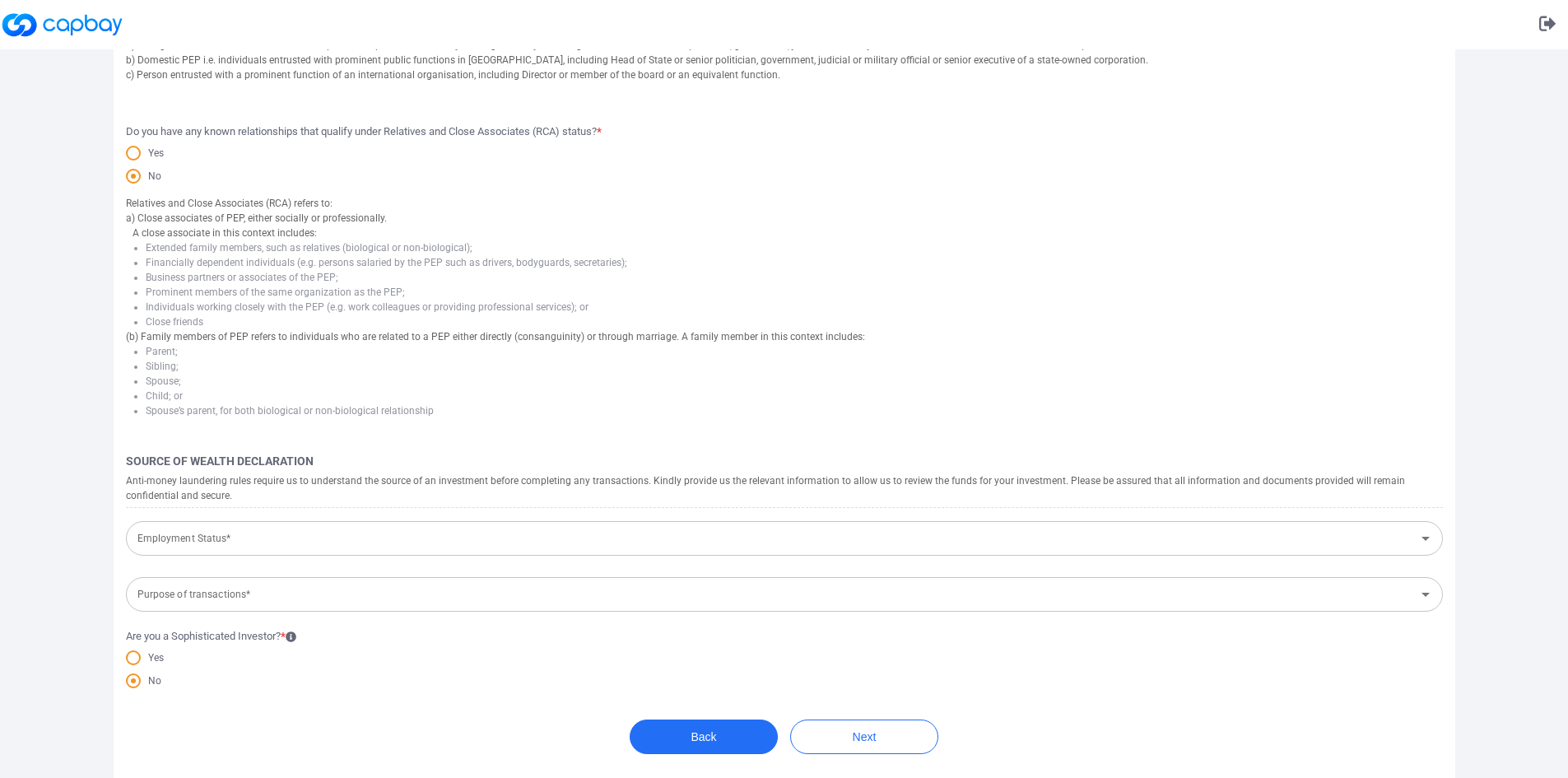
scroll to position [298, 0]
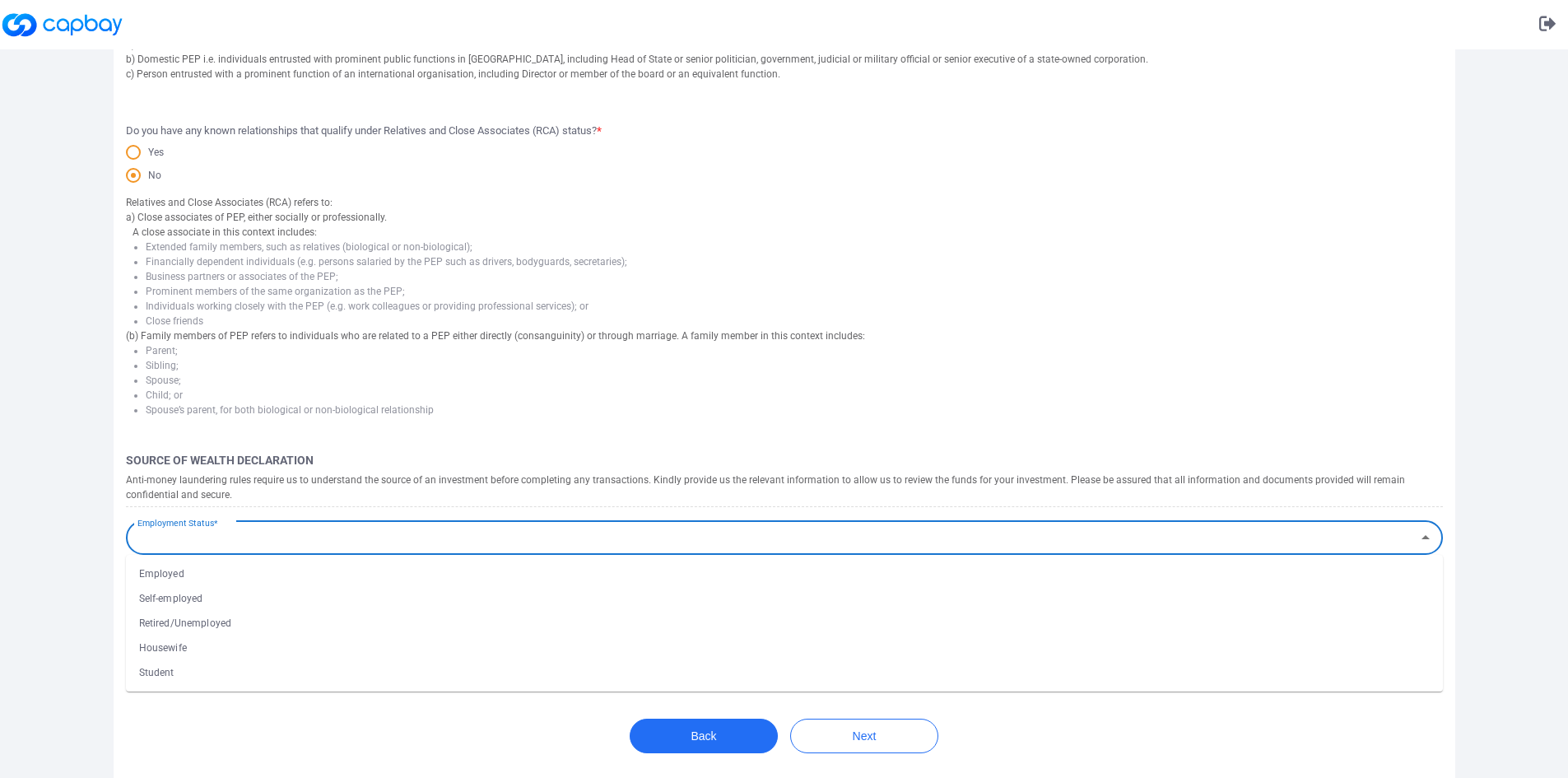
click at [260, 538] on input "Employment Status*" at bounding box center [771, 537] width 1280 height 31
click at [202, 600] on li "Self-employed" at bounding box center [785, 598] width 1318 height 25
type input "Self-employed"
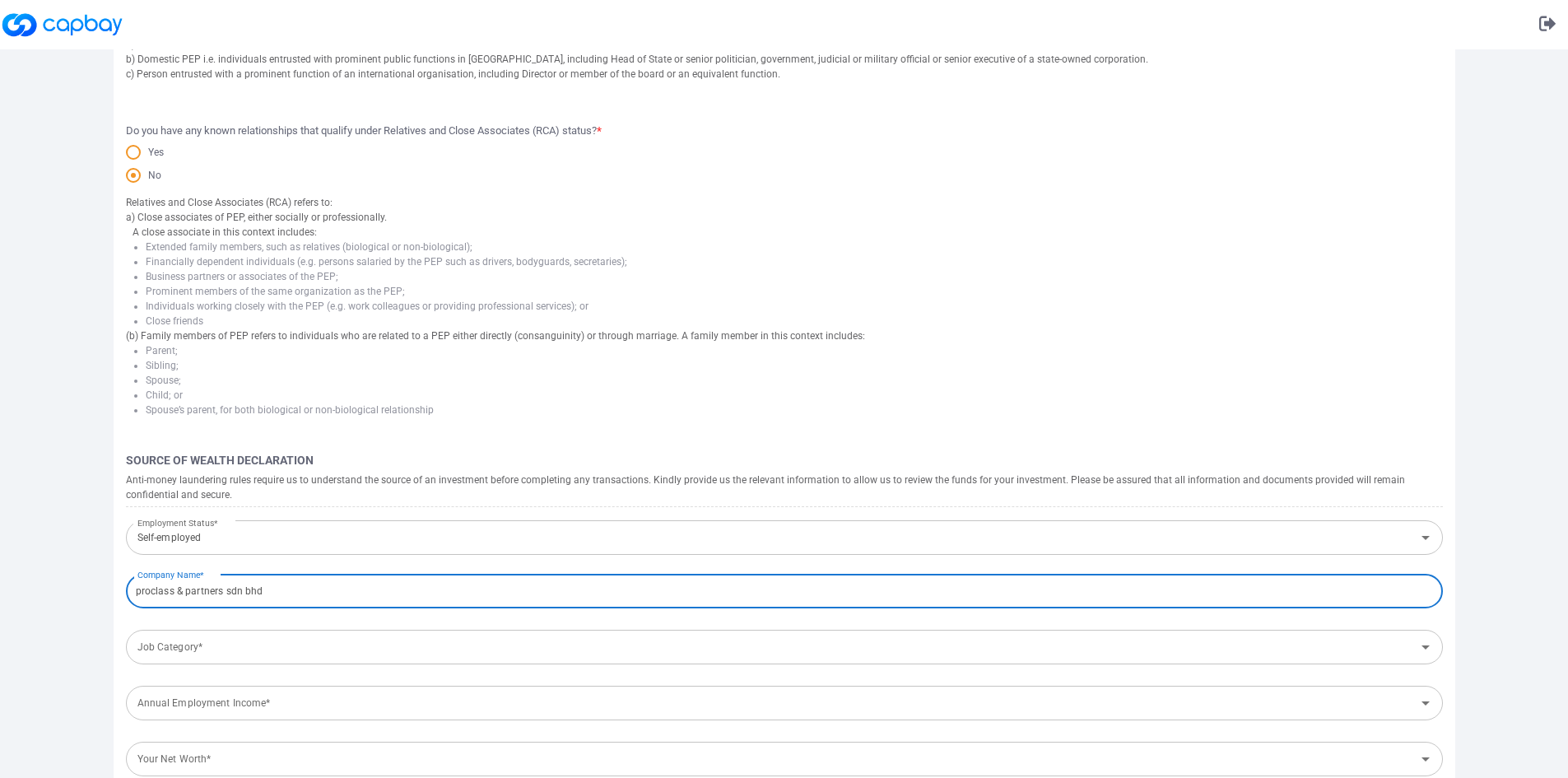
type input "proclass & partners sdn bhd"
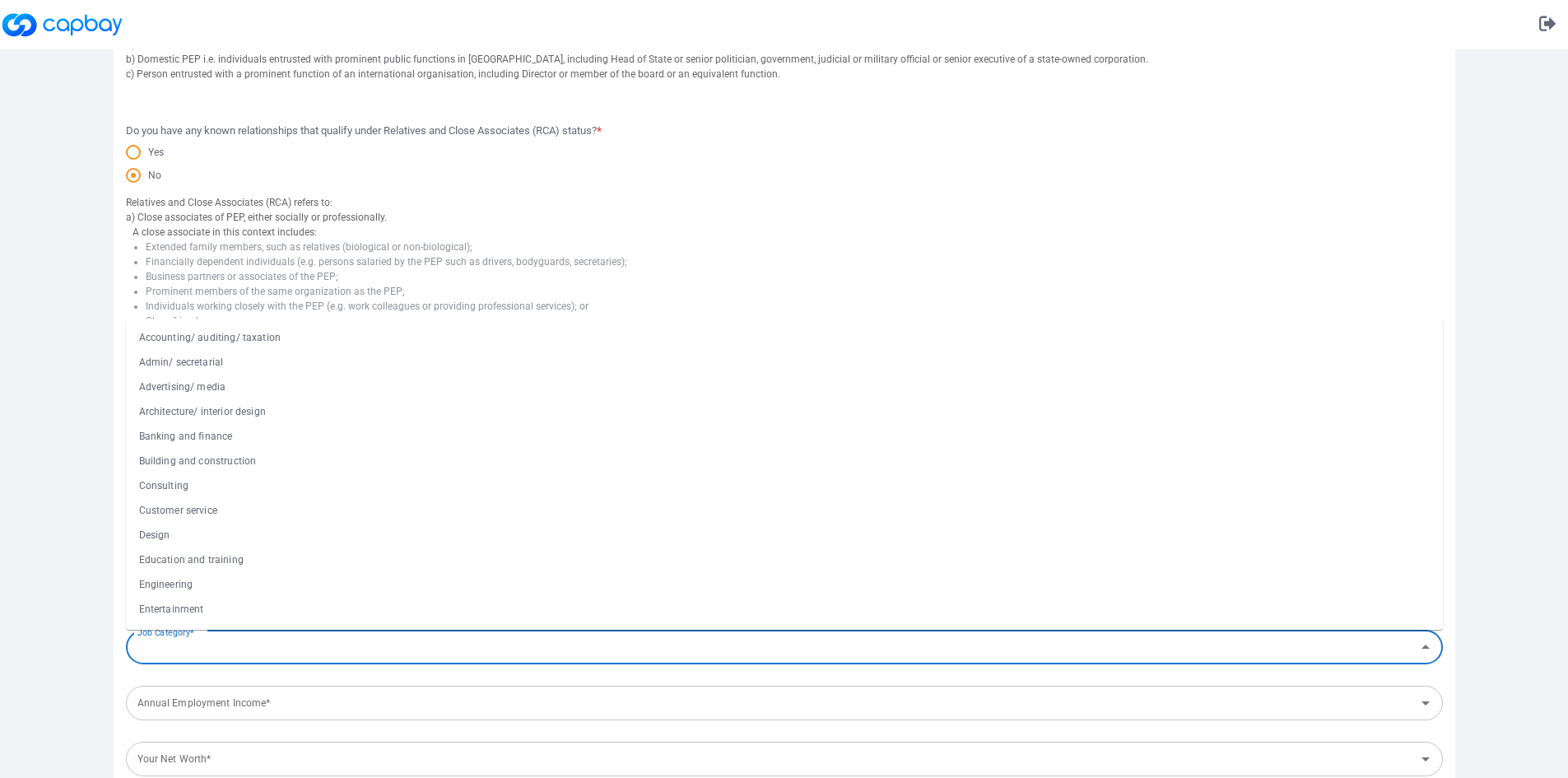
click at [175, 642] on div "Job Category* Job Category*" at bounding box center [785, 646] width 1318 height 37
click at [185, 504] on li "Customer service" at bounding box center [785, 510] width 1318 height 25
type input "Customer service"
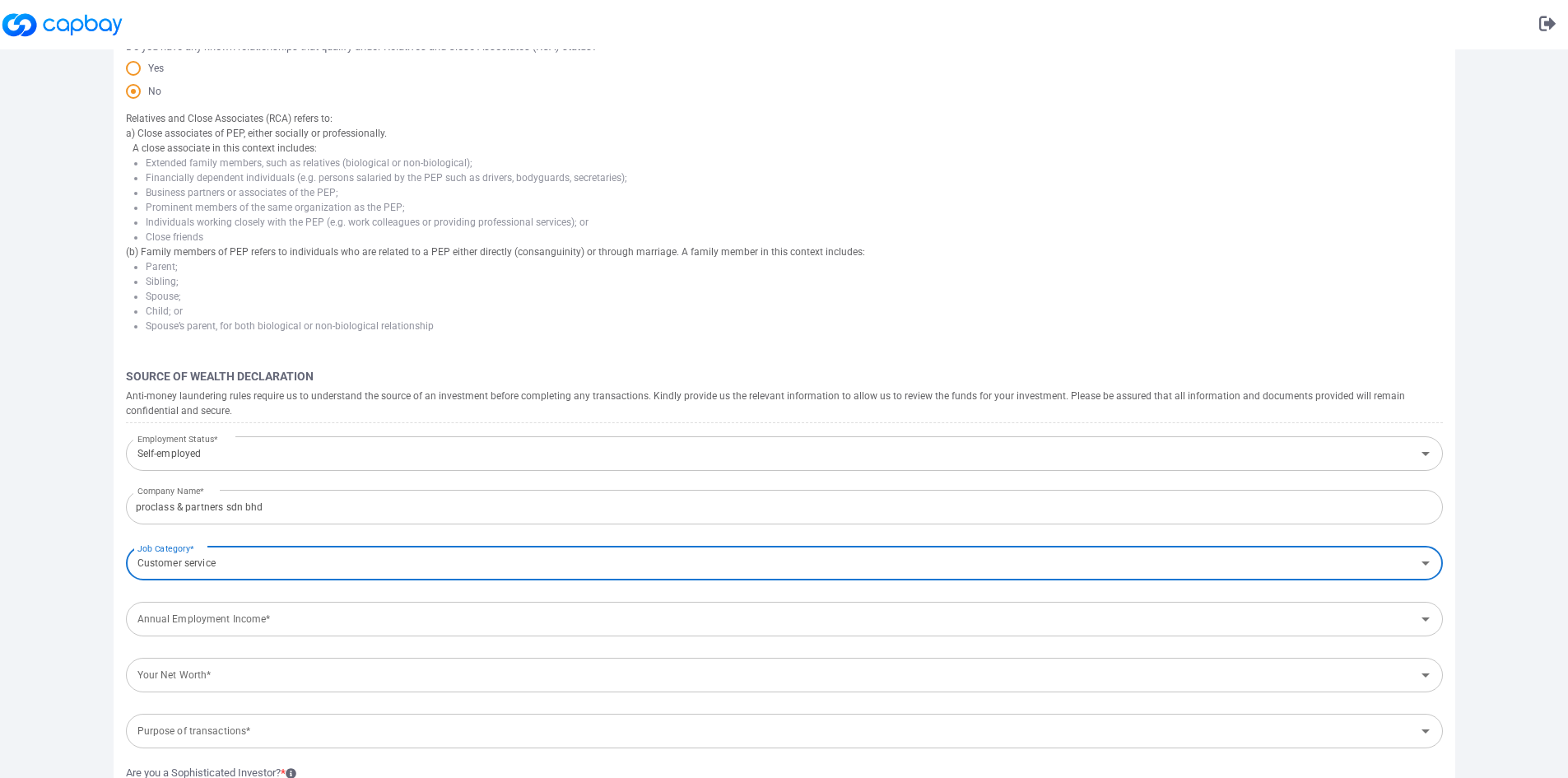
scroll to position [462, 0]
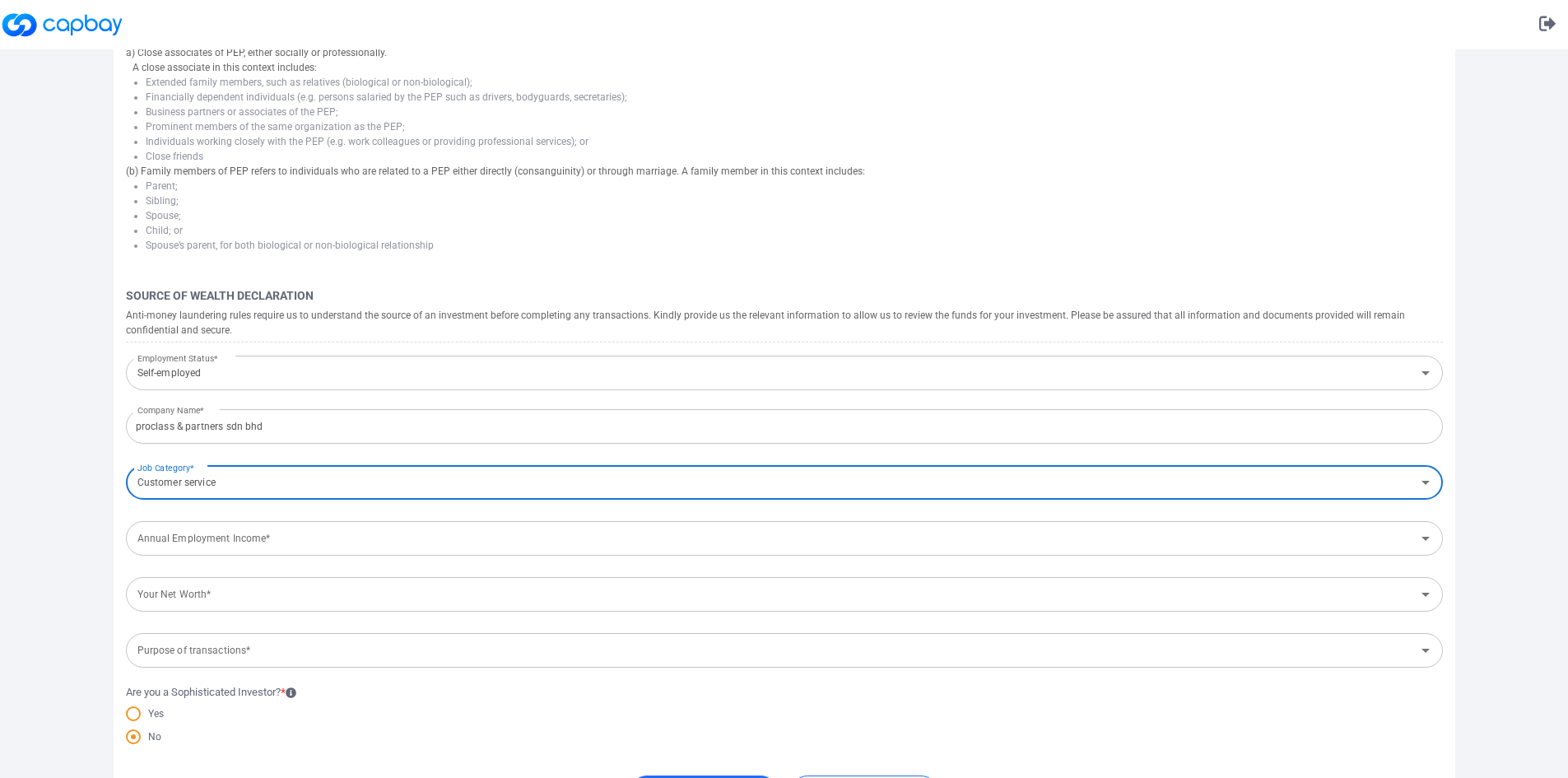
click at [224, 530] on div "Annual Employment Income* Annual Employment Income*" at bounding box center [785, 537] width 1318 height 37
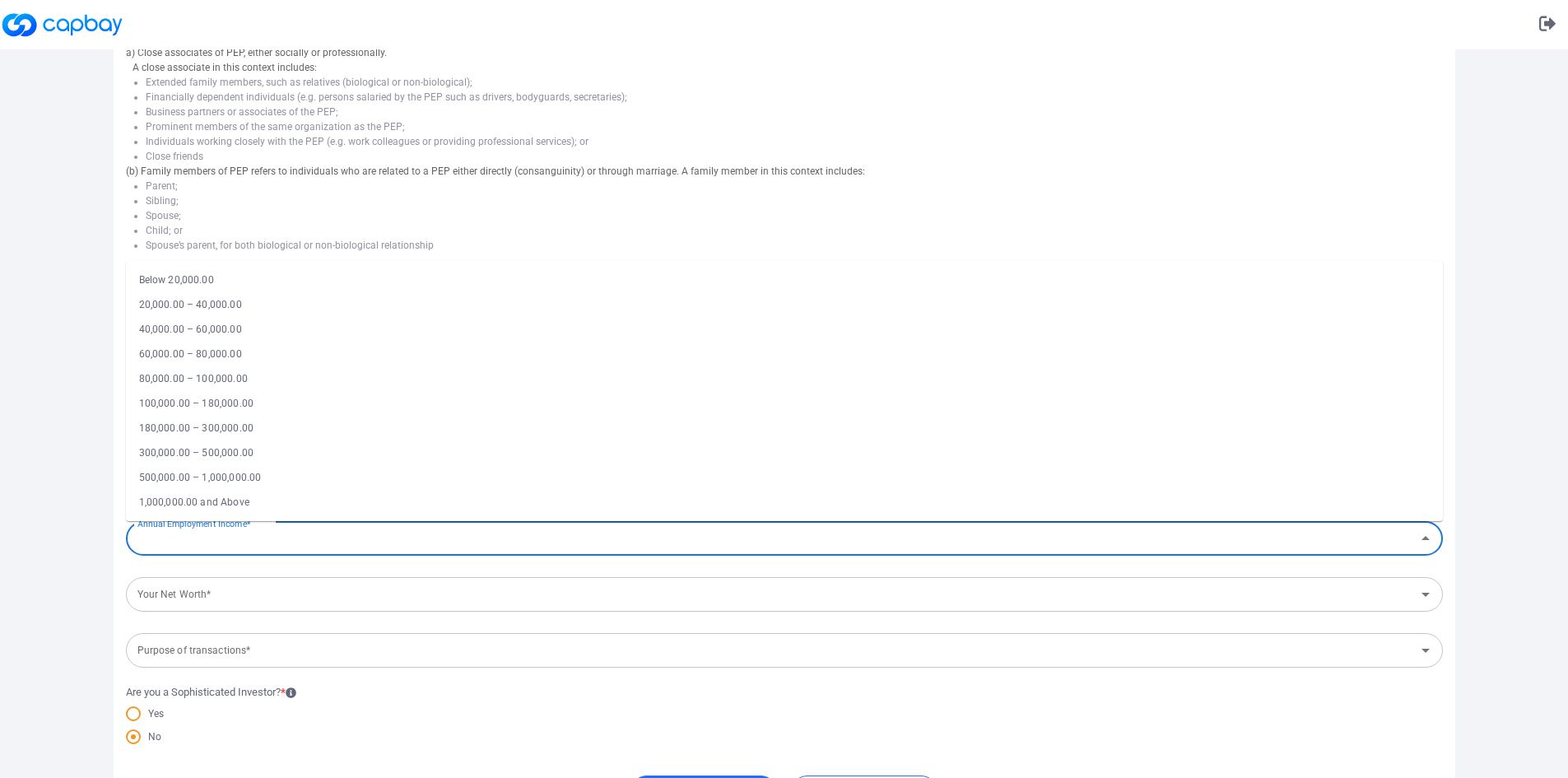
click at [195, 481] on li "500,000.00 – 1,000,000.00" at bounding box center [785, 477] width 1318 height 25
type input "500,000.00 – 1,000,000.00"
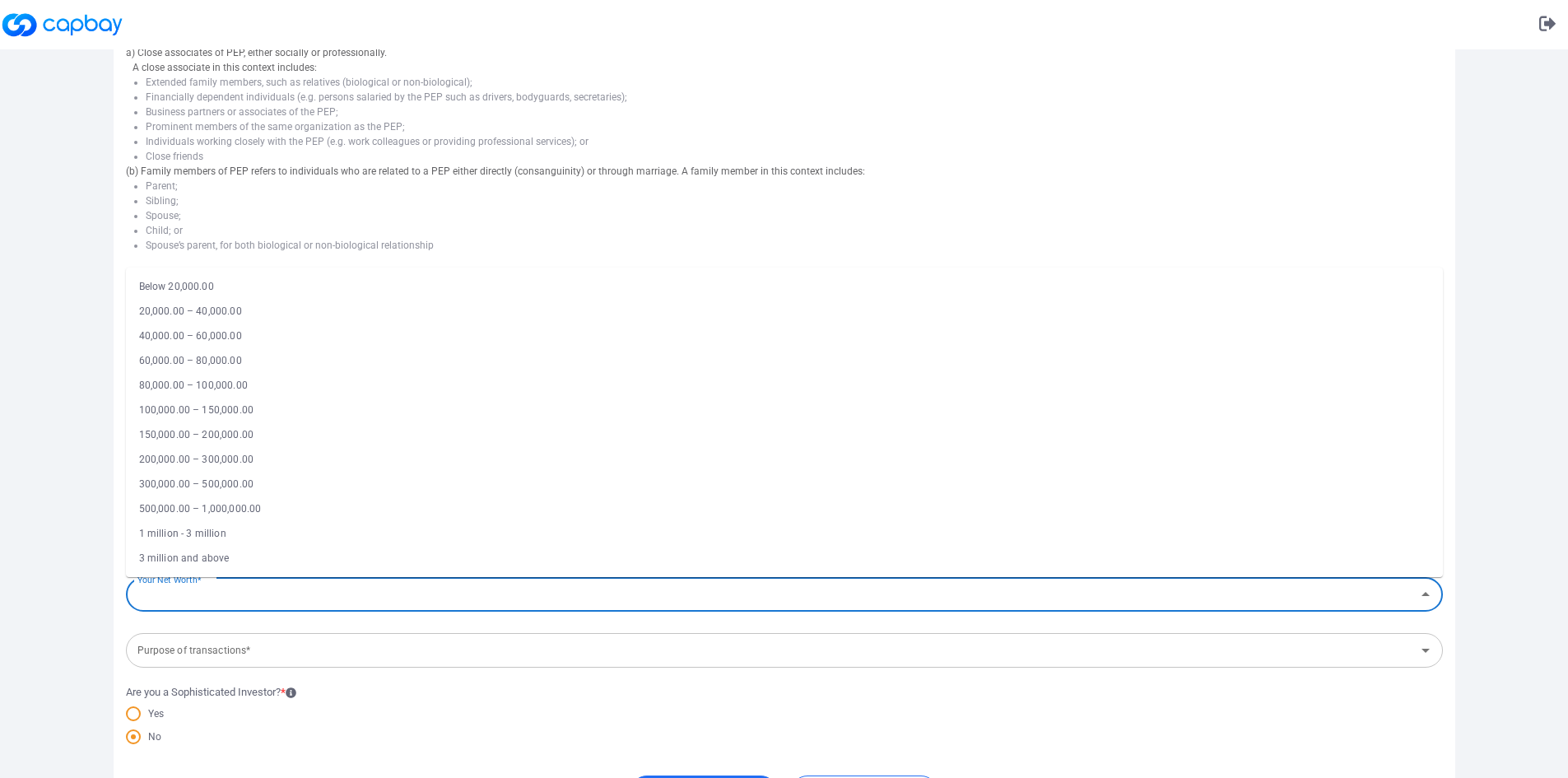
click at [197, 602] on input "Your Net Worth*" at bounding box center [771, 595] width 1280 height 31
click at [183, 565] on li "3 million and above" at bounding box center [785, 558] width 1318 height 25
type input "3 million and above"
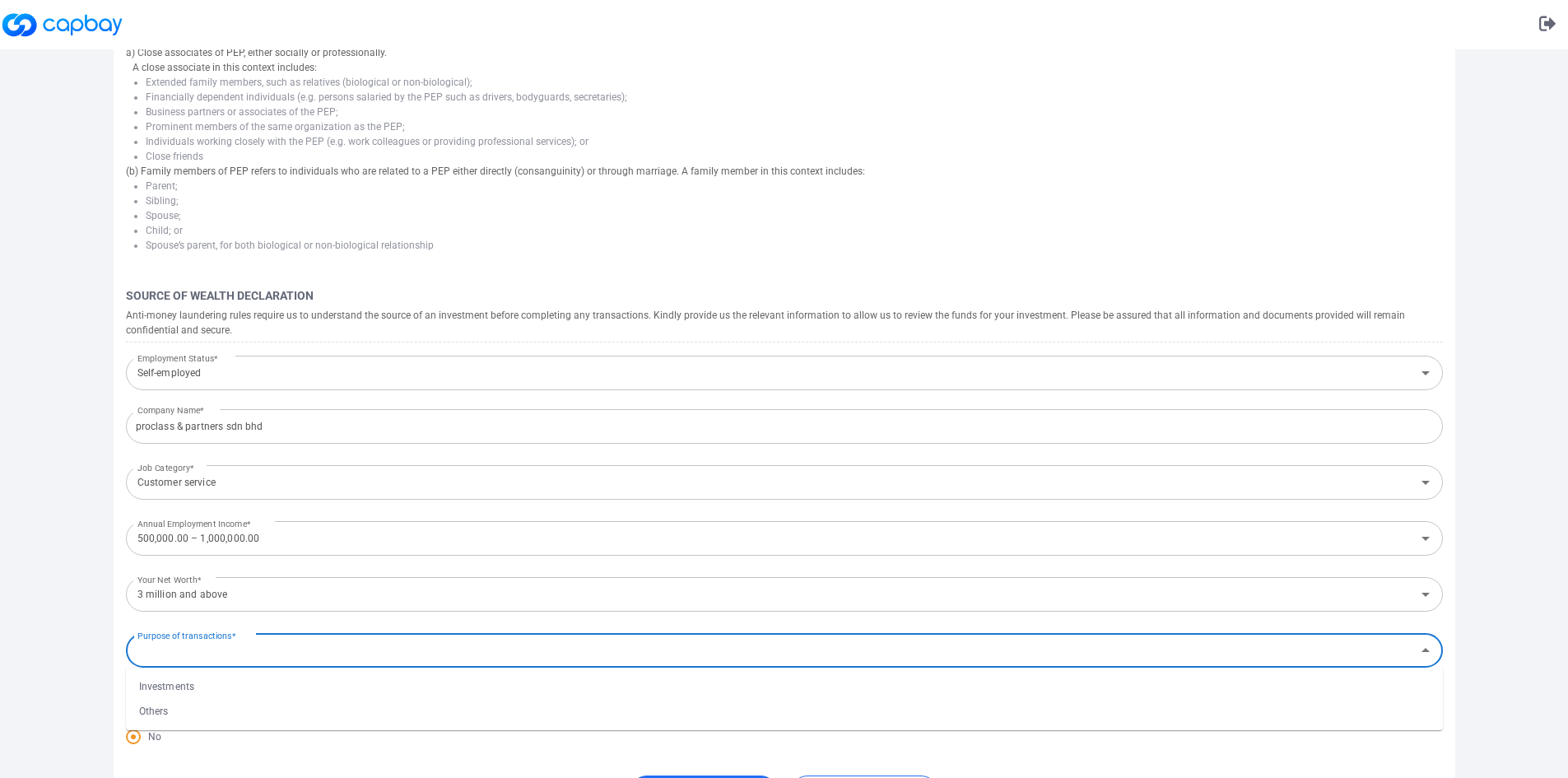
click at [191, 645] on div "Purpose of transactions* Purpose of transactions*" at bounding box center [785, 649] width 1318 height 37
click at [182, 677] on li "Investments" at bounding box center [785, 686] width 1318 height 25
type input "Investments"
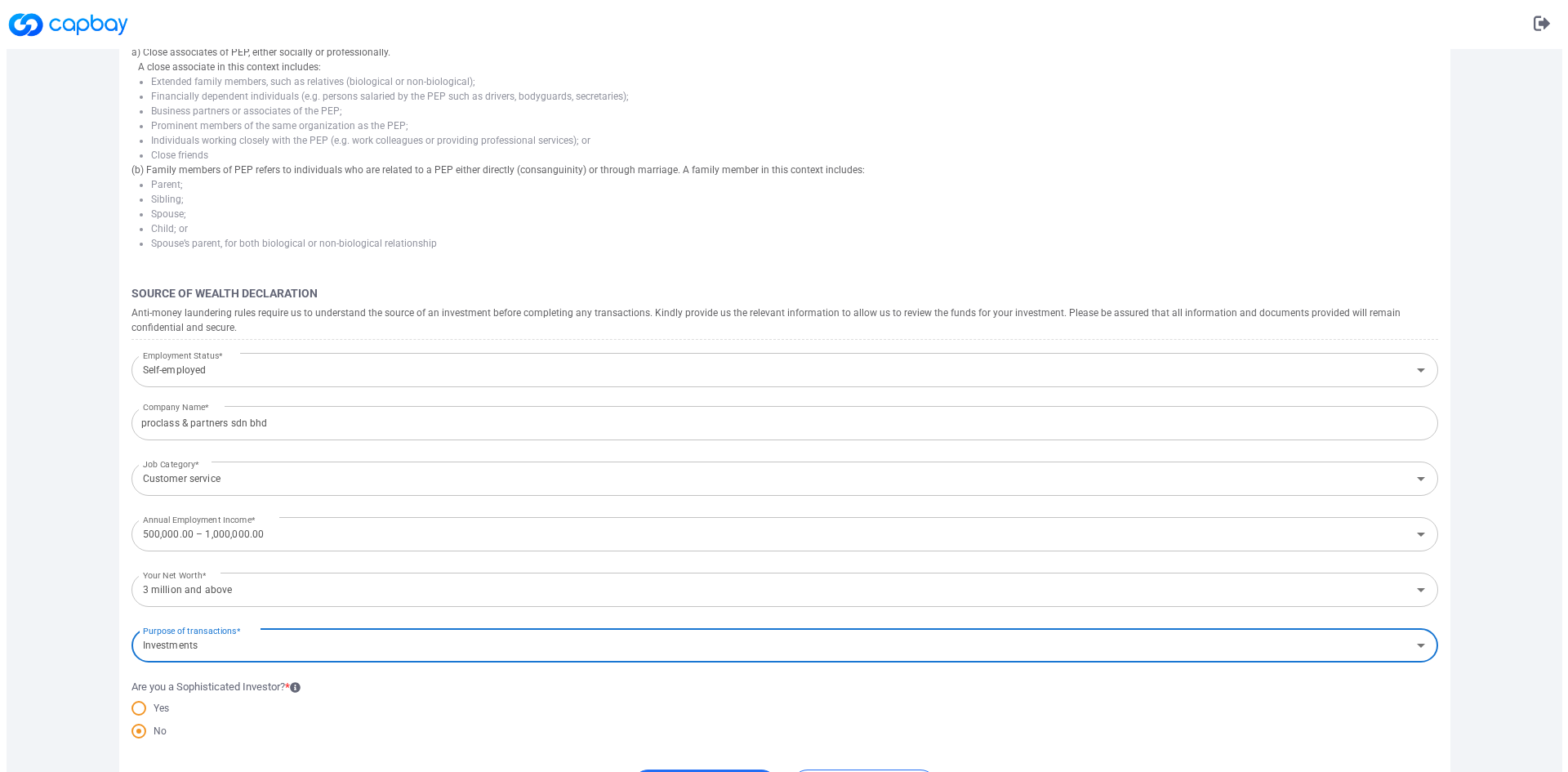
scroll to position [516, 0]
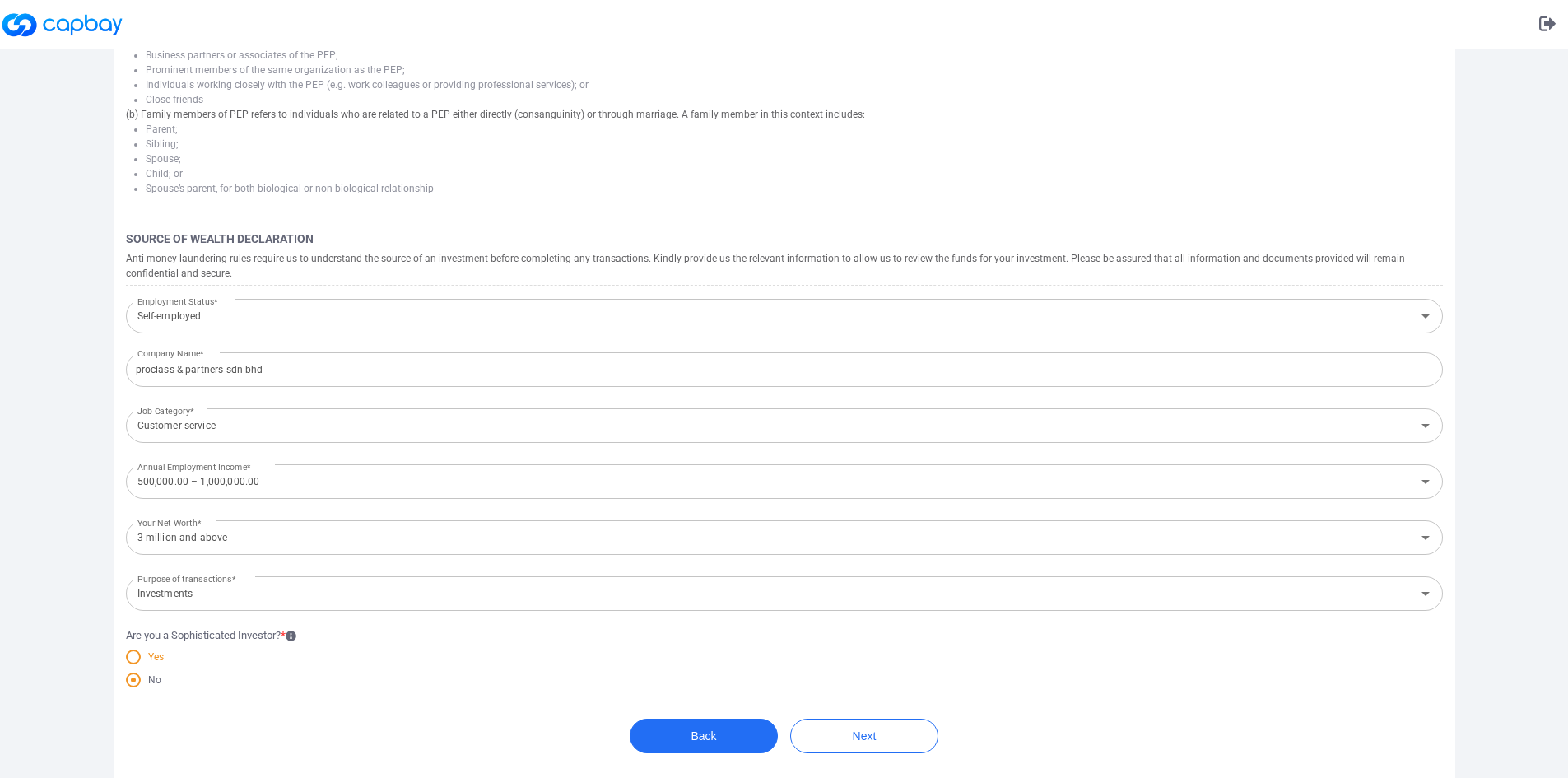
click at [132, 654] on span at bounding box center [133, 657] width 15 height 15
click at [0, 0] on input "Yes" at bounding box center [0, 0] width 0 height 0
click at [853, 739] on button "Next" at bounding box center [864, 736] width 148 height 35
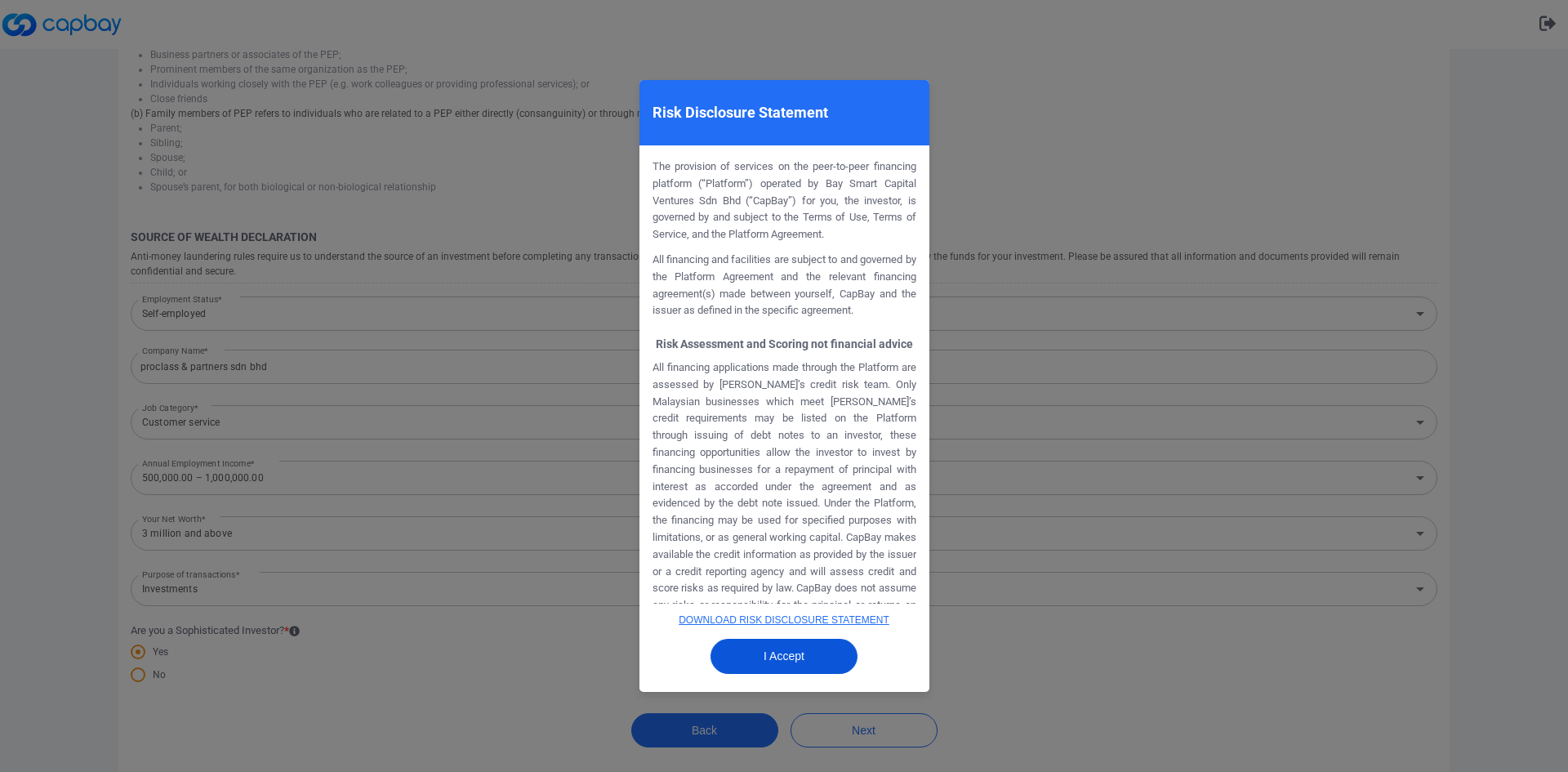
click at [782, 668] on button "I Accept" at bounding box center [784, 657] width 147 height 35
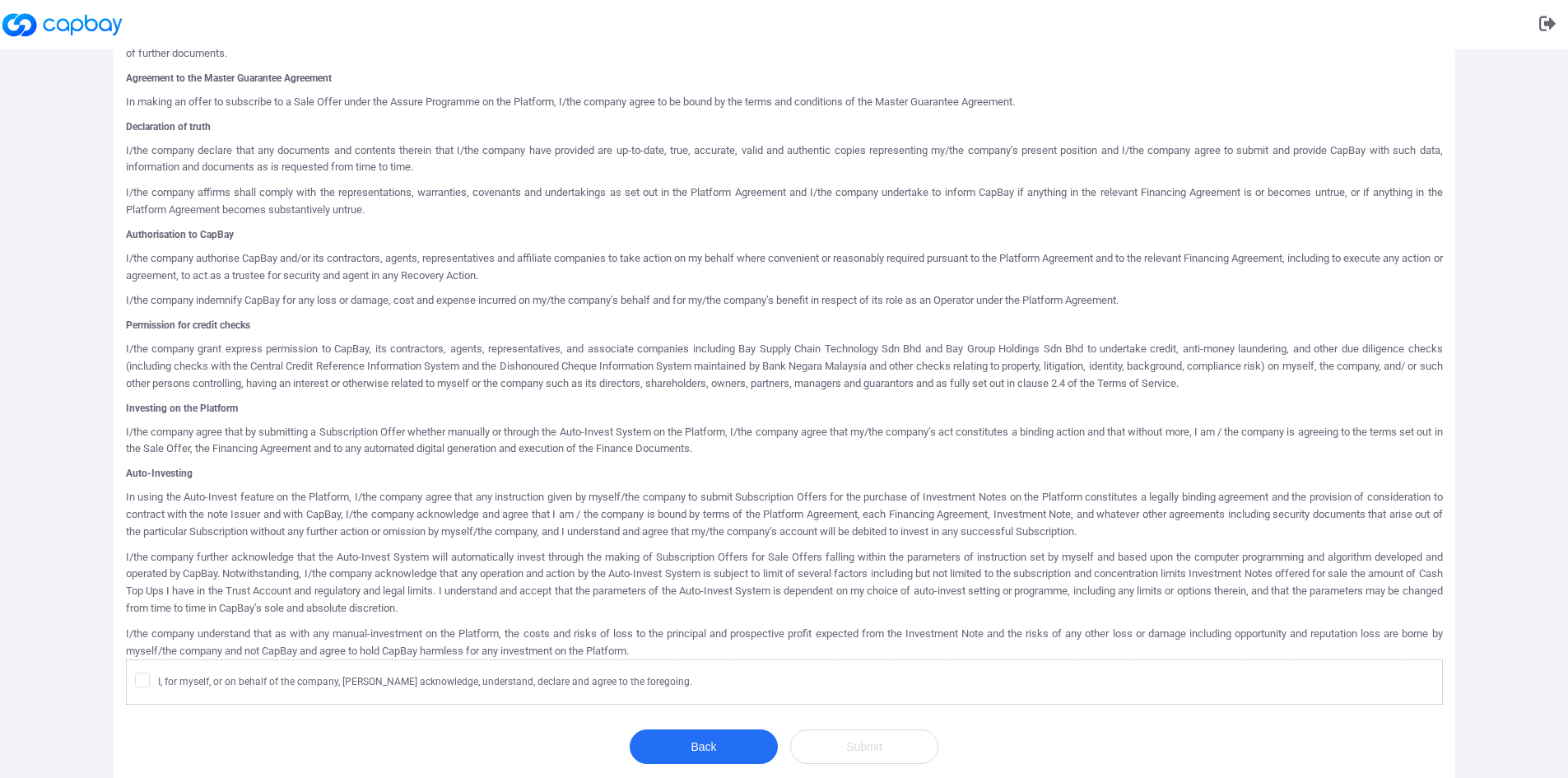
scroll to position [573, 0]
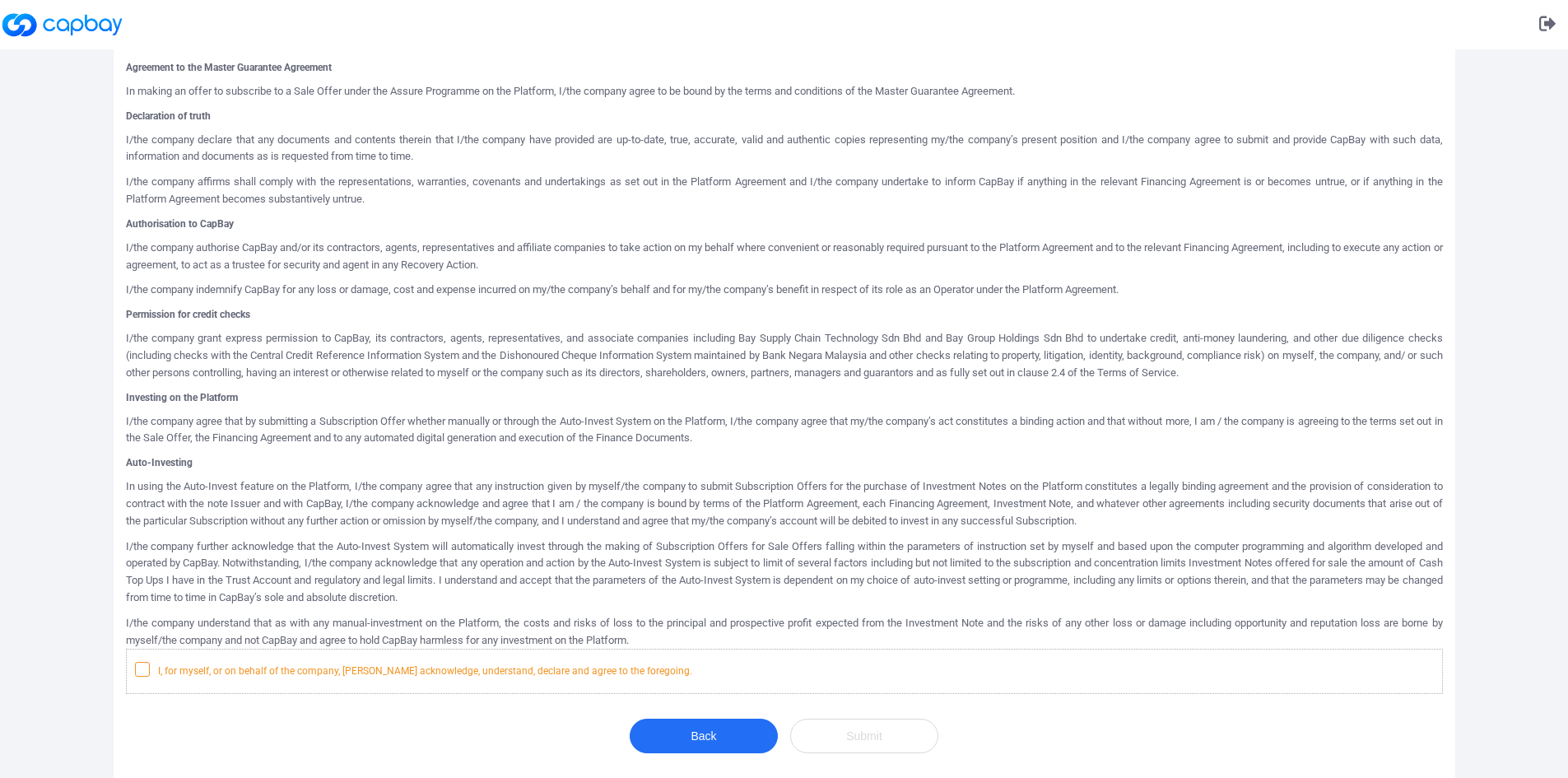
click at [138, 669] on icon at bounding box center [142, 668] width 13 height 13
click at [0, 0] on input "I, for myself, or on behalf of the company, hereby acknowledge, understand, dec…" at bounding box center [0, 0] width 0 height 0
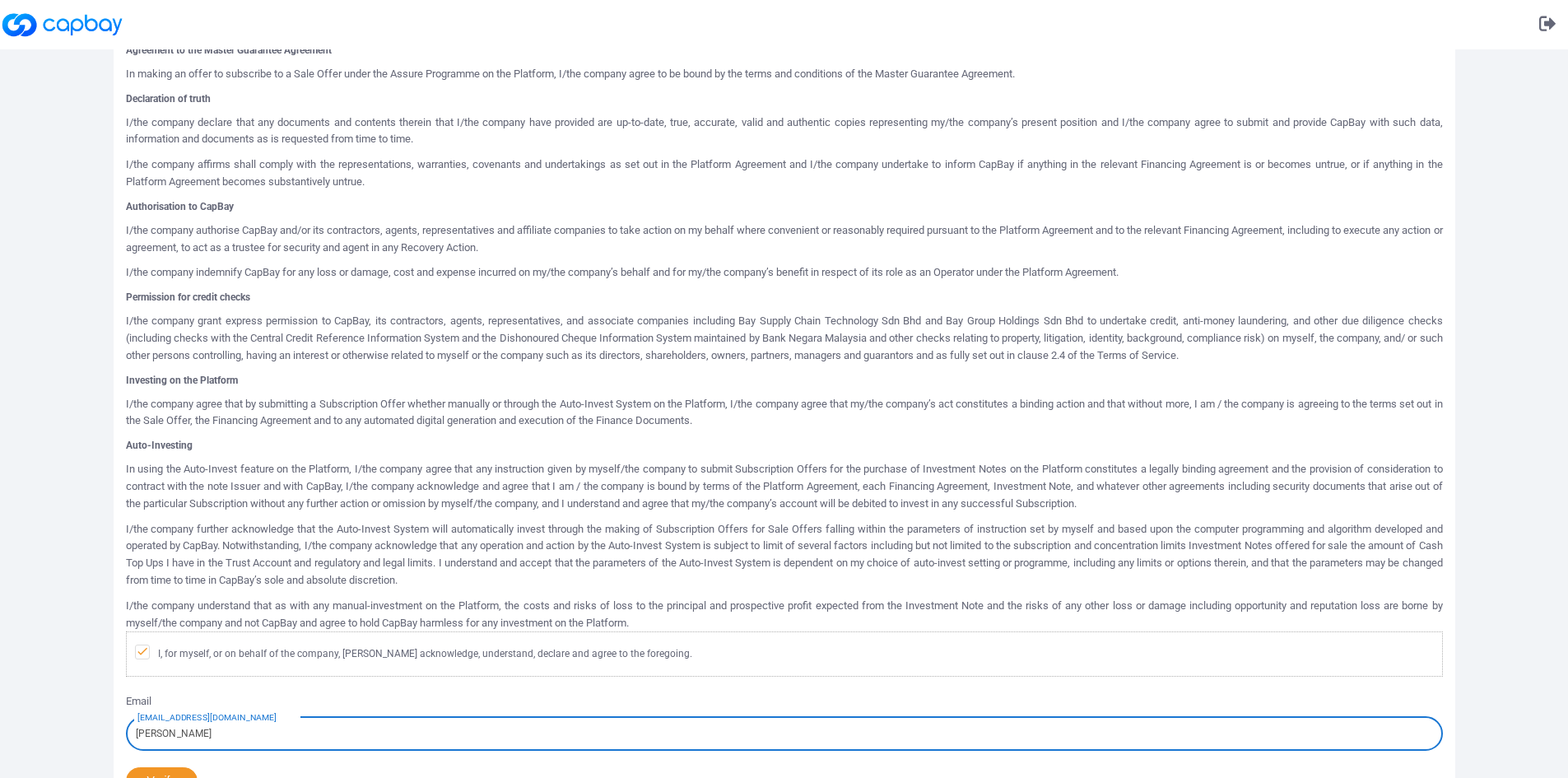
type input "[EMAIL_ADDRESS][DOMAIN_NAME]"
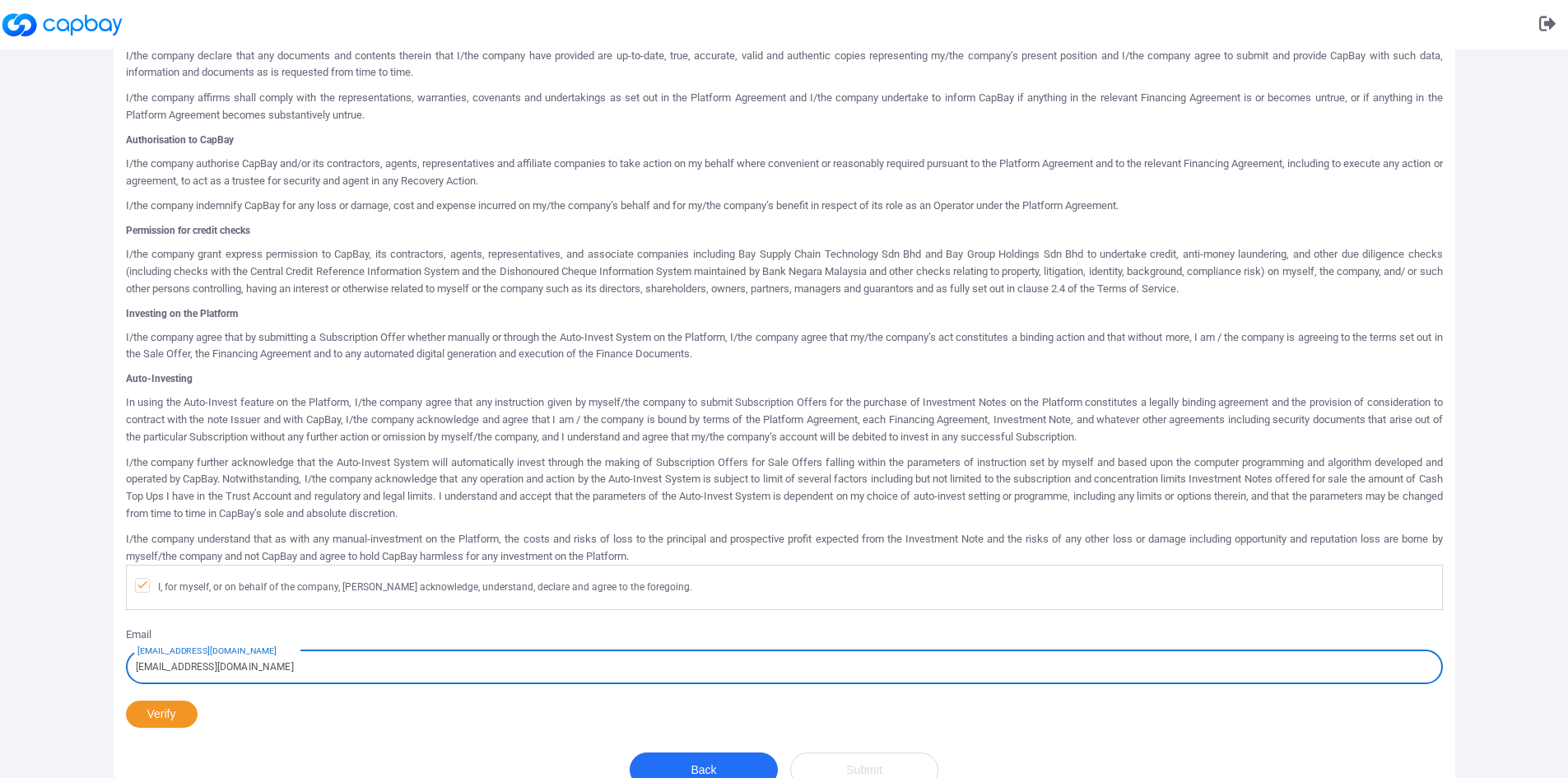
scroll to position [690, 0]
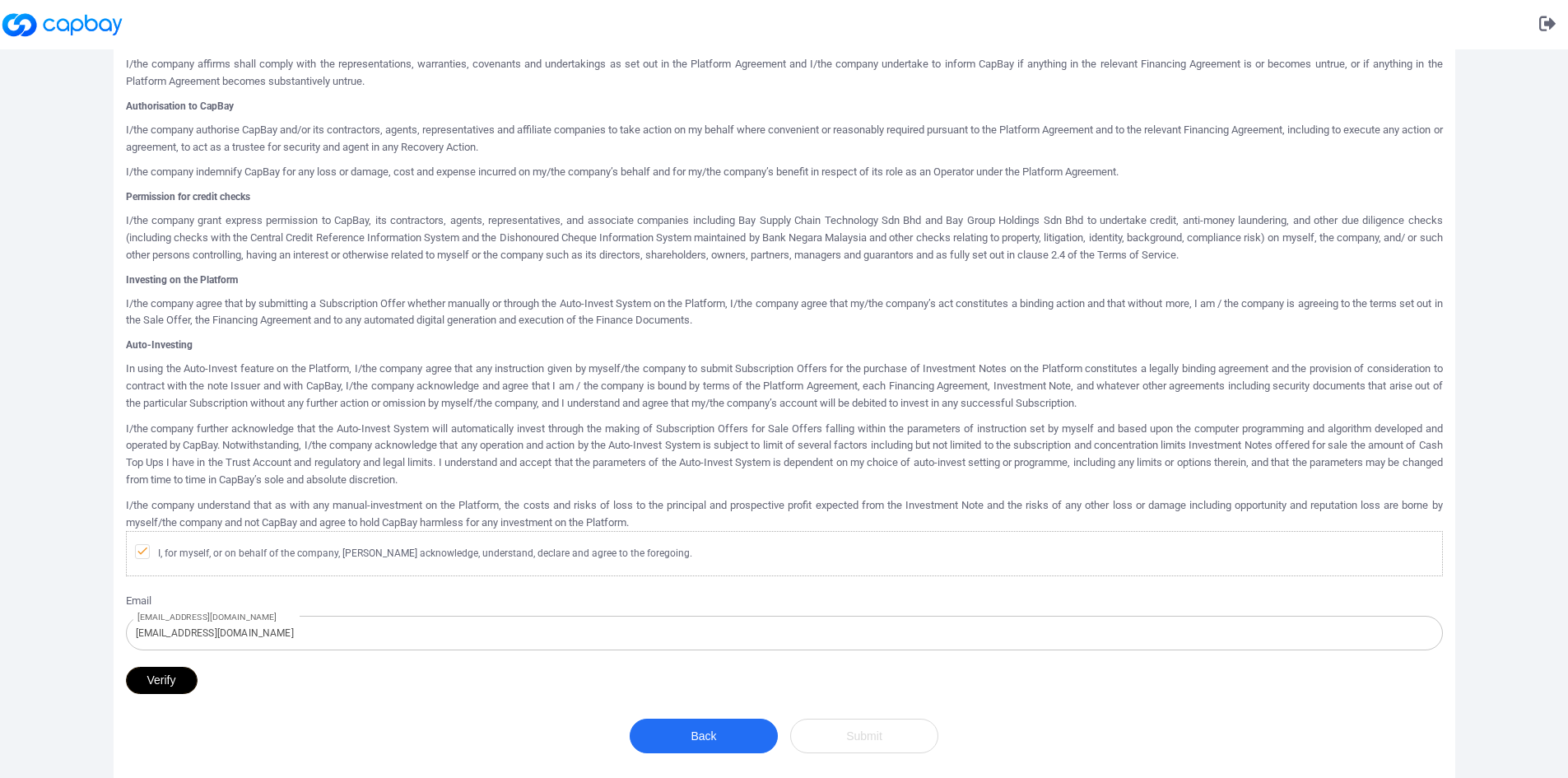
click at [133, 681] on button "Verify" at bounding box center [162, 680] width 72 height 28
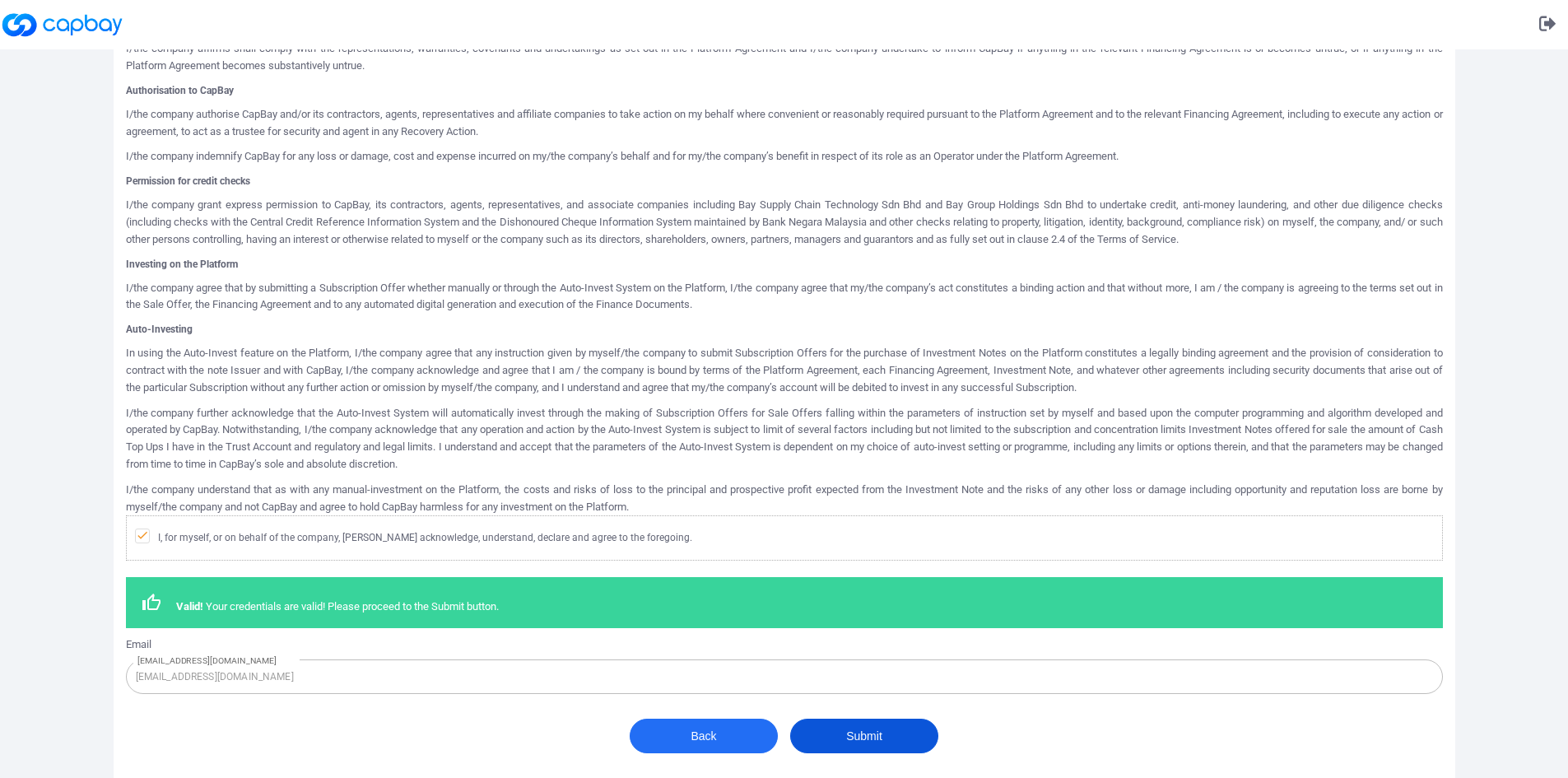
click at [867, 743] on button "Submit" at bounding box center [864, 736] width 148 height 35
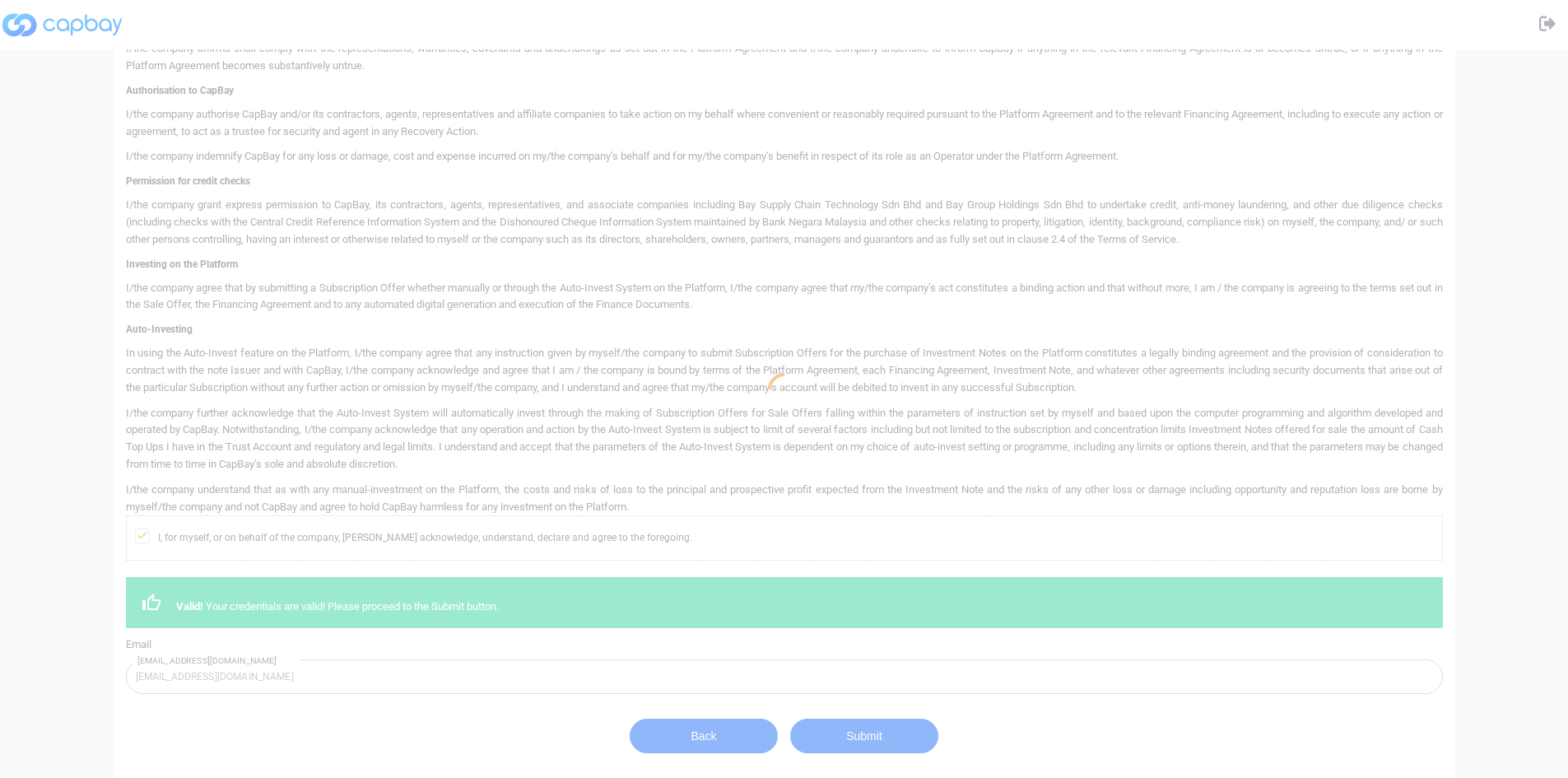
scroll to position [0, 0]
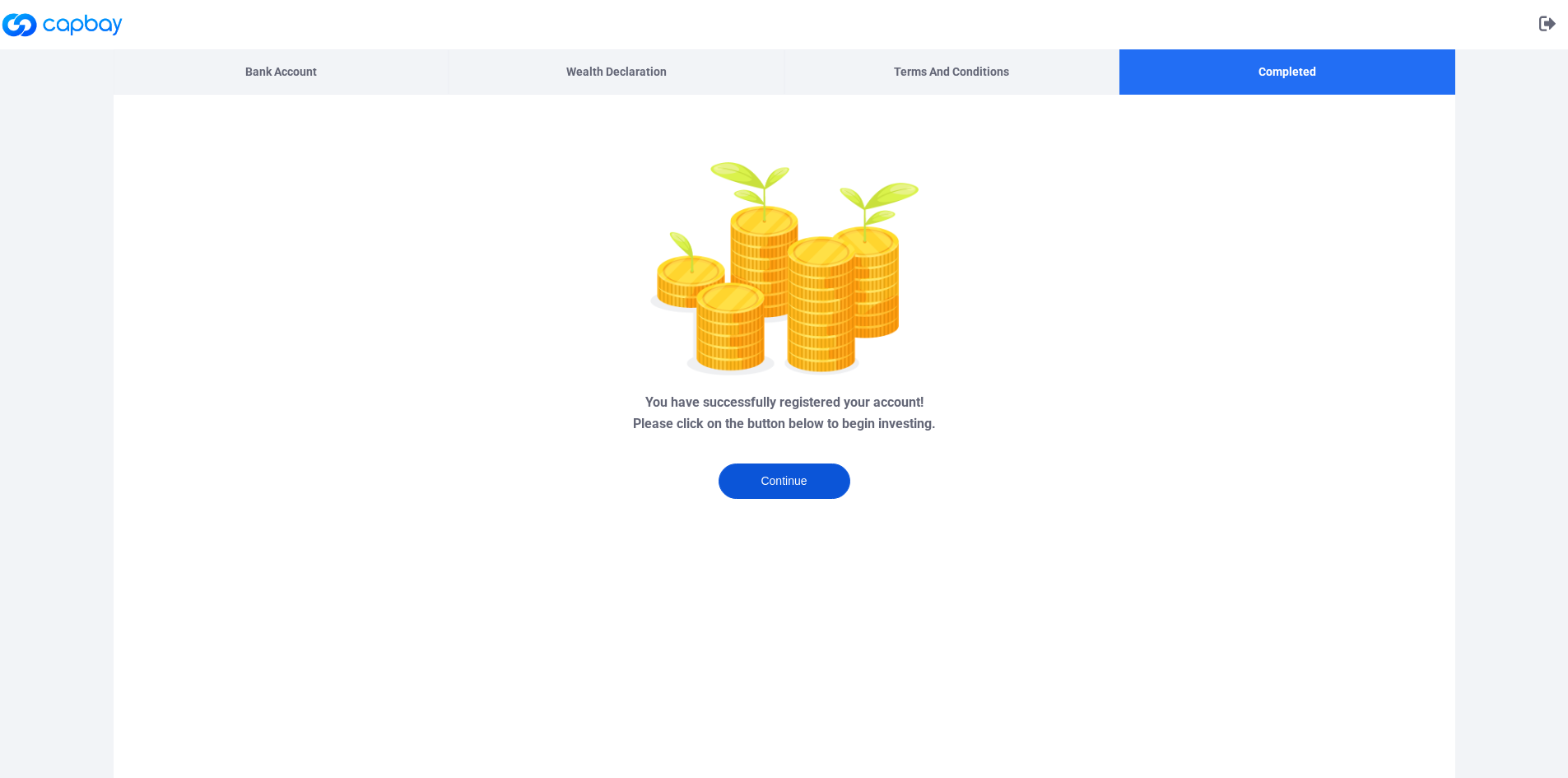
click at [769, 479] on button "Continue" at bounding box center [785, 481] width 132 height 35
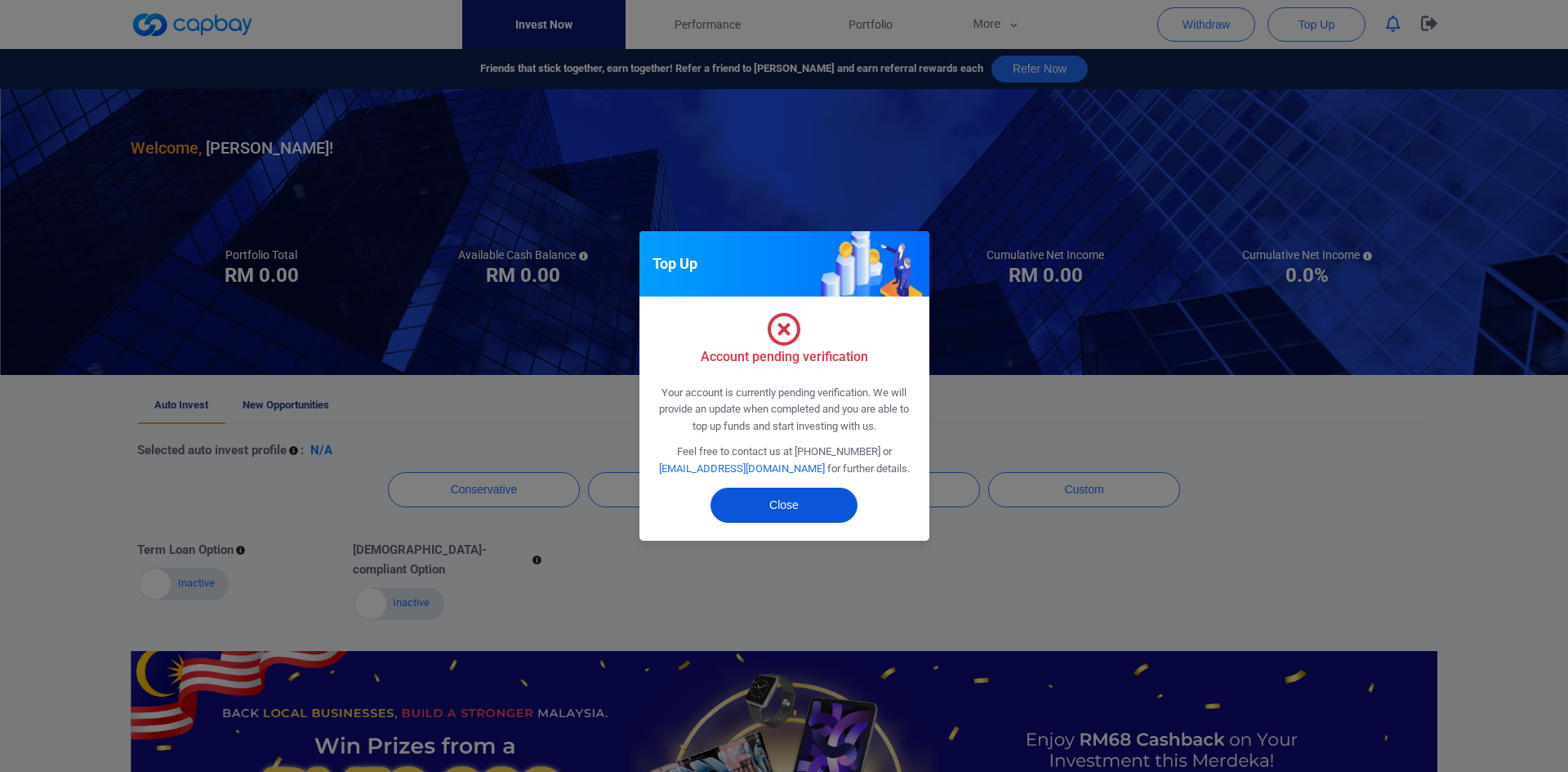
click at [764, 503] on button "Close" at bounding box center [784, 505] width 147 height 35
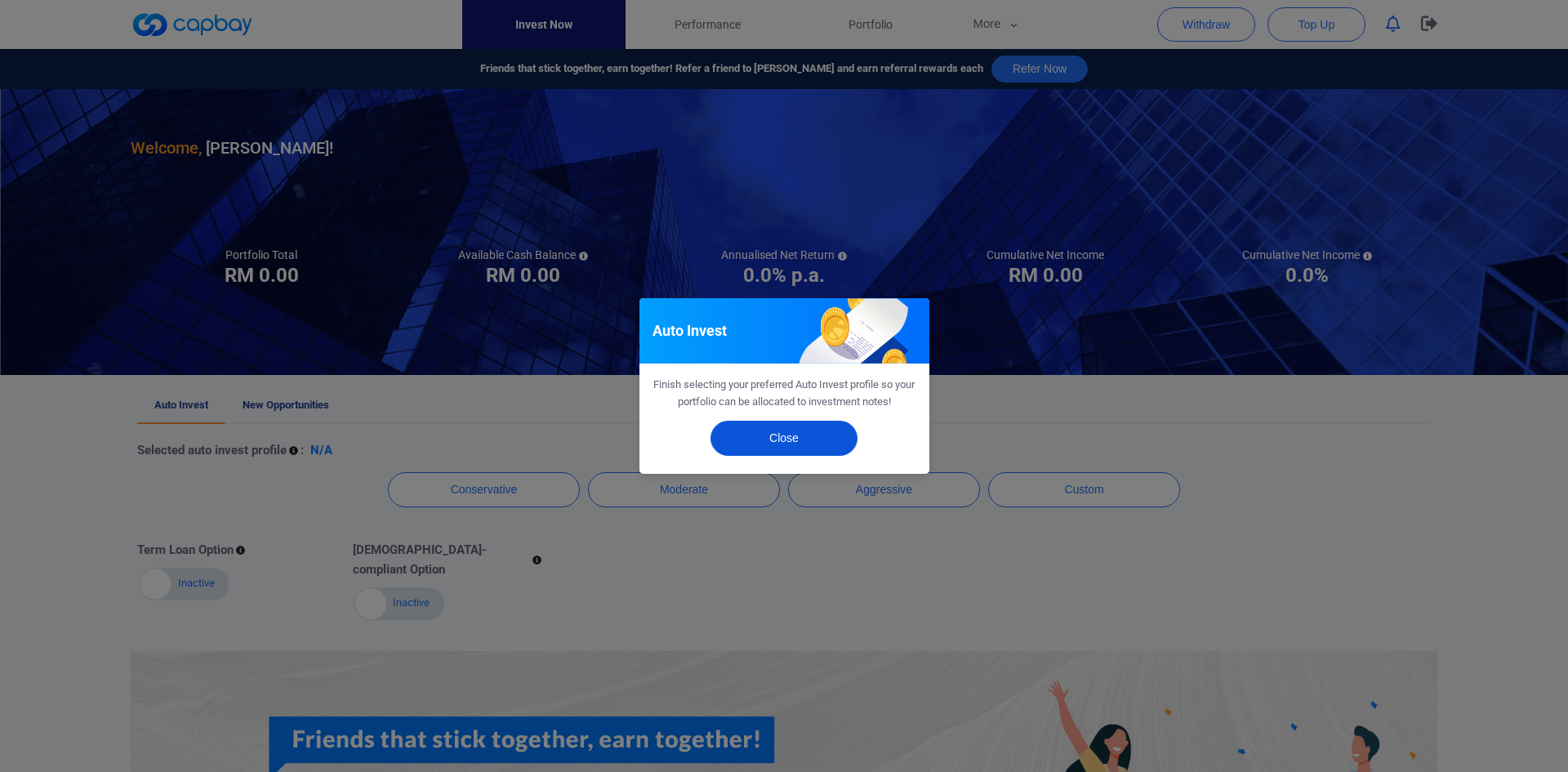
click at [775, 444] on button "Close" at bounding box center [784, 438] width 147 height 35
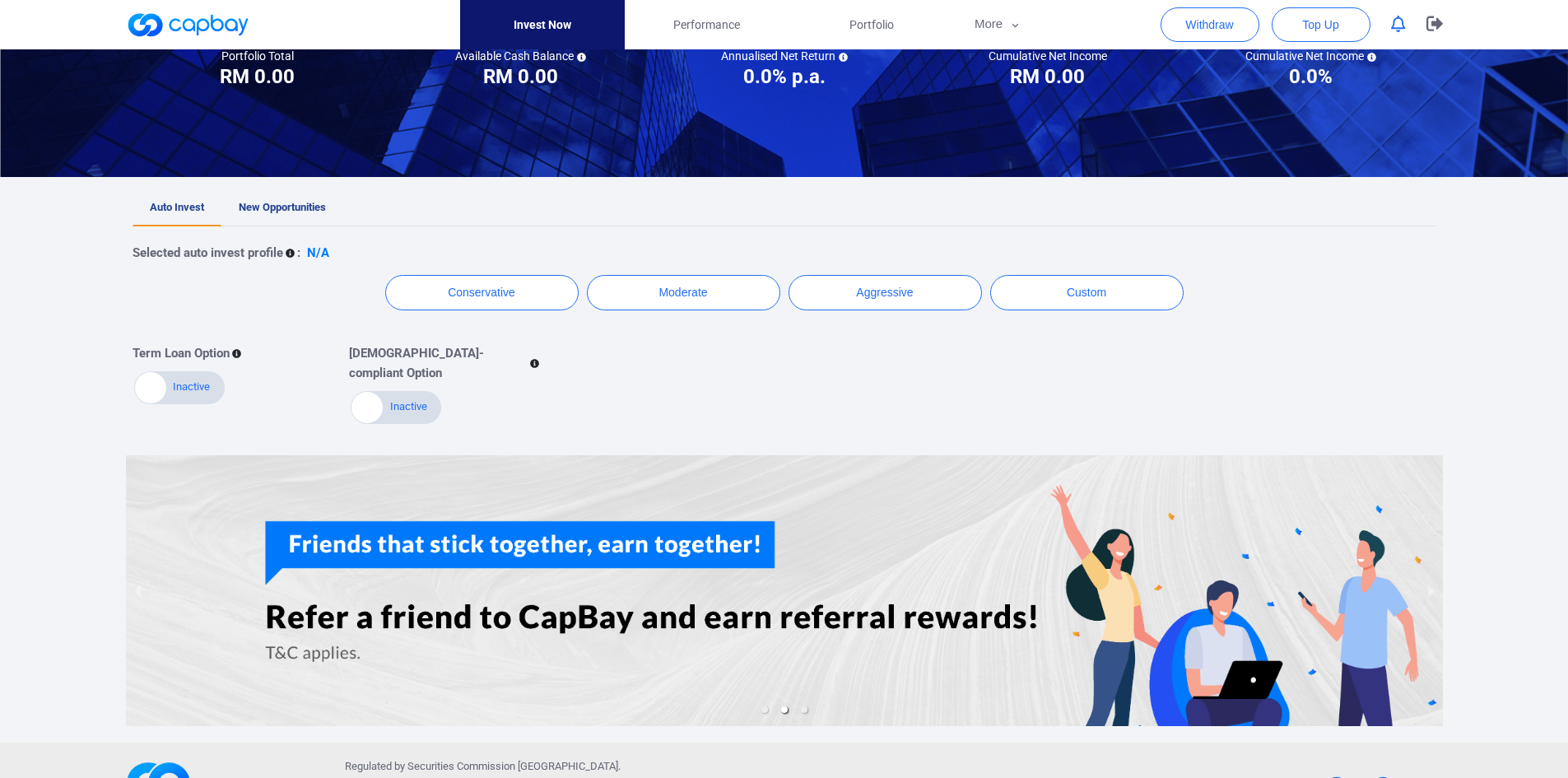
scroll to position [228, 0]
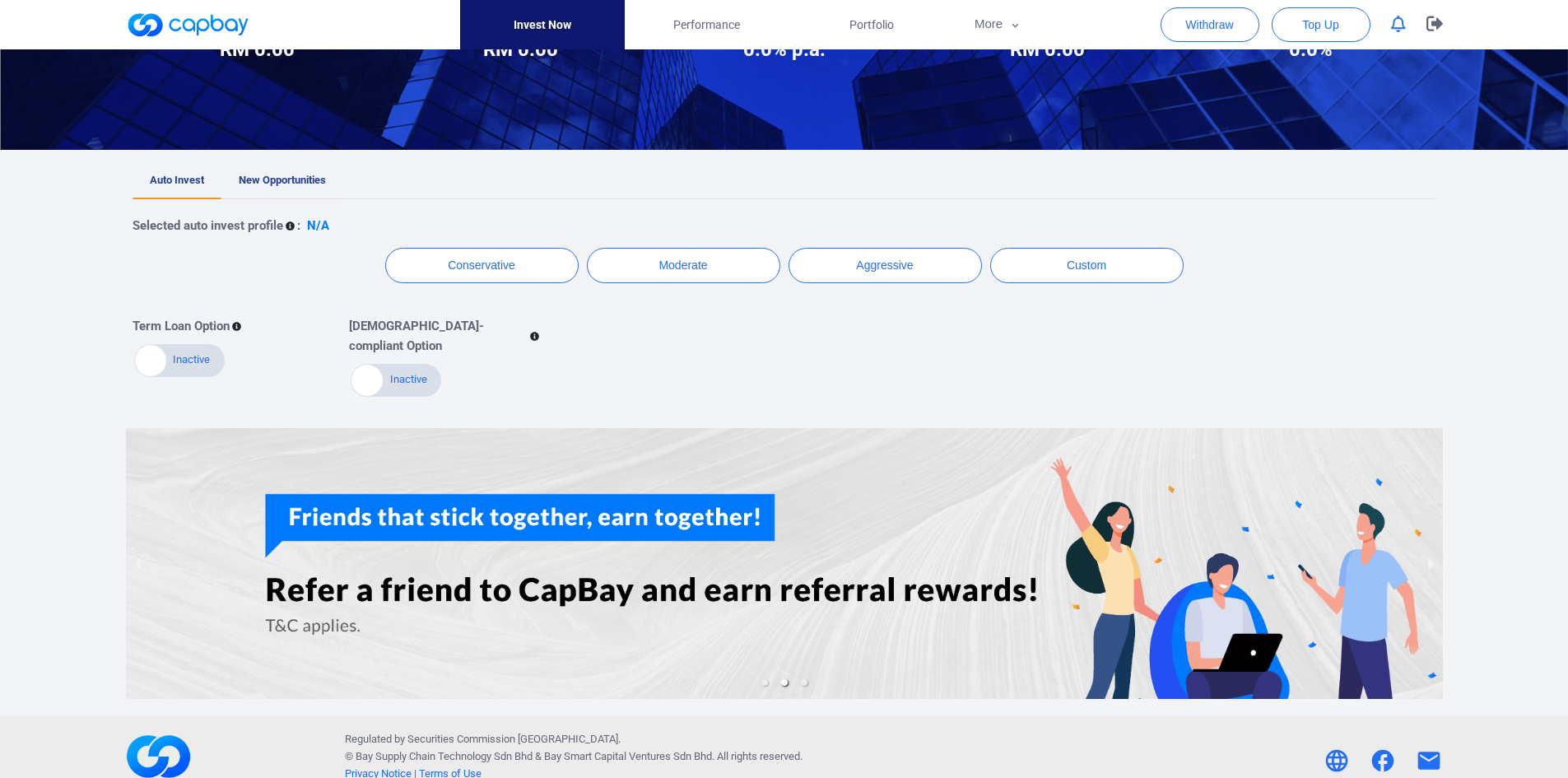
click at [272, 169] on link "New Opportunities" at bounding box center [283, 180] width 122 height 36
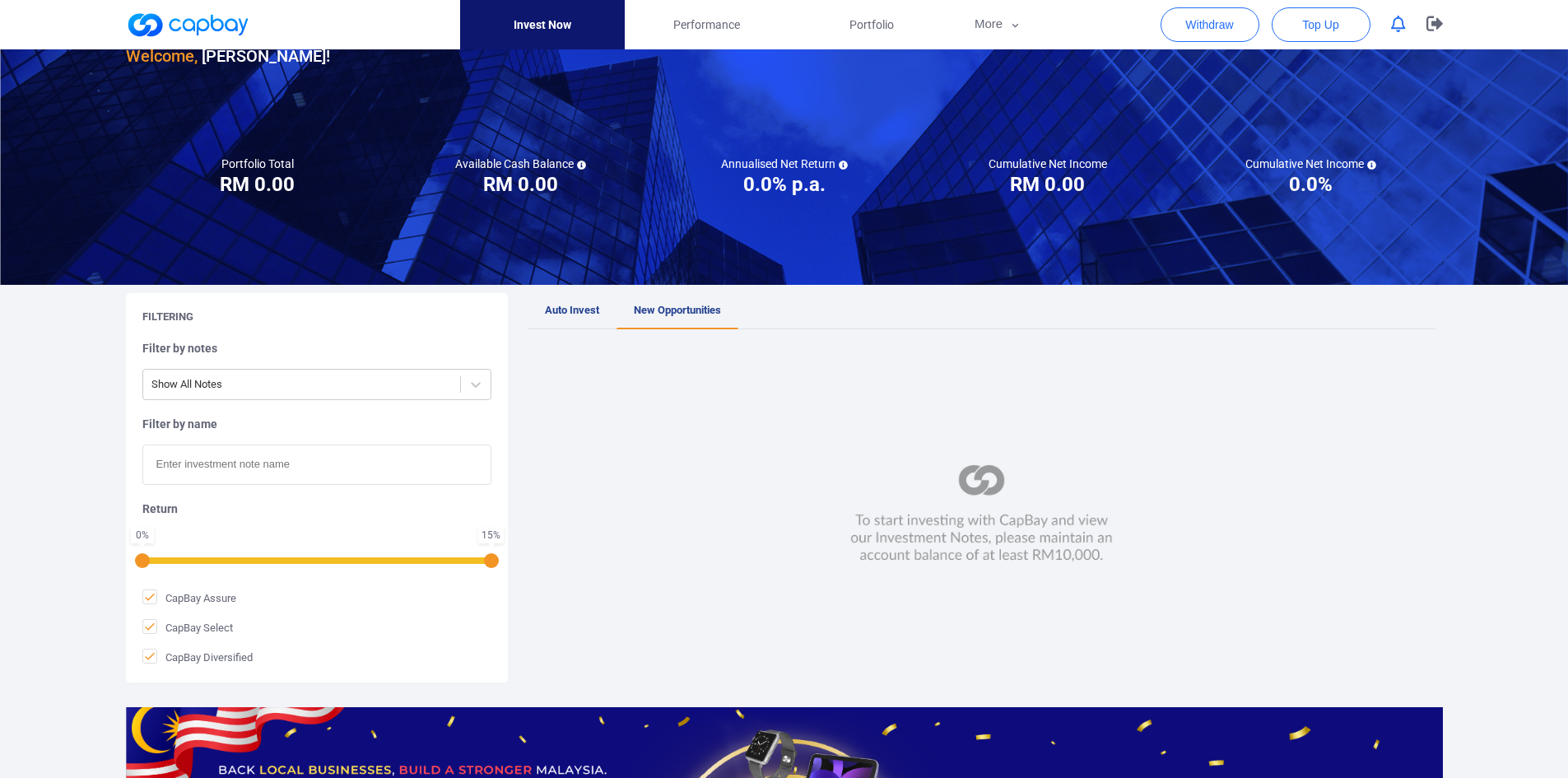
scroll to position [23, 0]
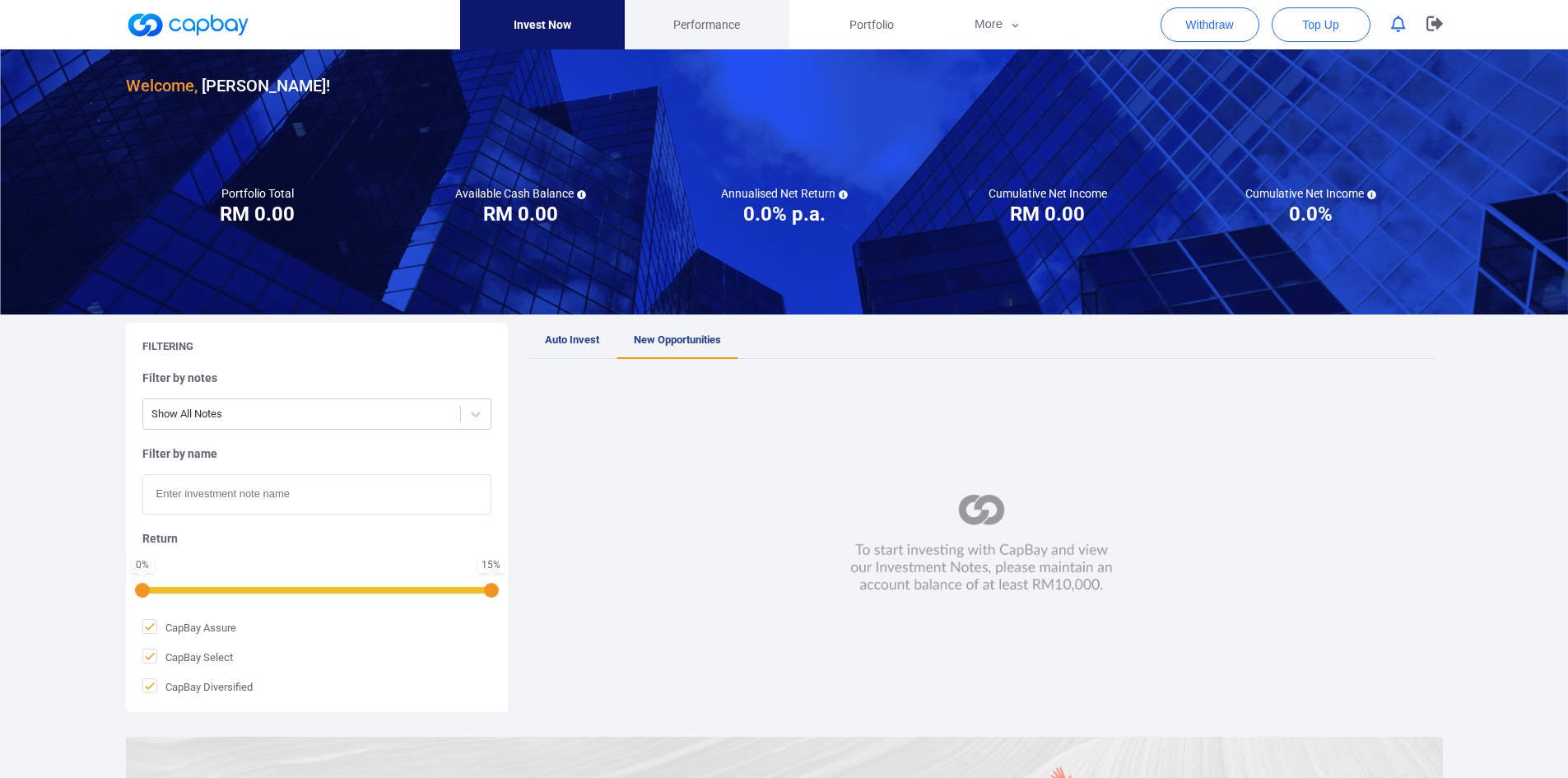
click at [704, 34] on span "Performance" at bounding box center [707, 25] width 67 height 18
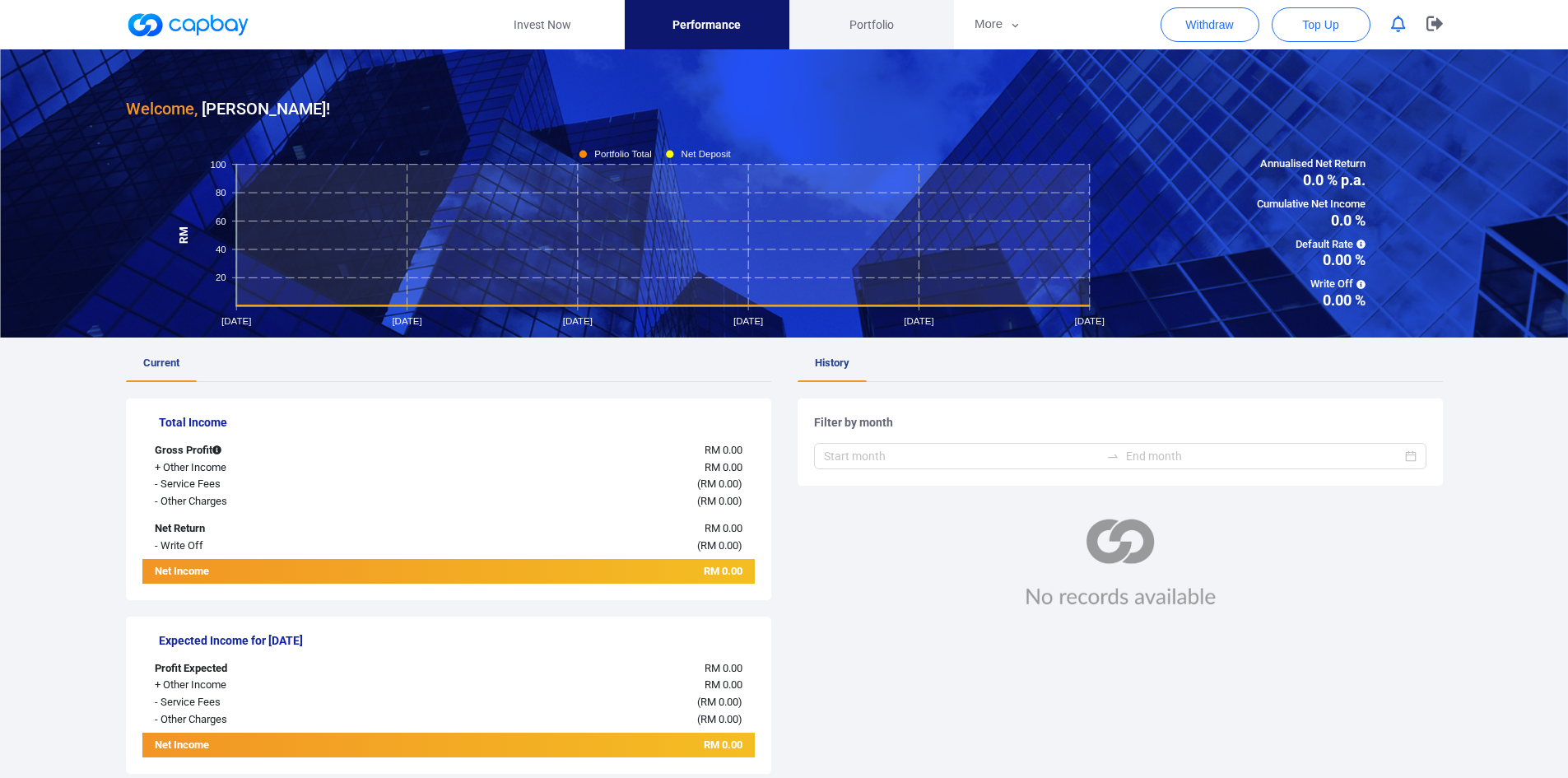
click at [860, 33] on span "Portfolio" at bounding box center [872, 25] width 44 height 18
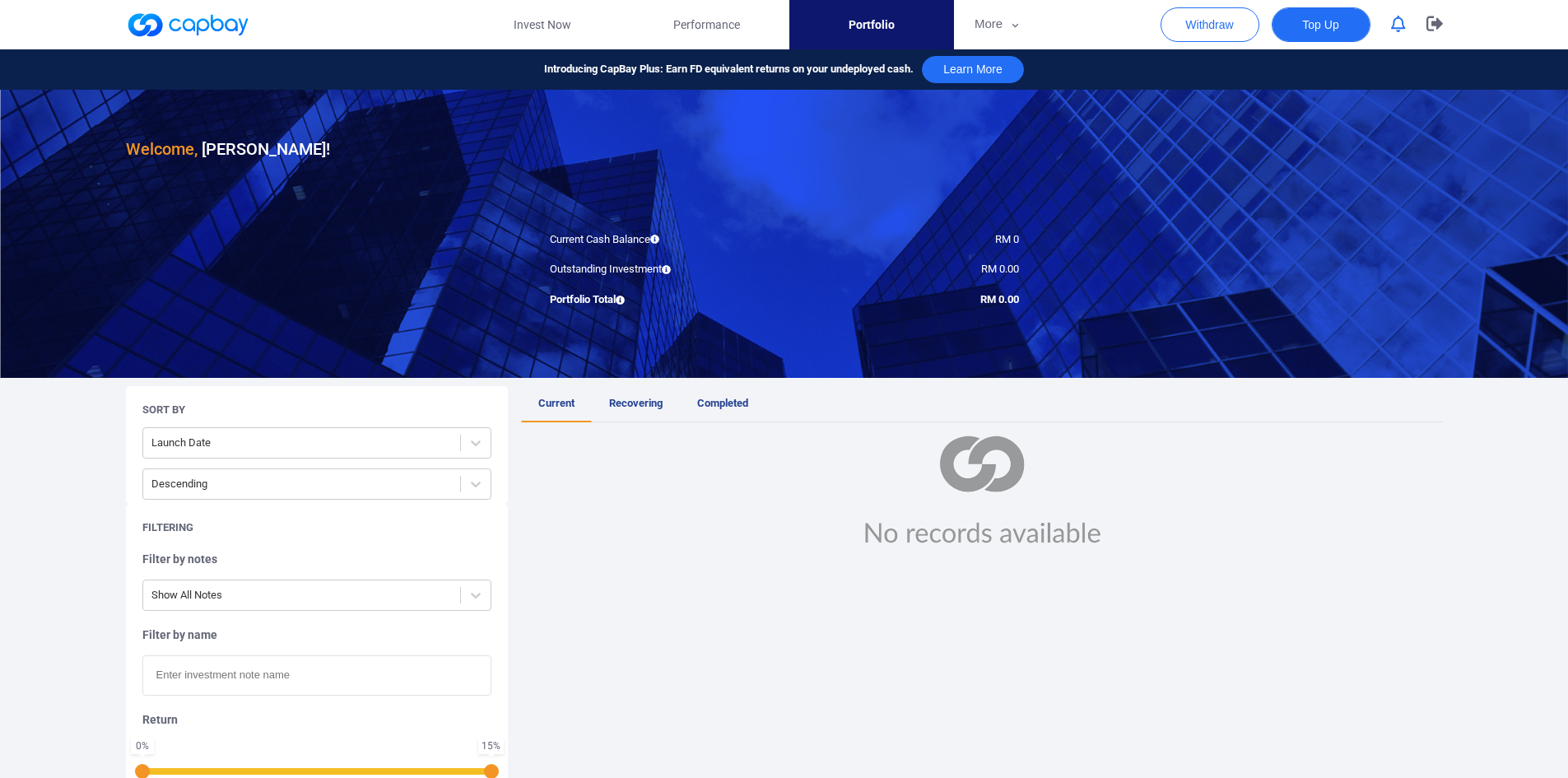
click at [1309, 31] on span "Top Up" at bounding box center [1320, 25] width 36 height 17
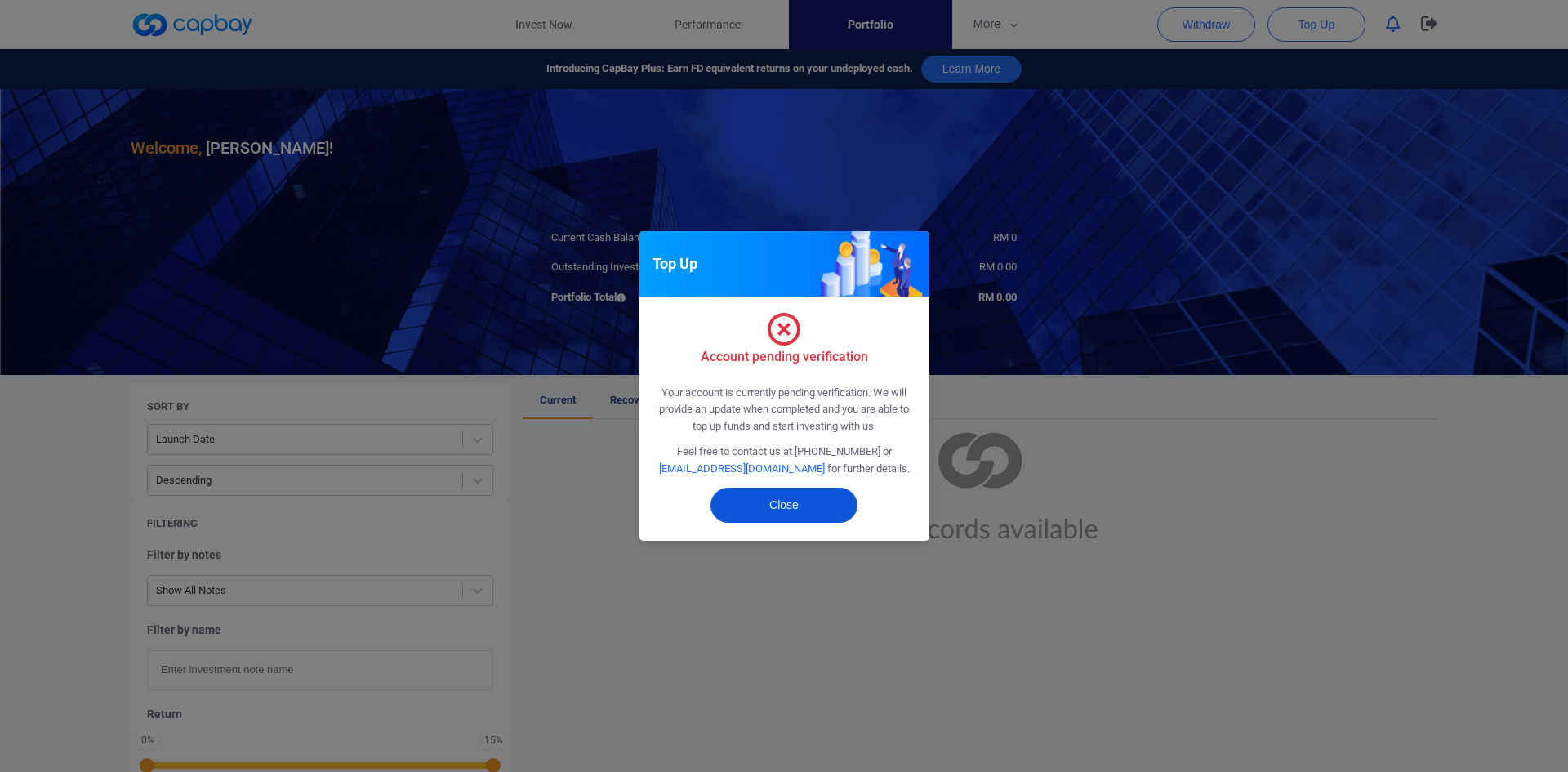
click at [747, 496] on button "Close" at bounding box center [784, 505] width 147 height 35
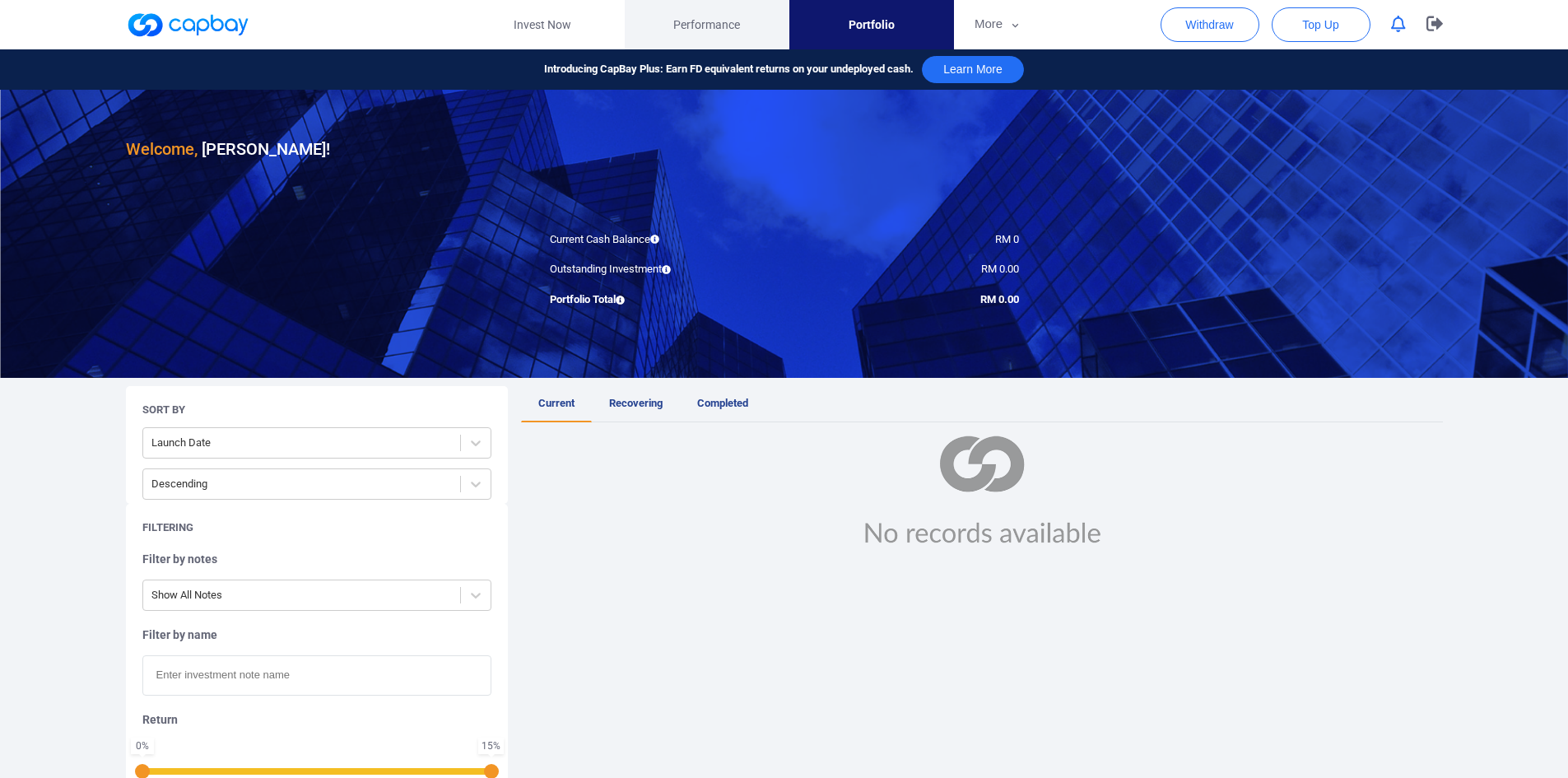
click at [726, 27] on span "Performance" at bounding box center [707, 25] width 67 height 18
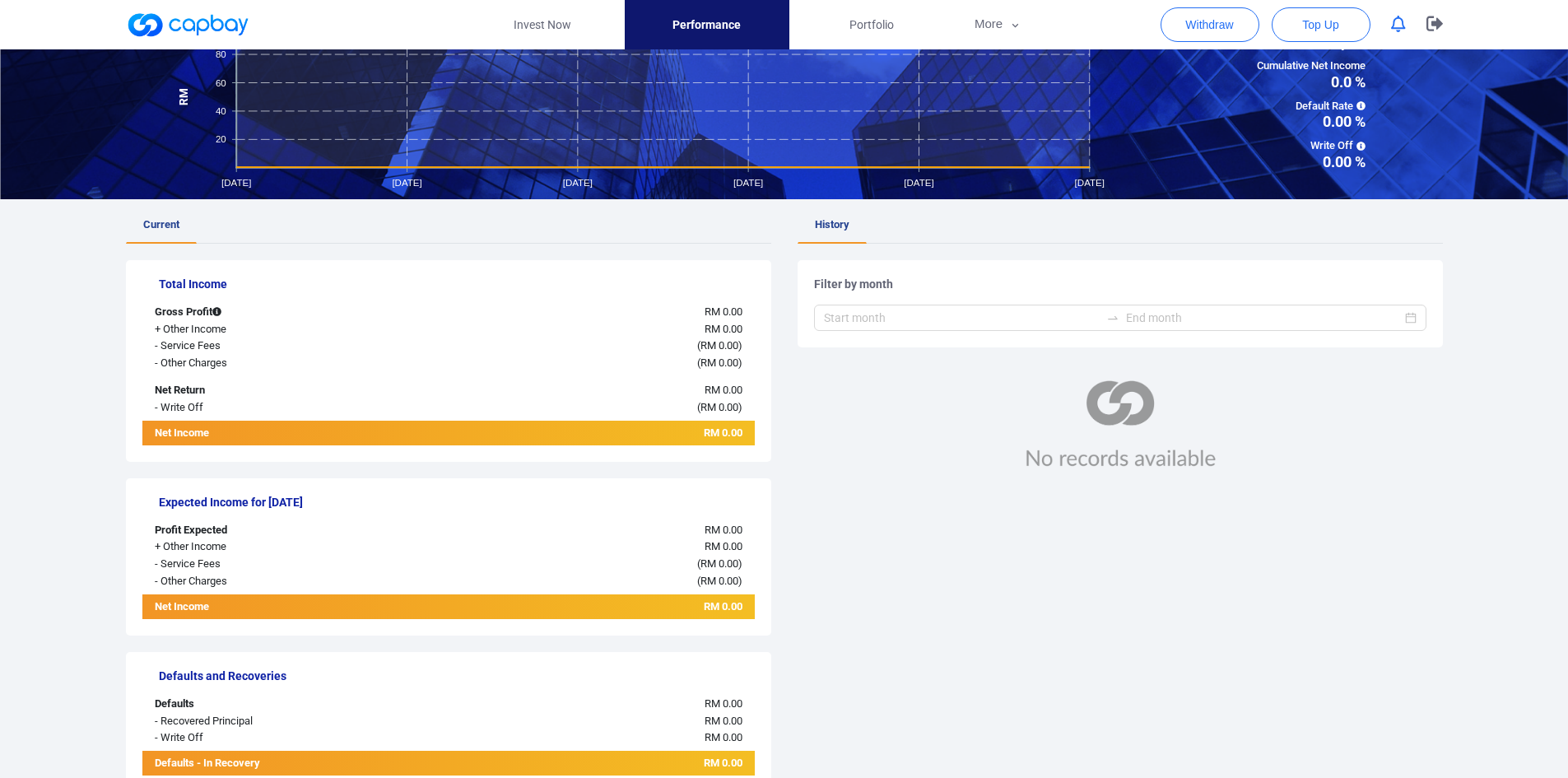
scroll to position [7, 0]
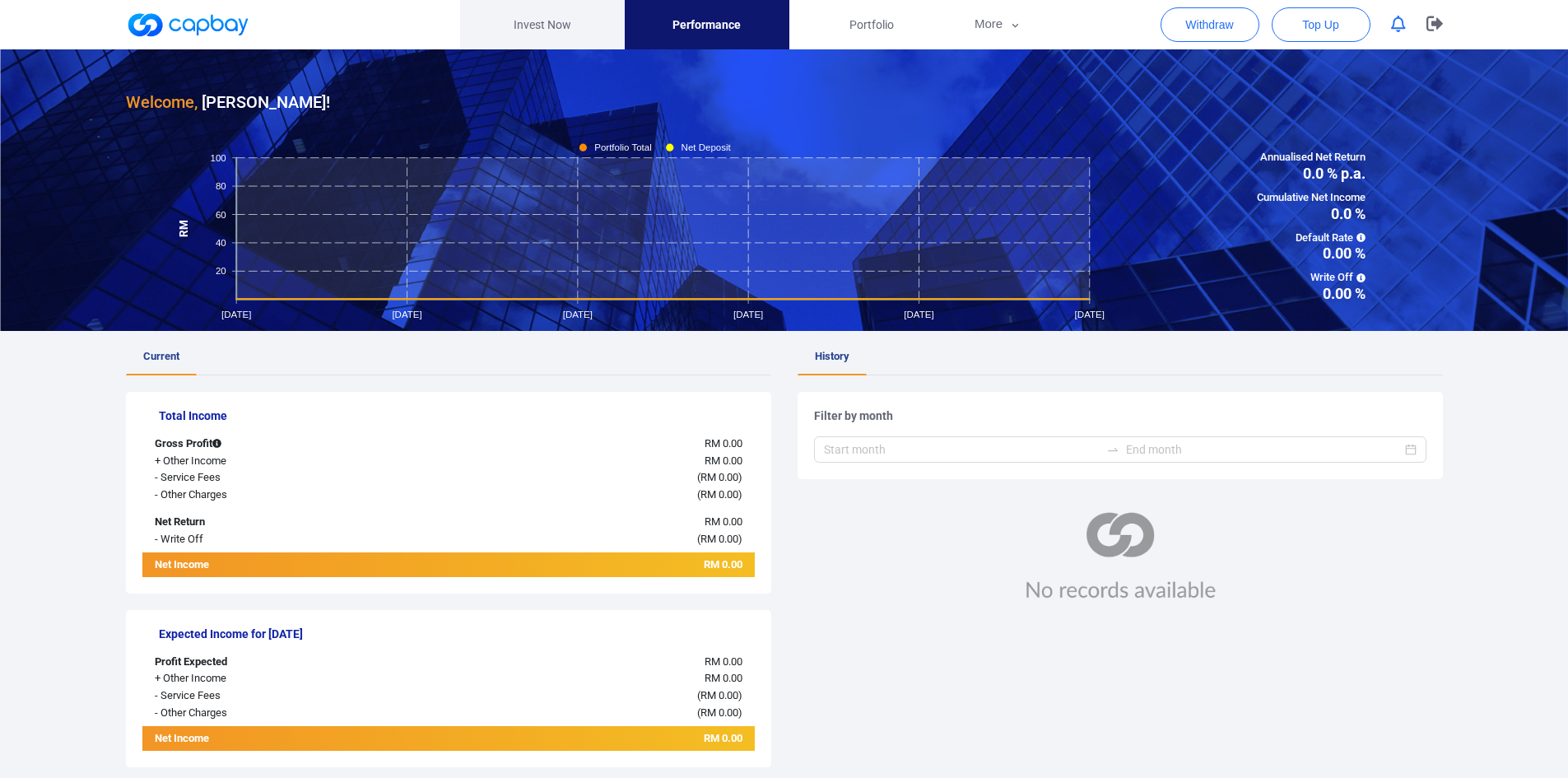
click at [565, 33] on link "Invest Now" at bounding box center [542, 25] width 165 height 49
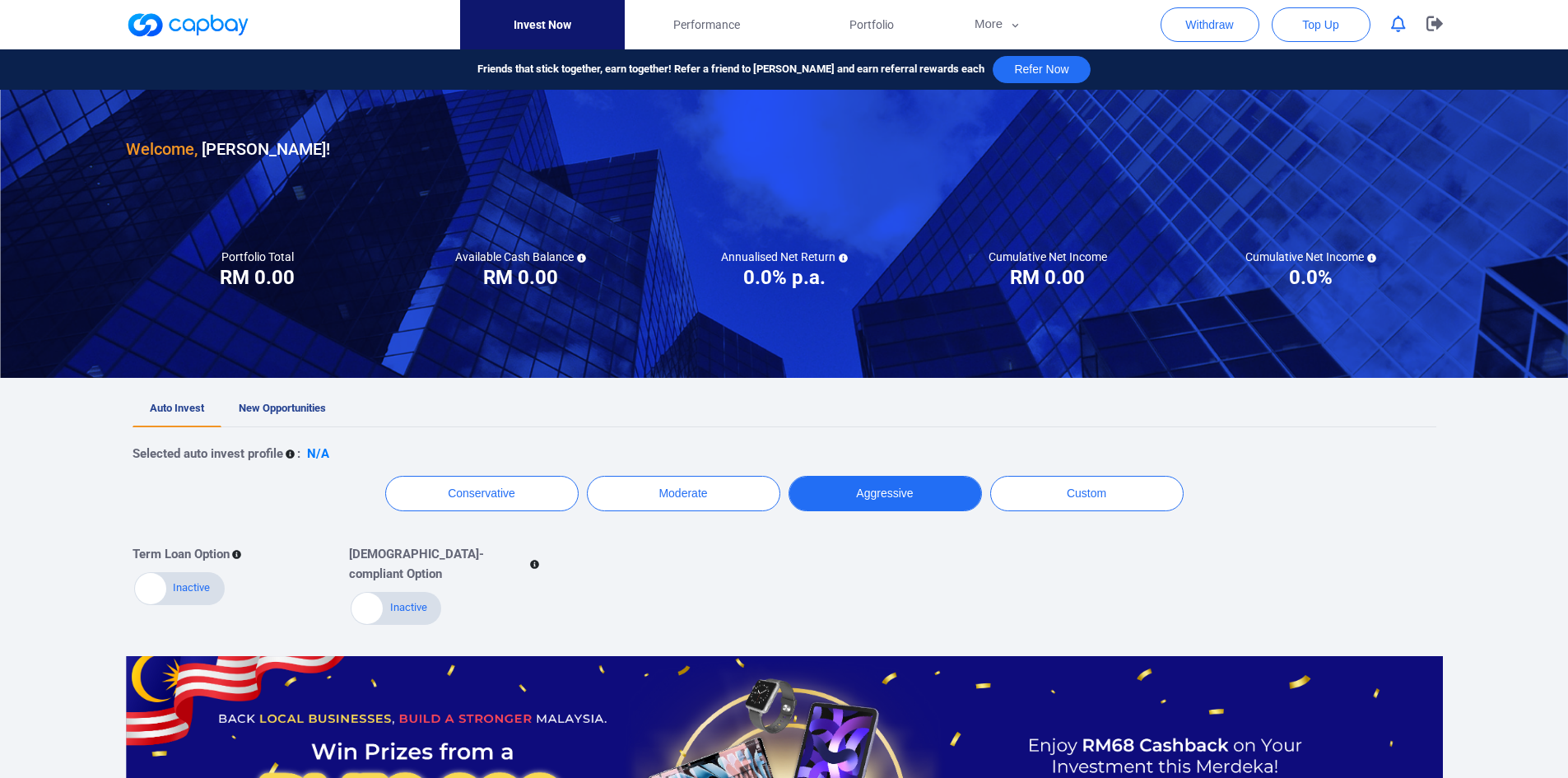
click at [836, 493] on button "Aggressive" at bounding box center [886, 494] width 193 height 35
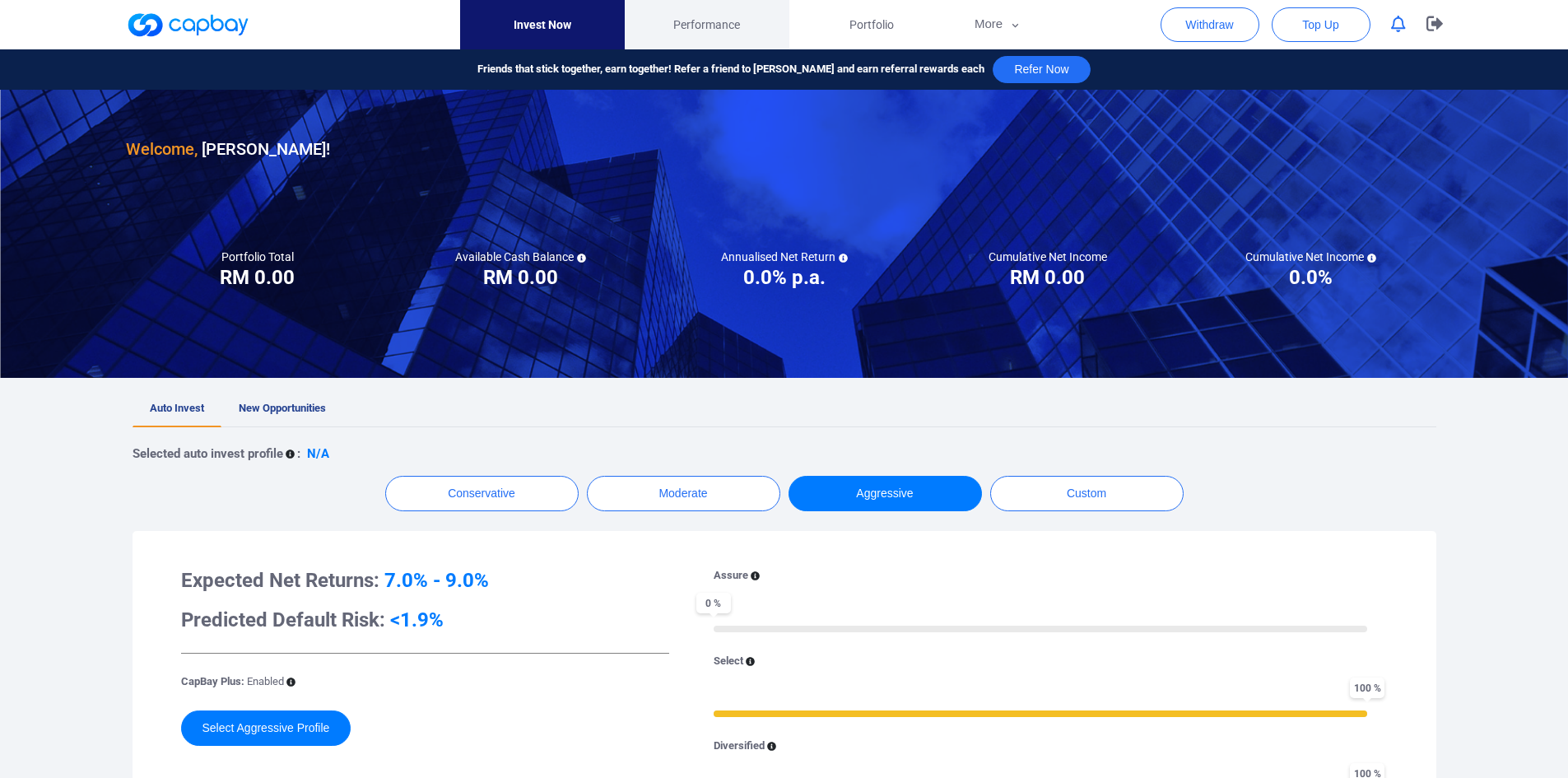
click at [719, 30] on span "Performance" at bounding box center [707, 25] width 67 height 18
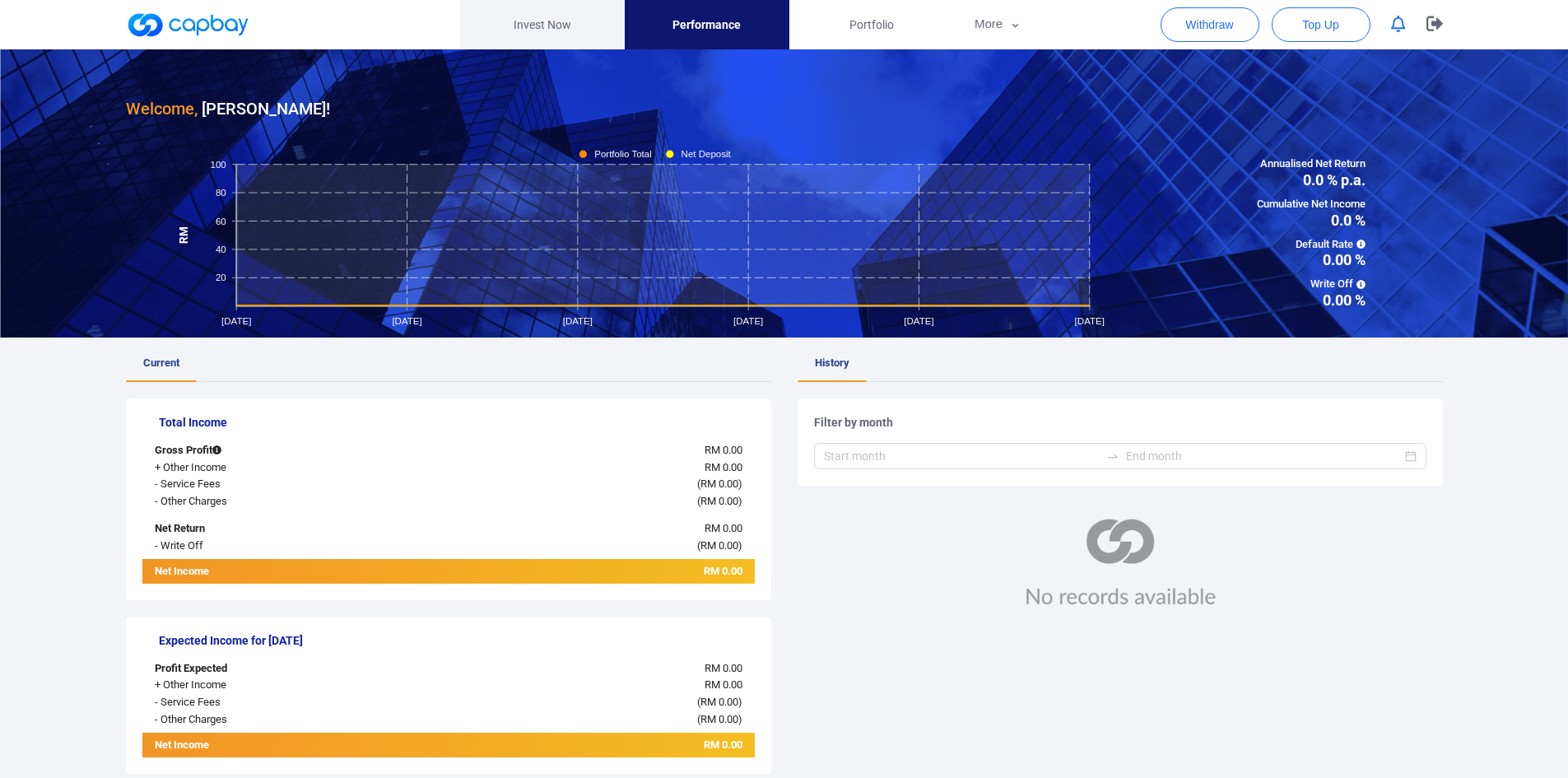
click at [550, 28] on link "Invest Now" at bounding box center [542, 25] width 165 height 49
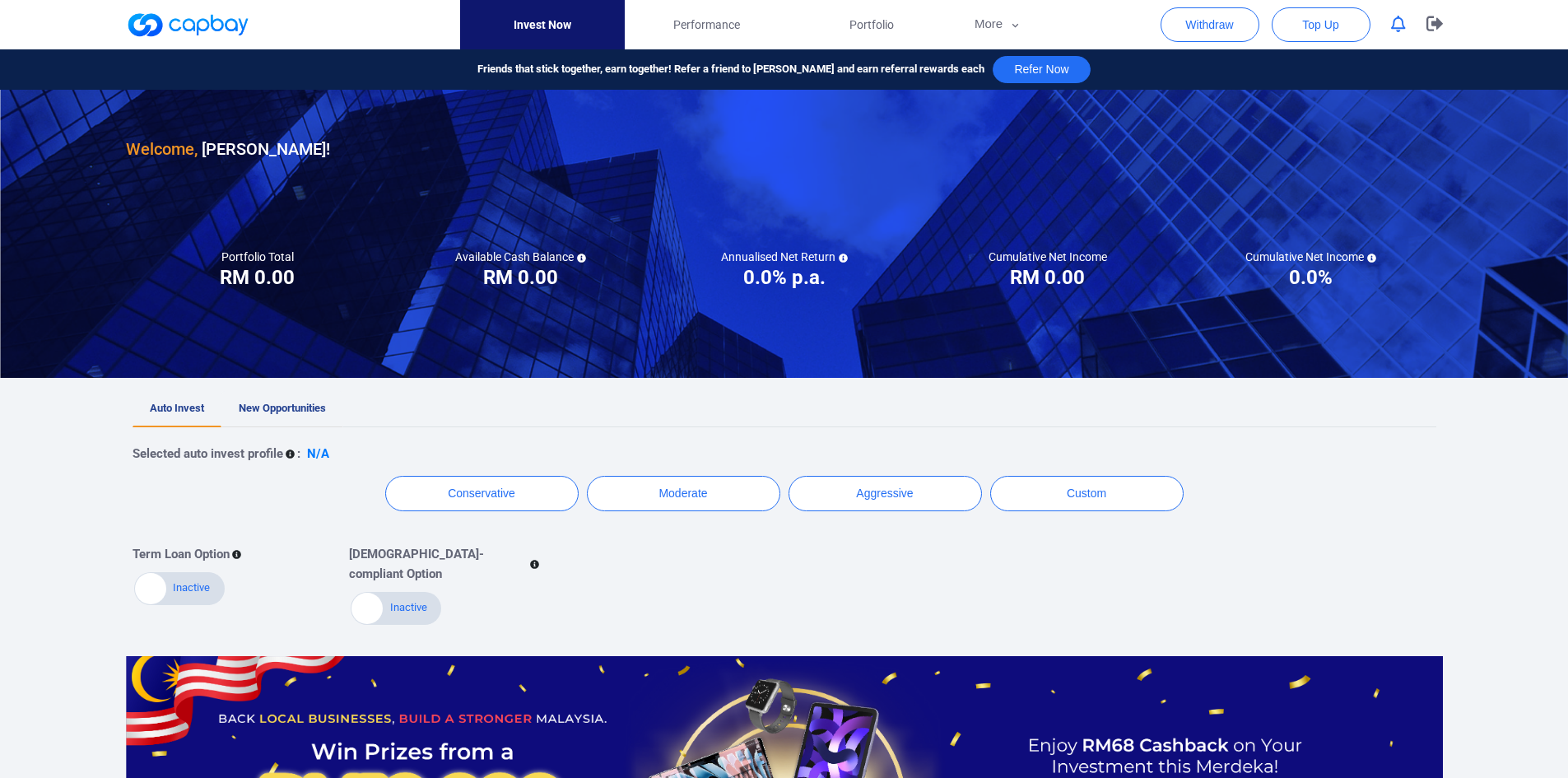
click at [291, 407] on span "New Opportunities" at bounding box center [282, 407] width 87 height 13
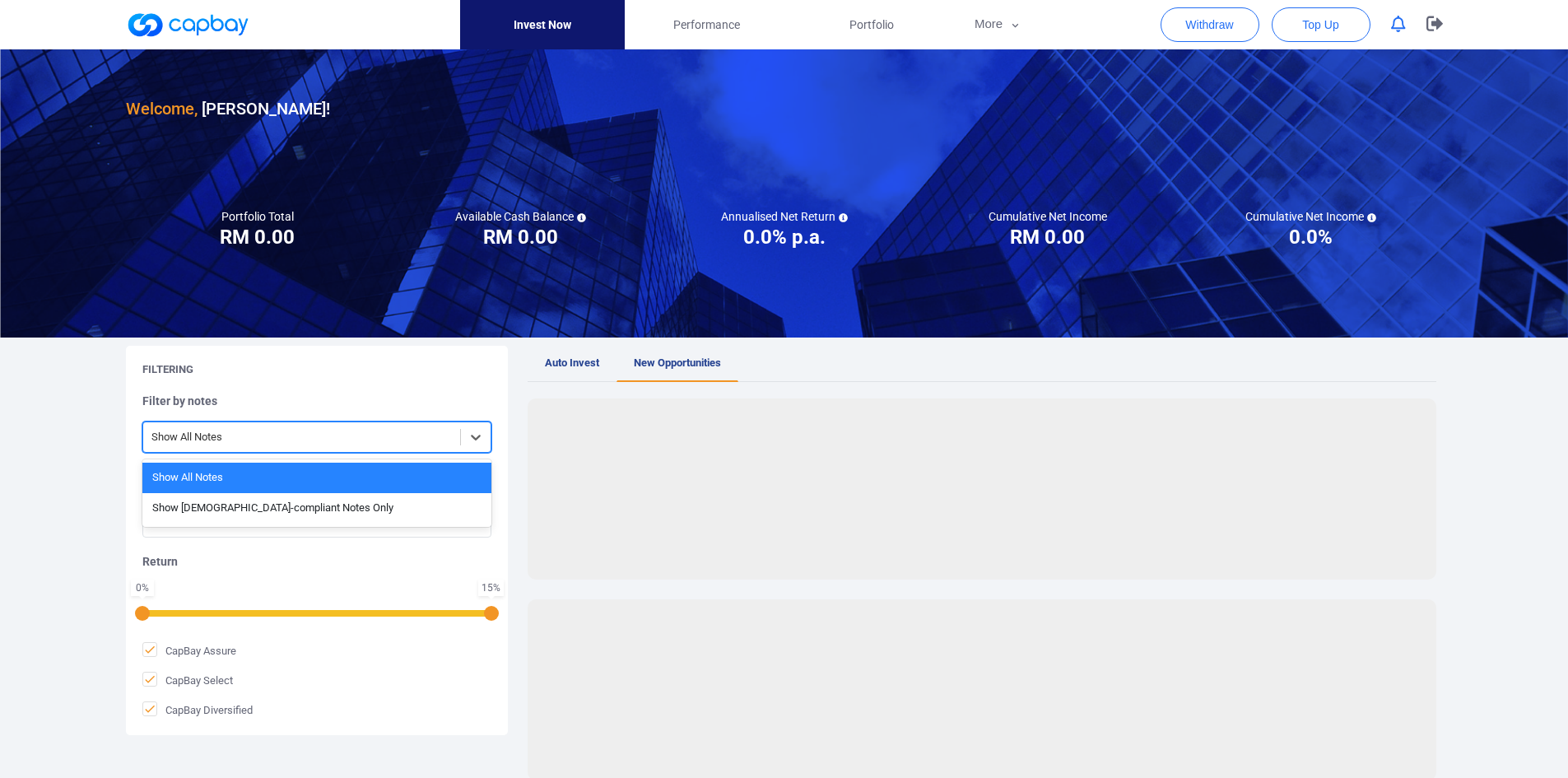
click at [337, 436] on div at bounding box center [302, 437] width 301 height 21
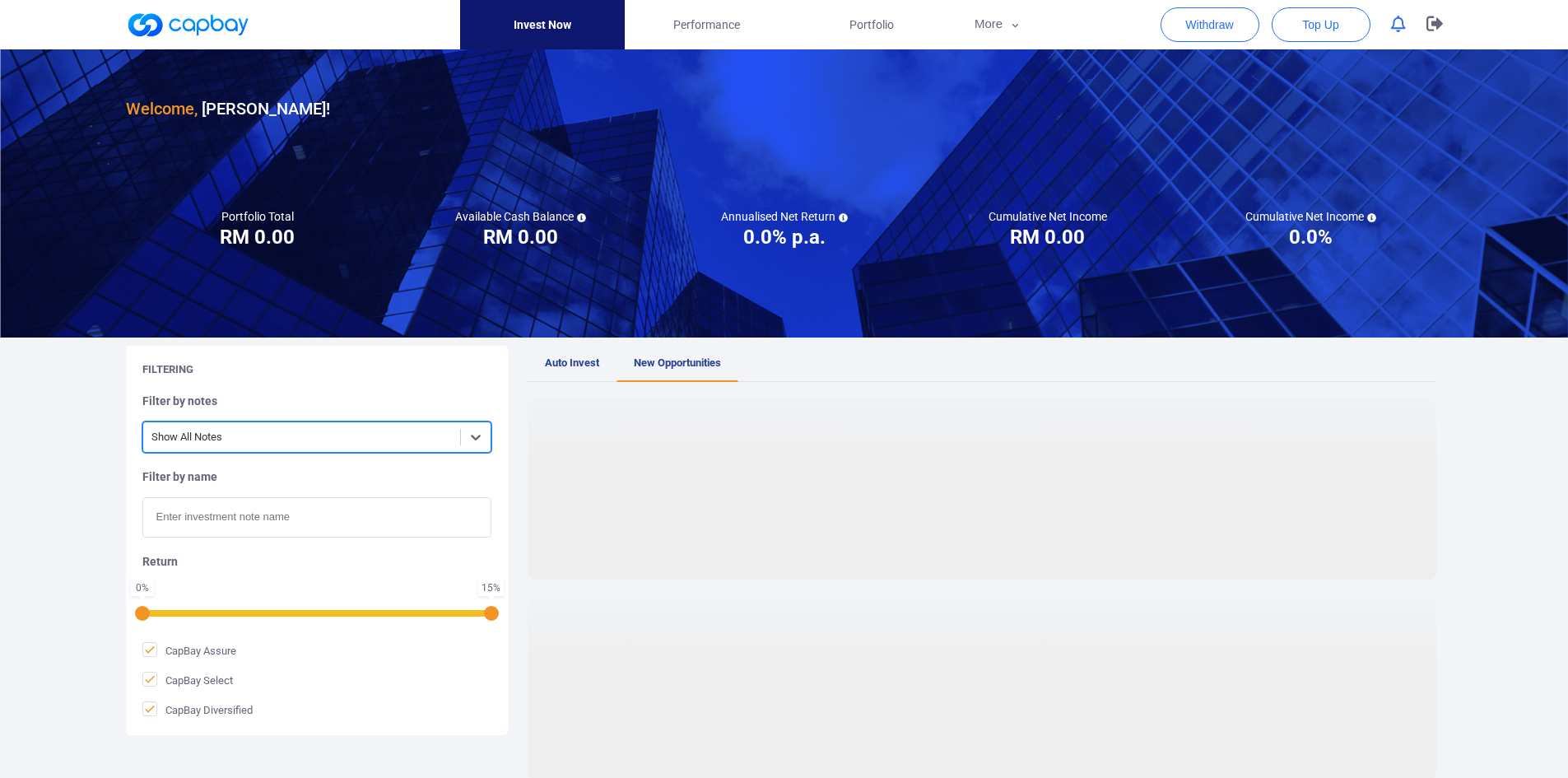
click at [337, 436] on div at bounding box center [302, 437] width 301 height 21
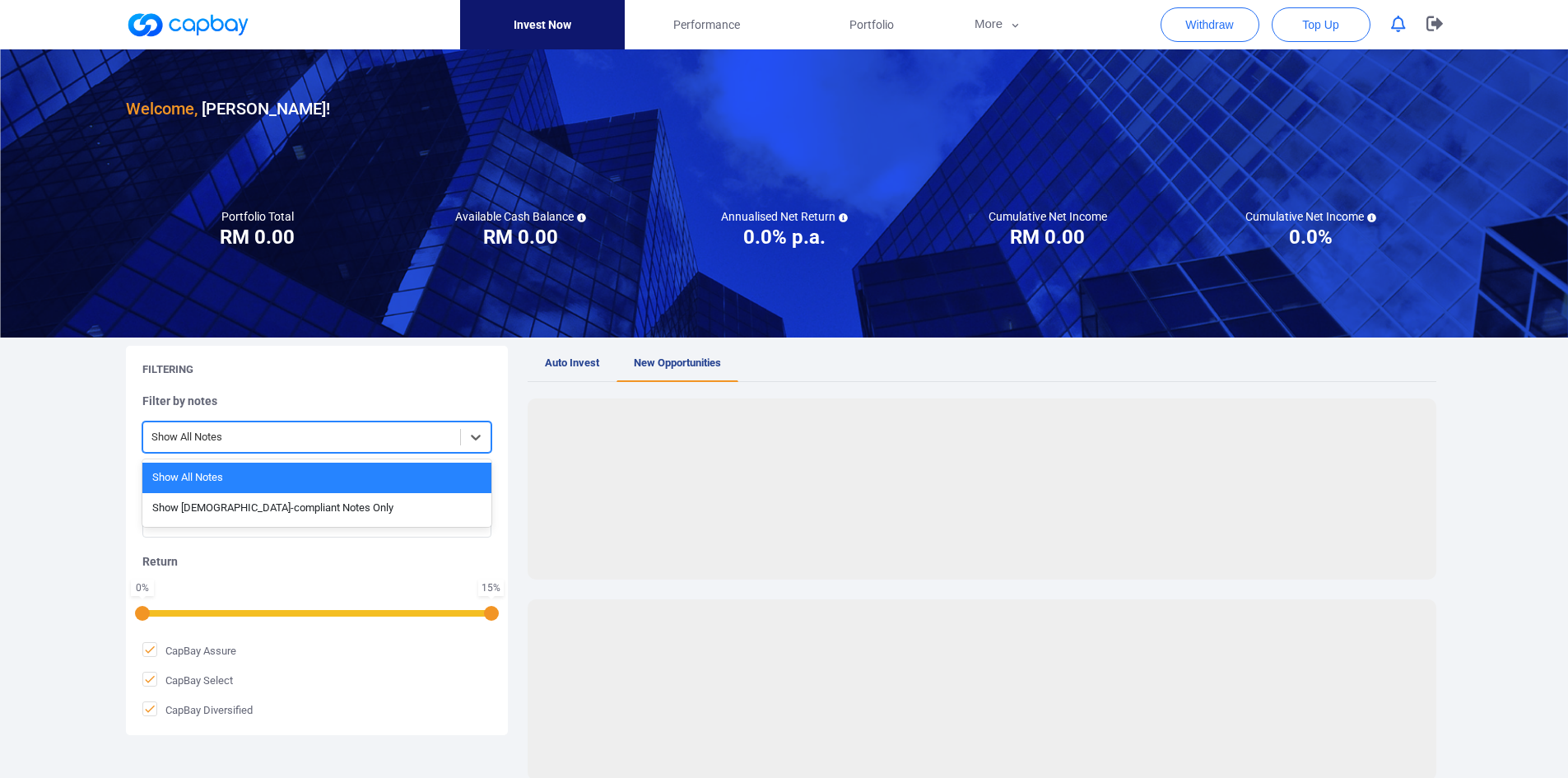
click at [337, 436] on div at bounding box center [302, 437] width 301 height 21
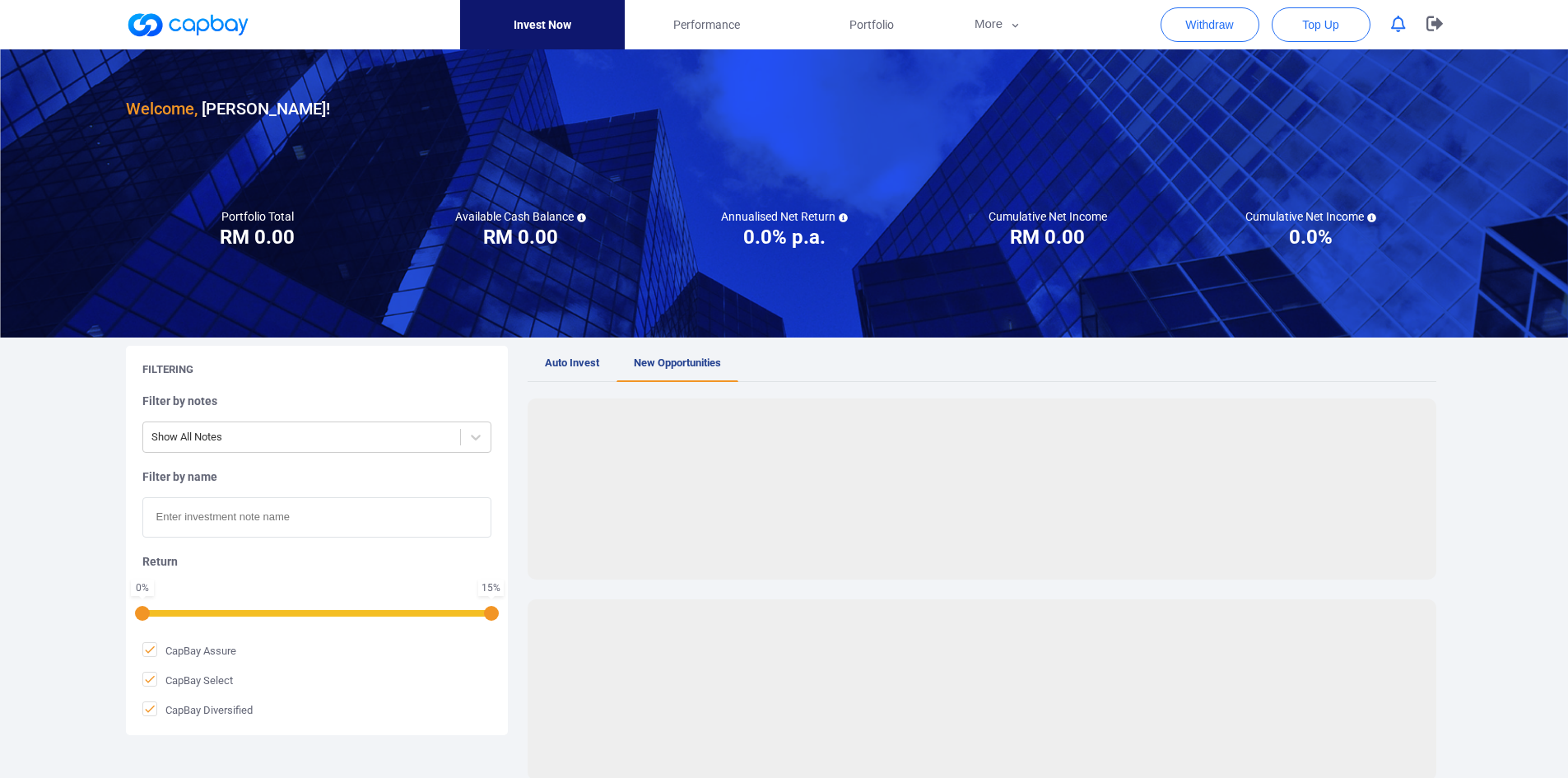
click at [679, 366] on span "New Opportunities" at bounding box center [677, 362] width 87 height 13
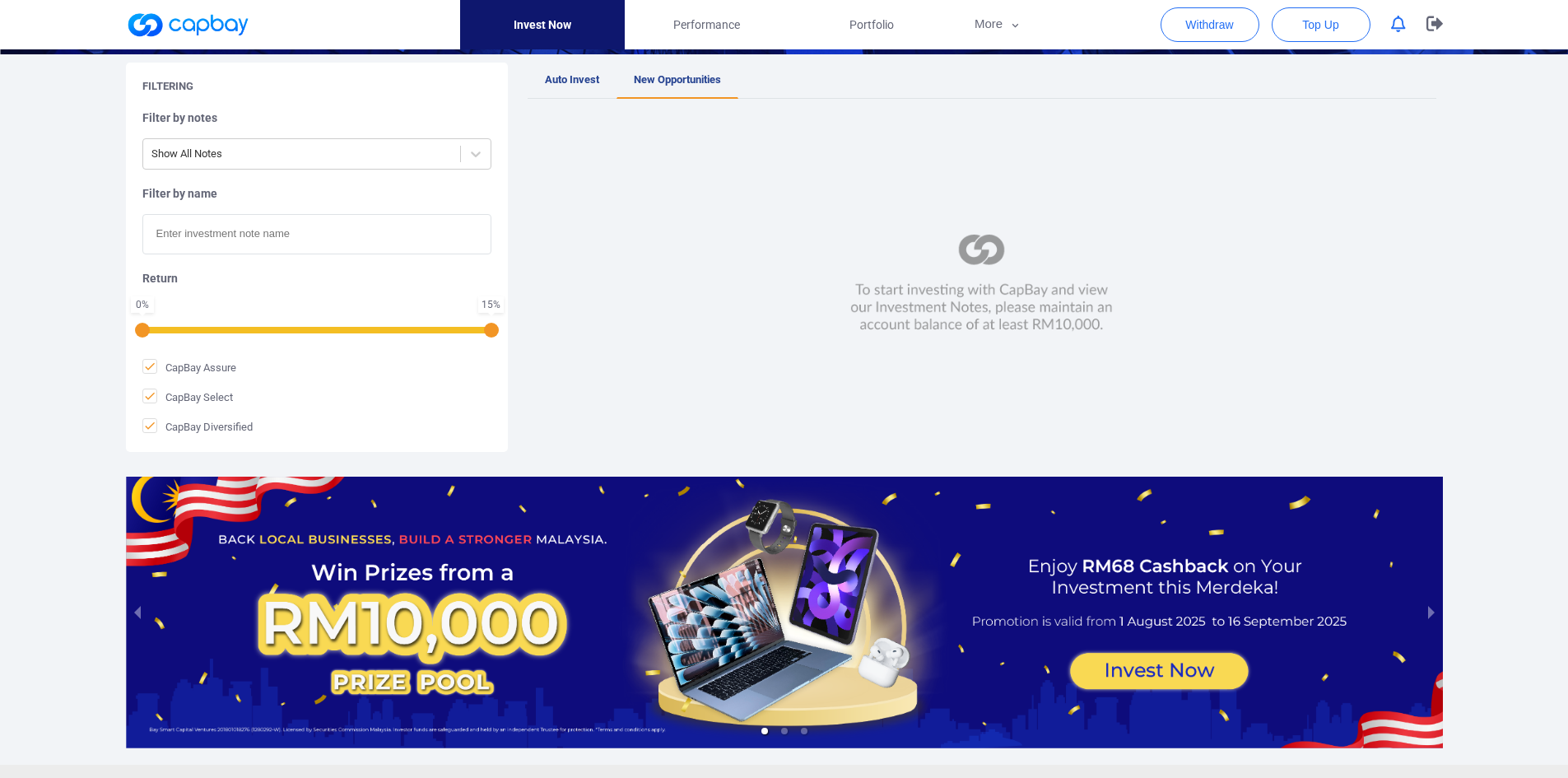
scroll to position [352, 0]
